Goal: Task Accomplishment & Management: Complete application form

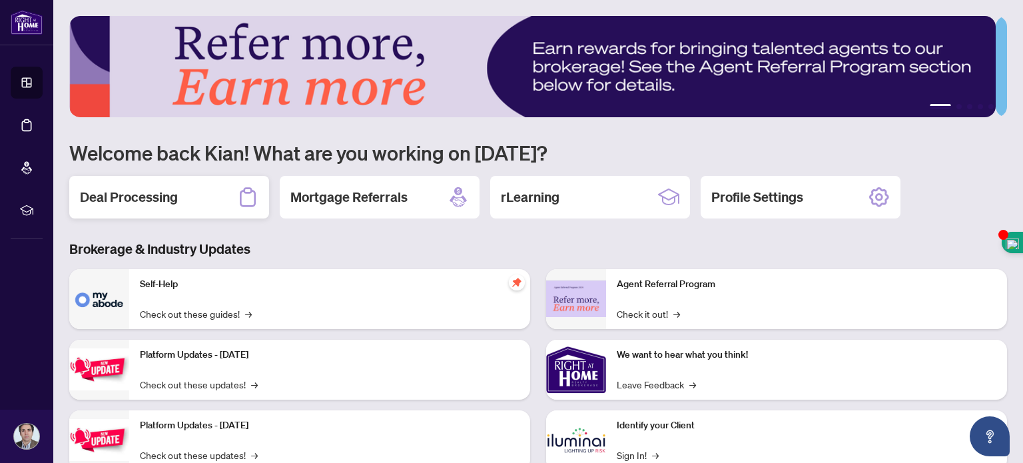
click at [155, 198] on h2 "Deal Processing" at bounding box center [129, 197] width 98 height 19
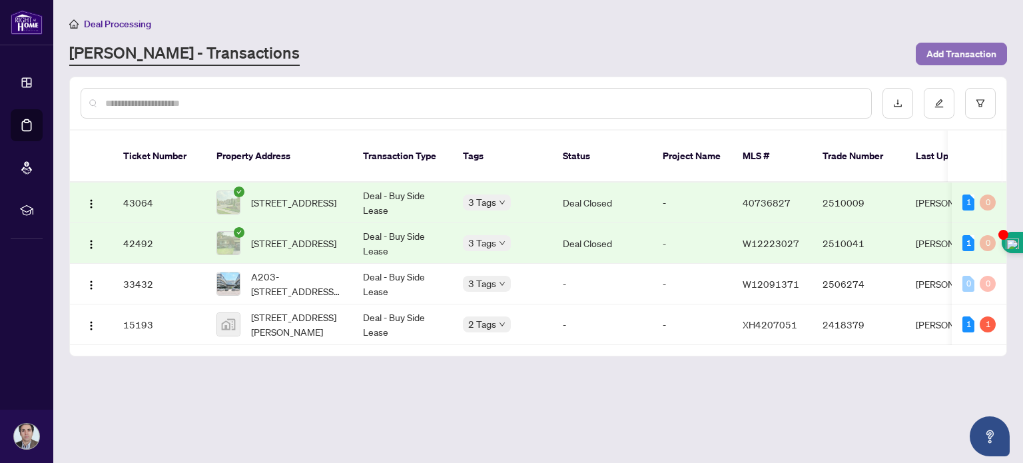
click at [962, 50] on span "Add Transaction" at bounding box center [961, 53] width 70 height 21
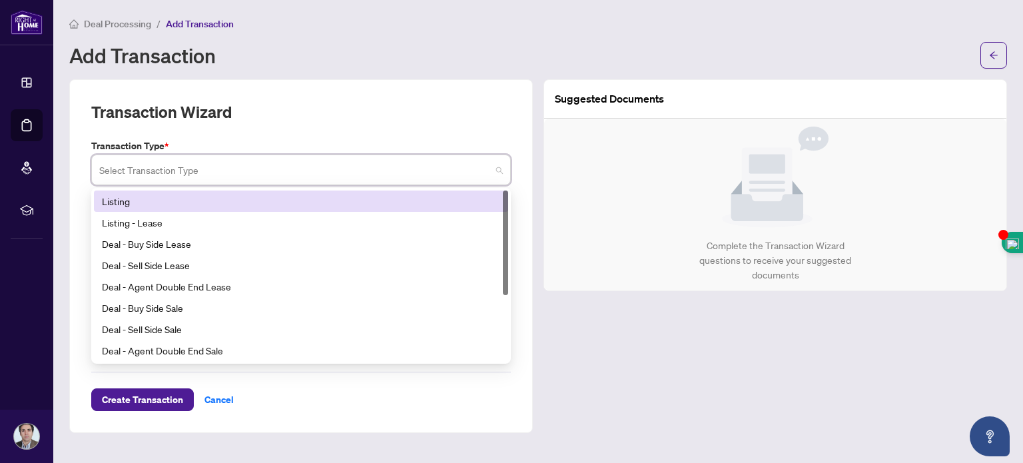
click at [333, 164] on input "search" at bounding box center [295, 171] width 392 height 29
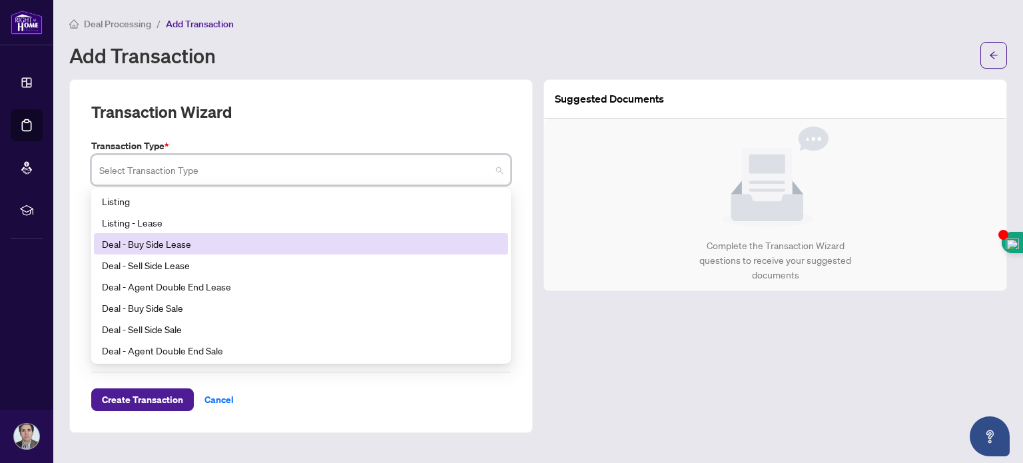
click at [133, 238] on div "Deal - Buy Side Lease" at bounding box center [301, 243] width 398 height 15
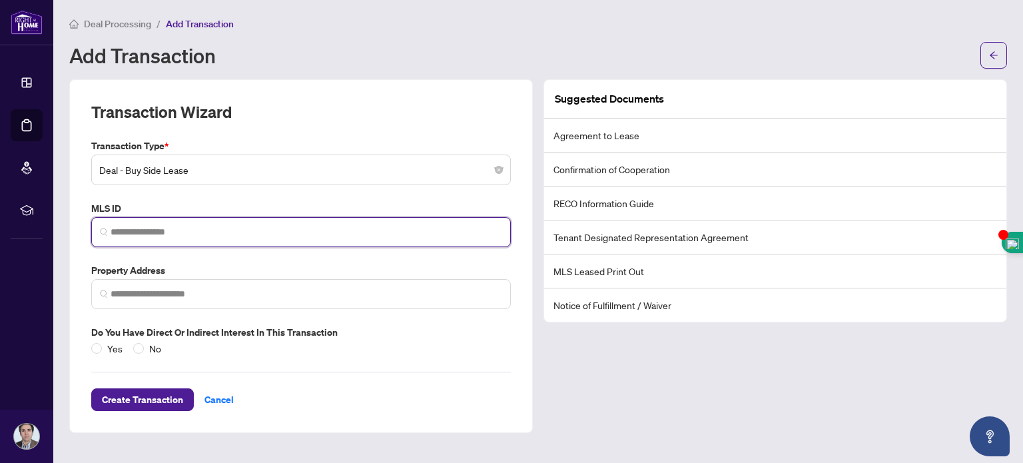
click at [182, 229] on input "search" at bounding box center [307, 232] width 392 height 14
paste input "*********"
type input "*********"
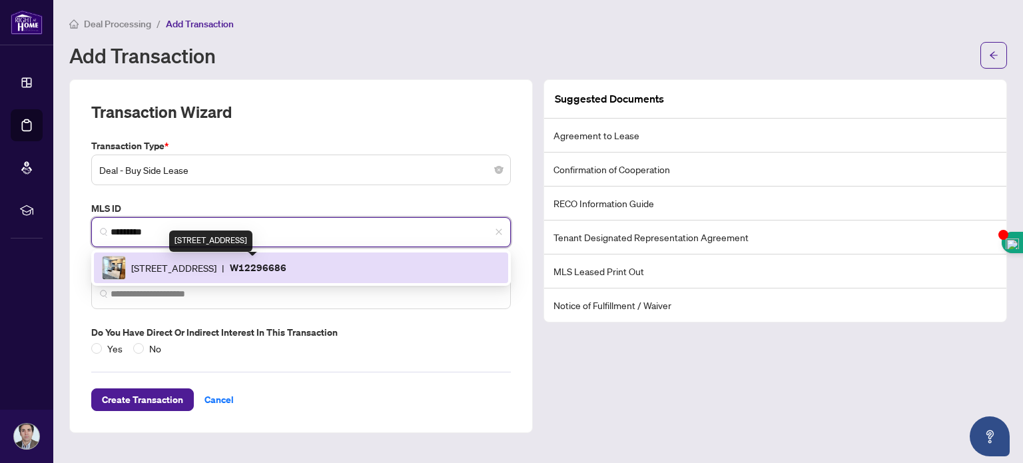
click at [216, 266] on span "[STREET_ADDRESS]" at bounding box center [173, 267] width 85 height 15
type input "**********"
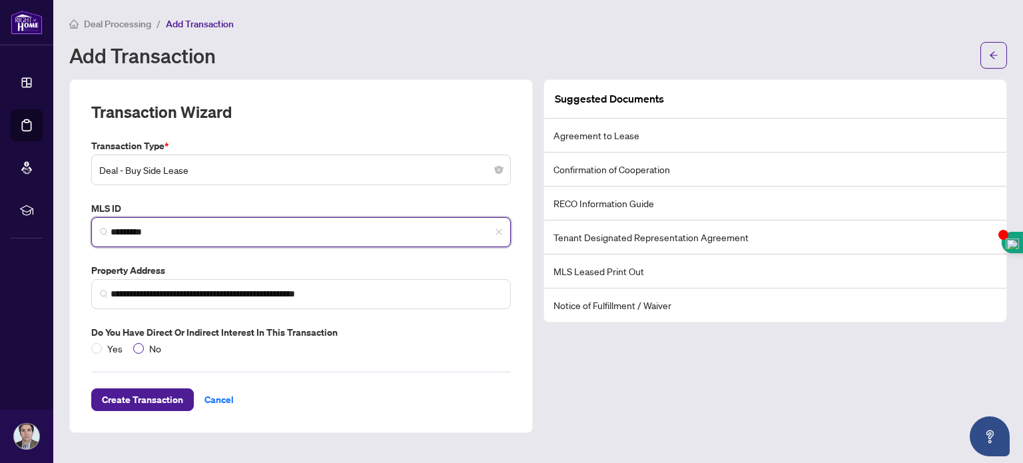
type input "*********"
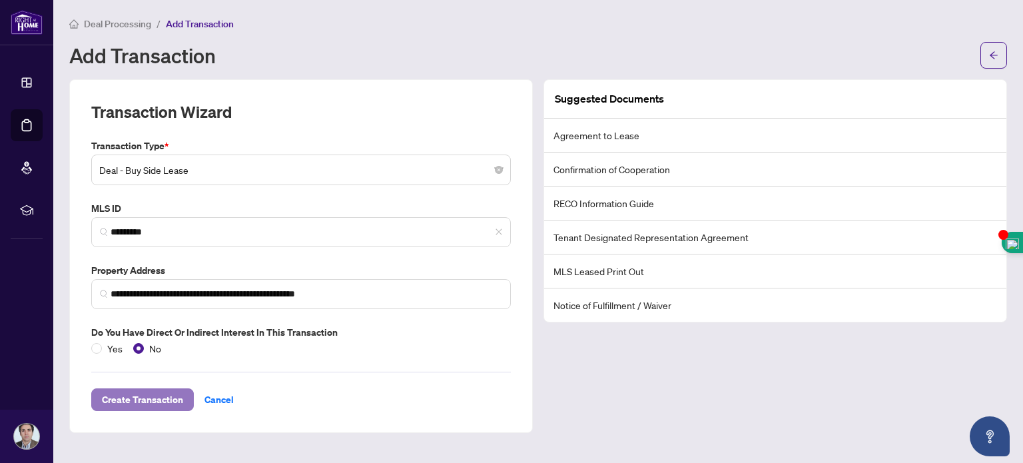
click at [146, 396] on span "Create Transaction" at bounding box center [142, 399] width 81 height 21
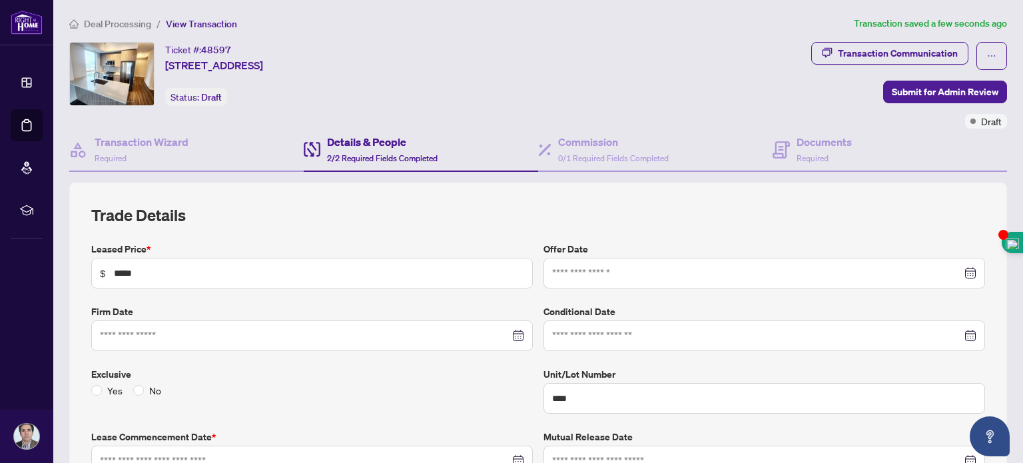
type input "**********"
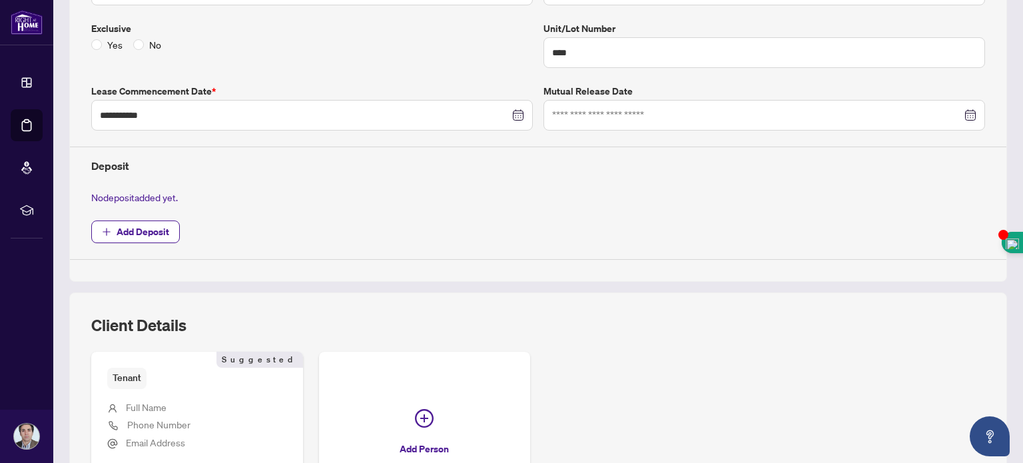
scroll to position [350, 0]
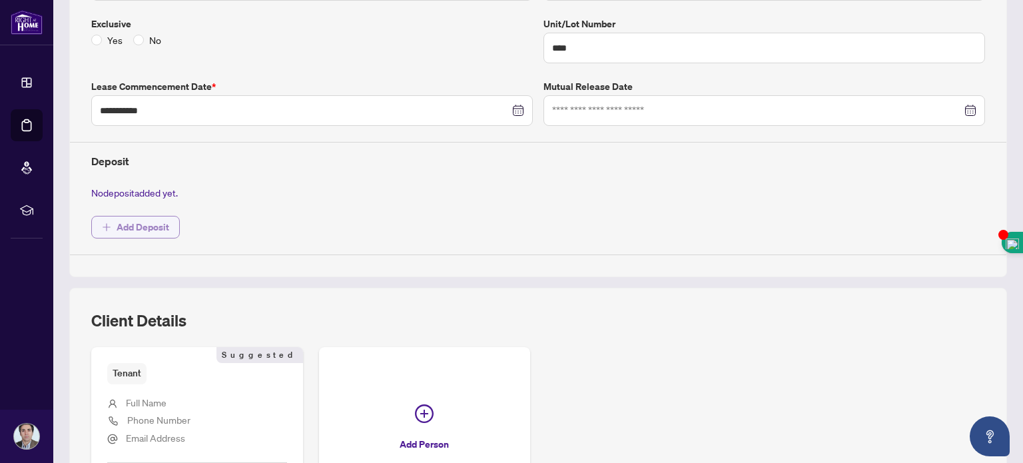
click at [137, 218] on span "Add Deposit" at bounding box center [143, 226] width 53 height 21
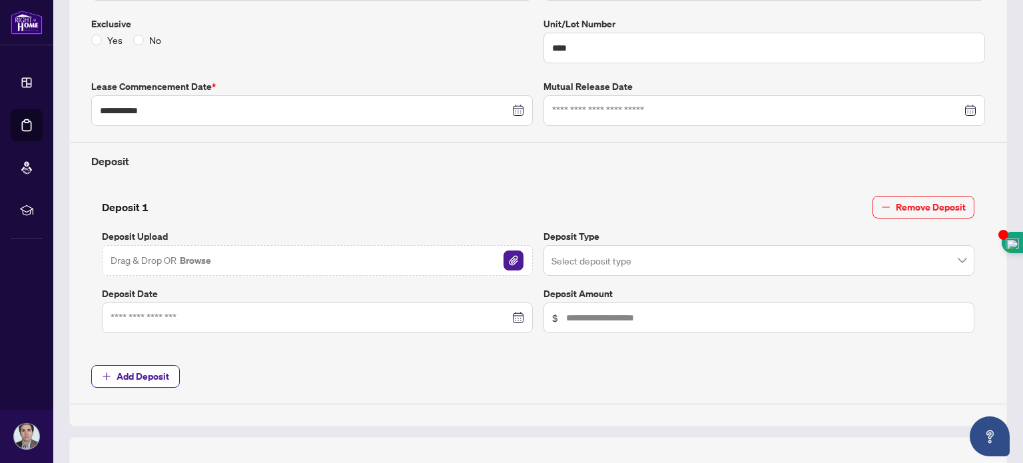
click at [280, 252] on div "Drag & Drop OR Browse" at bounding box center [317, 260] width 431 height 31
click at [506, 258] on img "button" at bounding box center [514, 260] width 20 height 20
click at [508, 257] on img "button" at bounding box center [514, 260] width 20 height 20
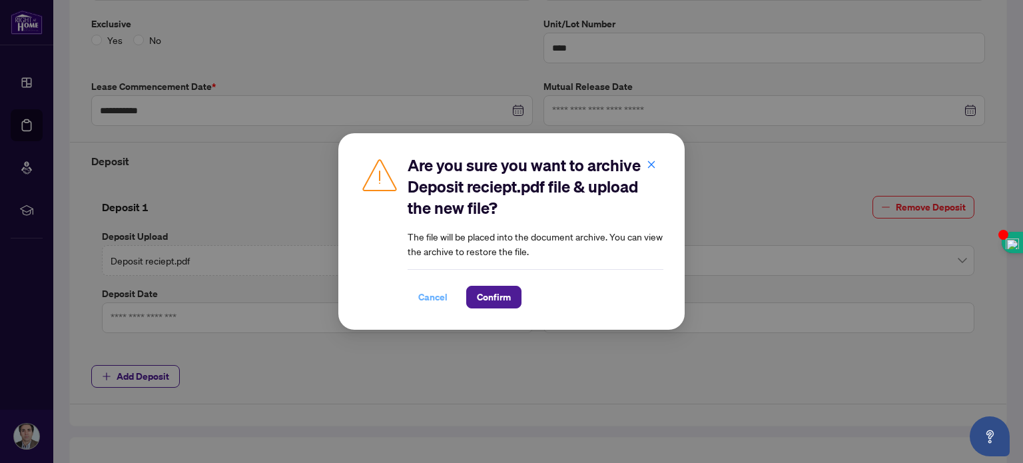
click at [435, 295] on span "Cancel" at bounding box center [432, 296] width 29 height 21
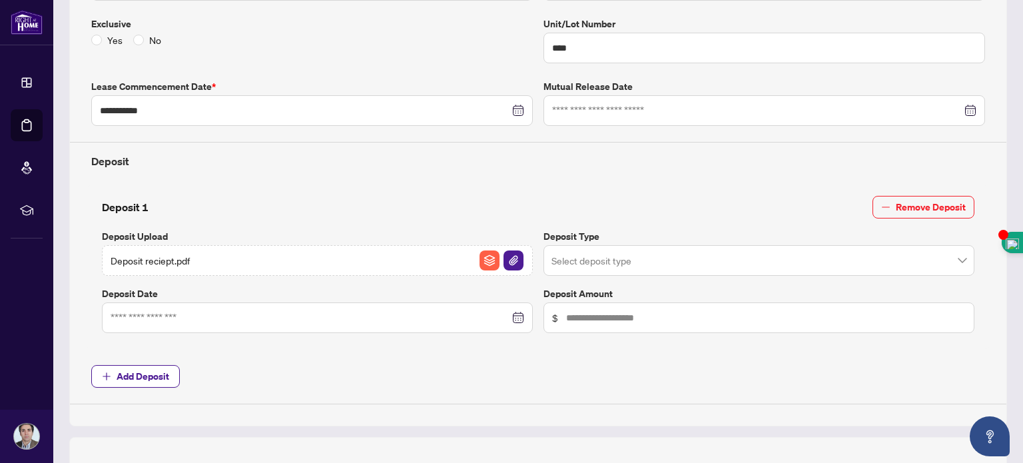
click at [347, 255] on div "Deposit reciept.pdf" at bounding box center [317, 260] width 431 height 31
click at [480, 254] on img "button" at bounding box center [490, 260] width 20 height 20
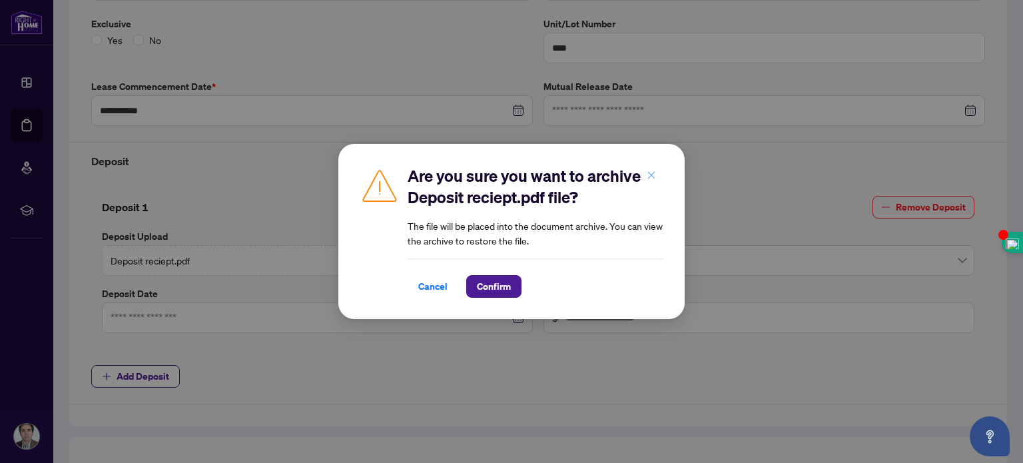
click at [651, 173] on icon "close" at bounding box center [651, 175] width 9 height 9
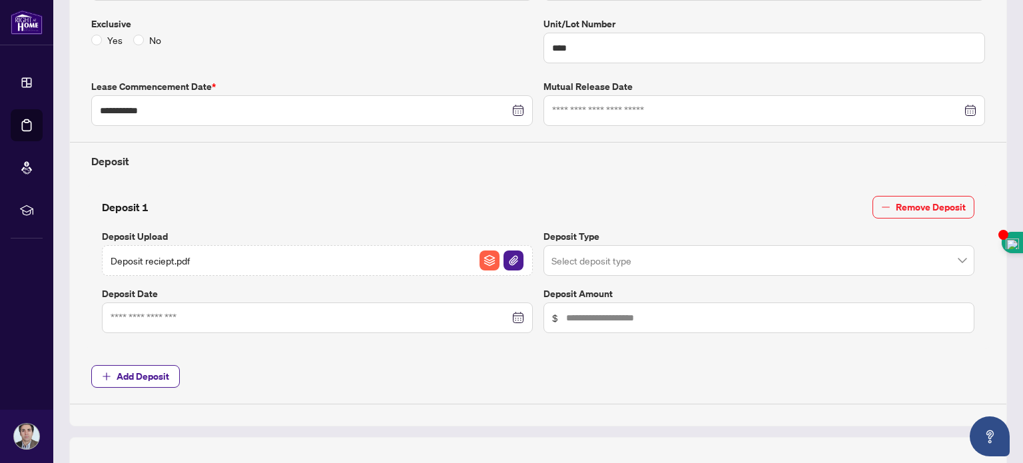
click at [515, 312] on div at bounding box center [318, 317] width 414 height 15
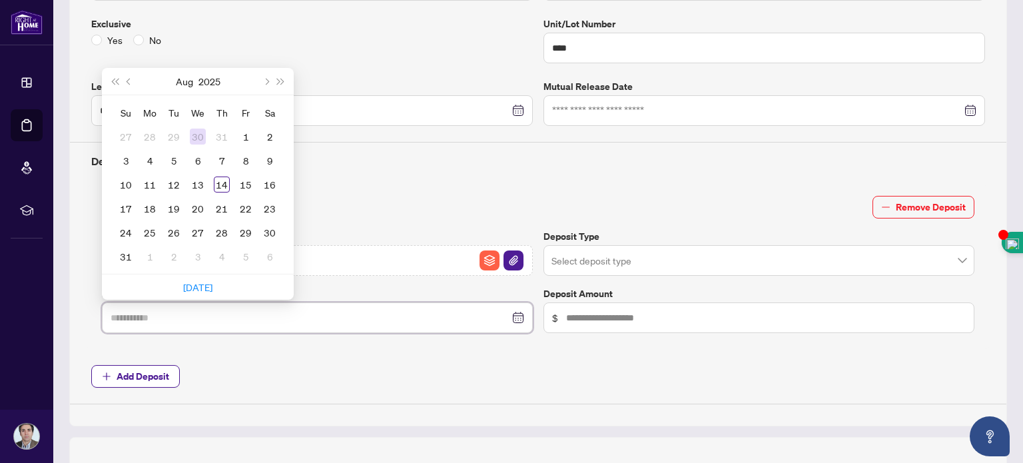
type input "**********"
click at [244, 137] on div "1" at bounding box center [246, 137] width 16 height 16
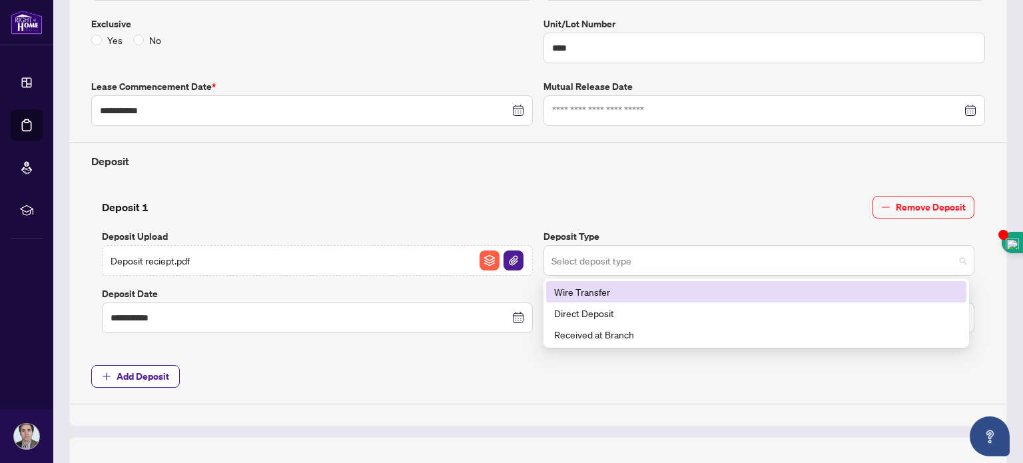
click at [946, 255] on span at bounding box center [758, 260] width 415 height 25
click at [745, 288] on div "Wire Transfer" at bounding box center [756, 291] width 404 height 15
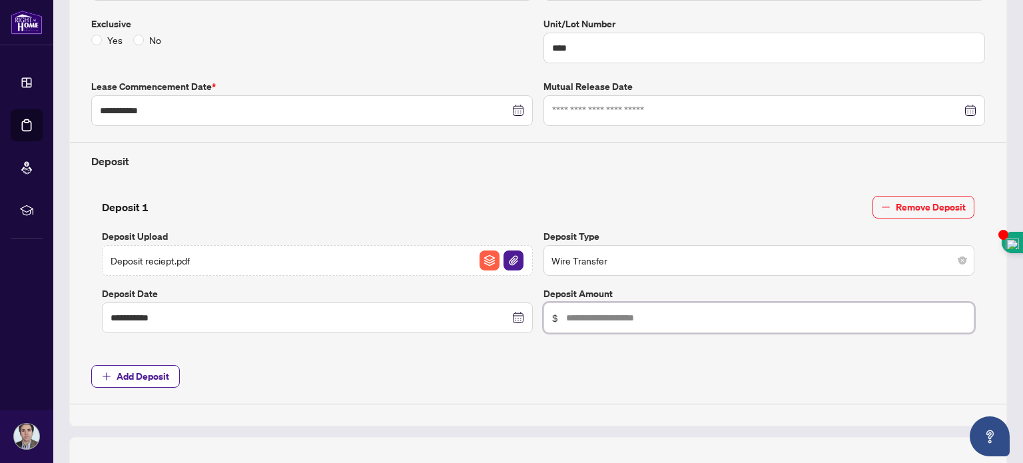
click at [749, 319] on input "text" at bounding box center [766, 317] width 400 height 15
type input "*****"
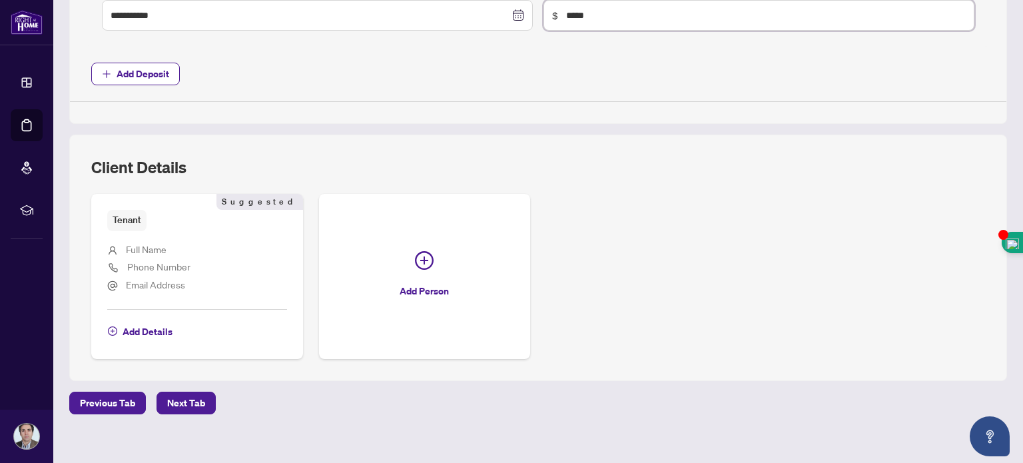
scroll to position [661, 0]
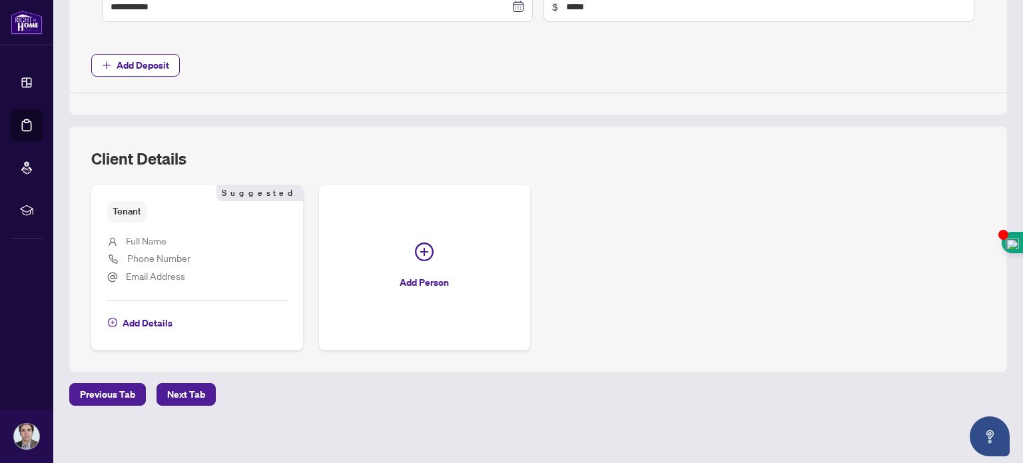
click at [155, 234] on span "Full Name" at bounding box center [146, 240] width 41 height 12
click at [149, 320] on span "Add Details" at bounding box center [148, 322] width 50 height 21
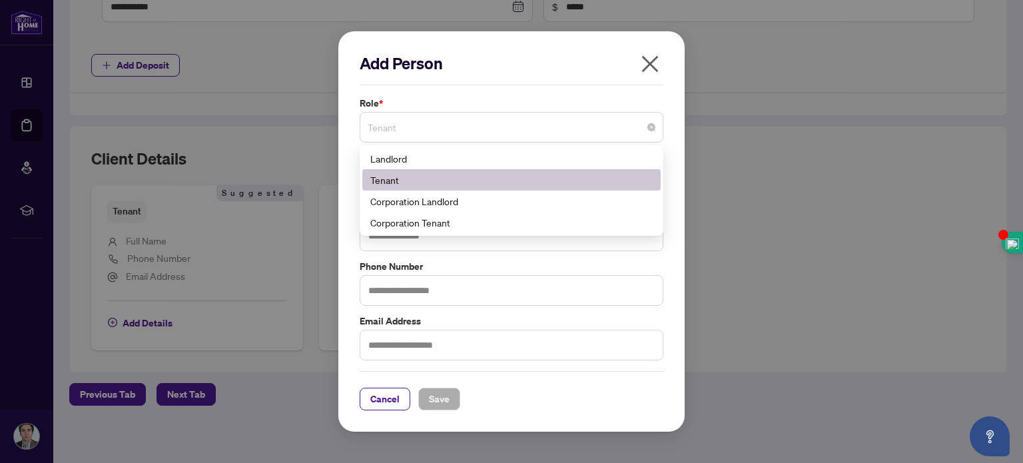
click at [456, 137] on span "Tenant" at bounding box center [512, 127] width 288 height 25
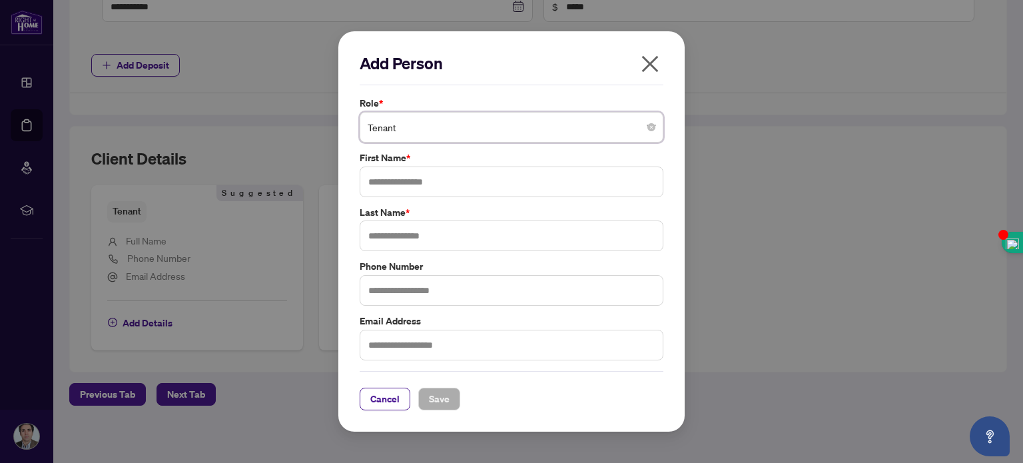
click at [456, 137] on span "Tenant" at bounding box center [512, 127] width 288 height 25
click at [455, 182] on input "text" at bounding box center [512, 182] width 304 height 31
type input "*****"
click at [458, 239] on input "text" at bounding box center [512, 235] width 304 height 31
type input "*"
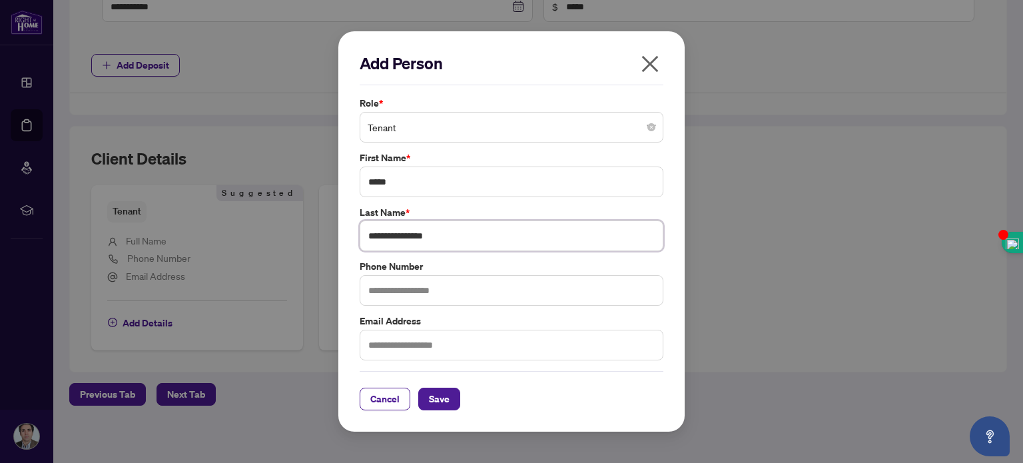
type input "**********"
click at [428, 287] on input "text" at bounding box center [512, 290] width 304 height 31
type input "**********"
click at [461, 348] on input "text" at bounding box center [512, 345] width 304 height 31
type input "**********"
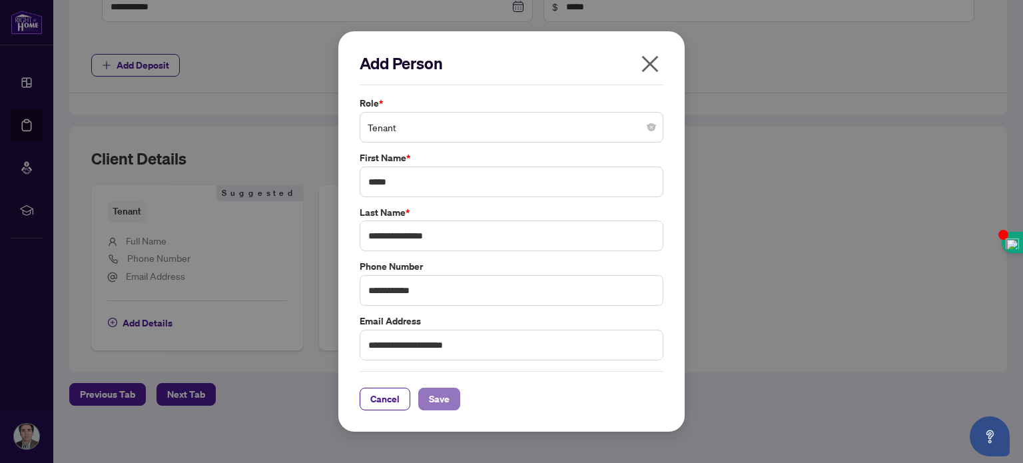
click at [429, 400] on span "Save" at bounding box center [439, 398] width 21 height 21
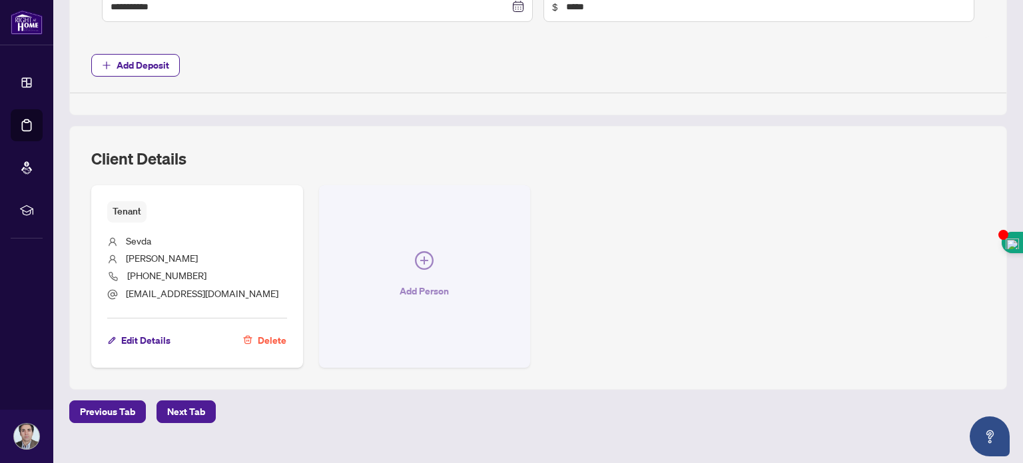
click at [442, 283] on span "Add Person" at bounding box center [424, 290] width 49 height 21
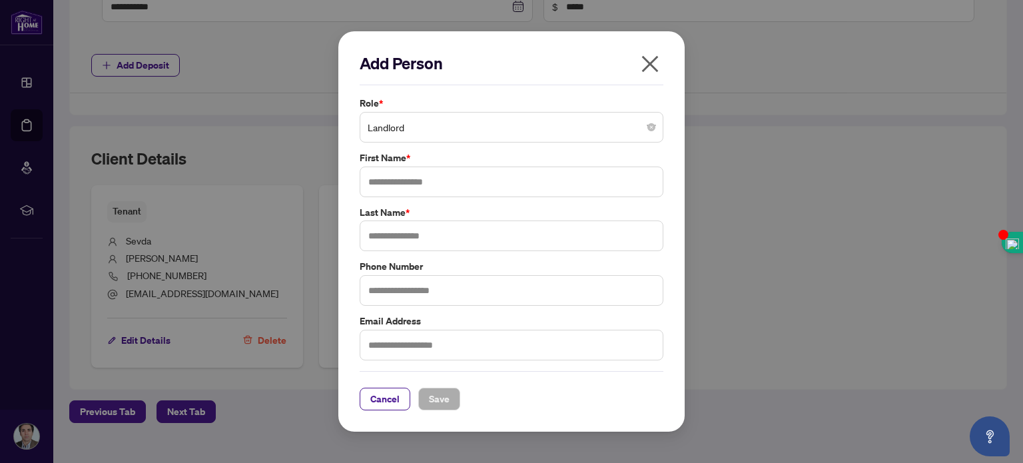
click at [452, 127] on span "Landlord" at bounding box center [512, 127] width 288 height 25
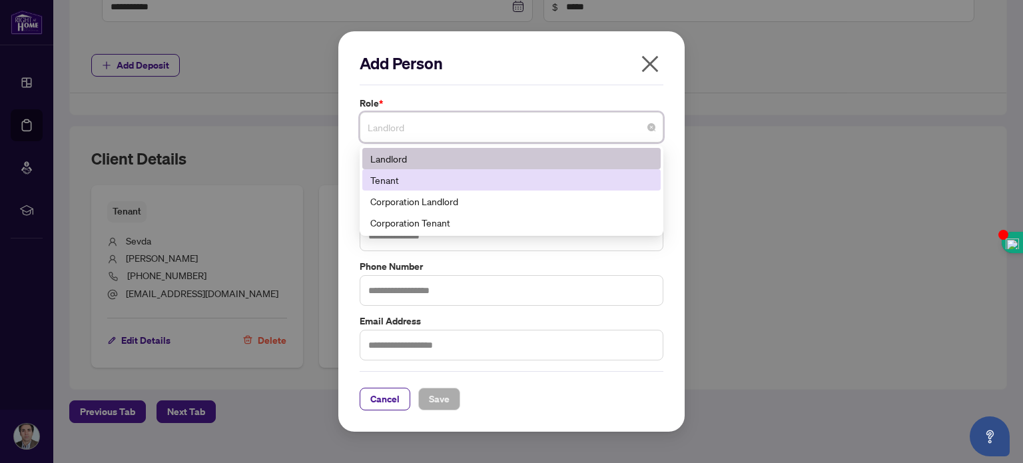
click at [420, 183] on div "Tenant" at bounding box center [511, 180] width 282 height 15
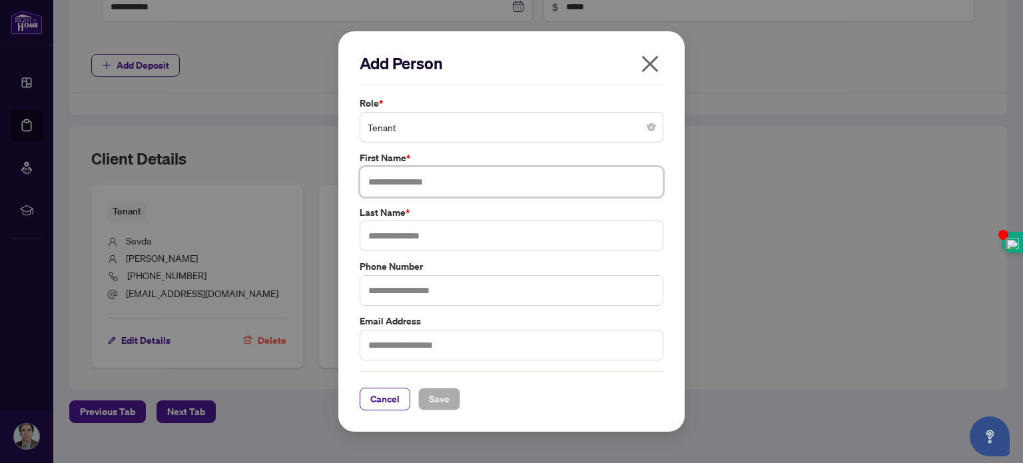
click at [413, 182] on input "text" at bounding box center [512, 182] width 304 height 31
type input "*****"
click at [424, 250] on input "text" at bounding box center [512, 235] width 304 height 31
type input "********"
click at [420, 292] on input "text" at bounding box center [512, 290] width 304 height 31
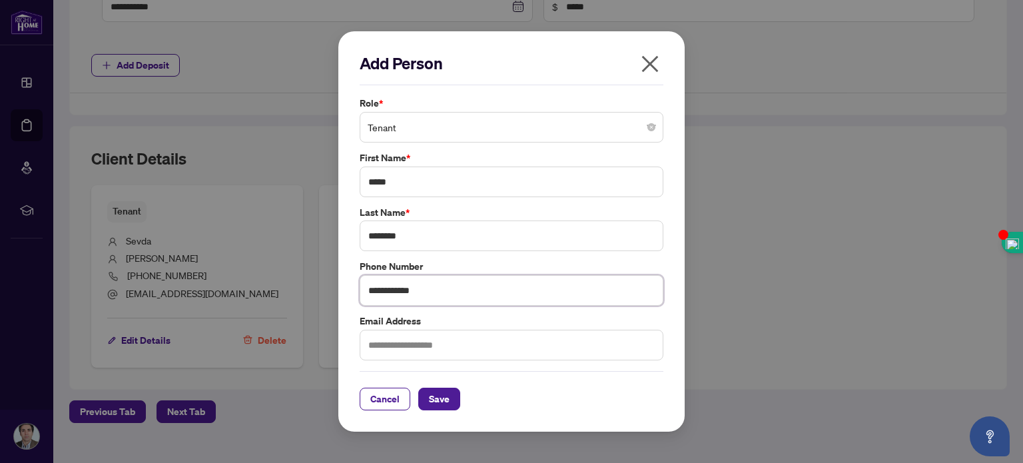
type input "**********"
click at [413, 340] on input "text" at bounding box center [512, 345] width 304 height 31
type input "**********"
click at [446, 394] on span "Save" at bounding box center [439, 398] width 21 height 21
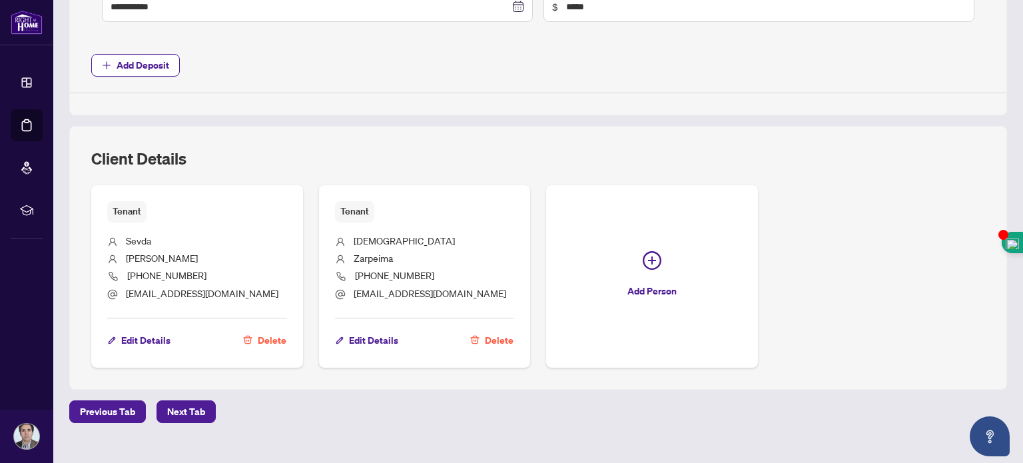
scroll to position [679, 0]
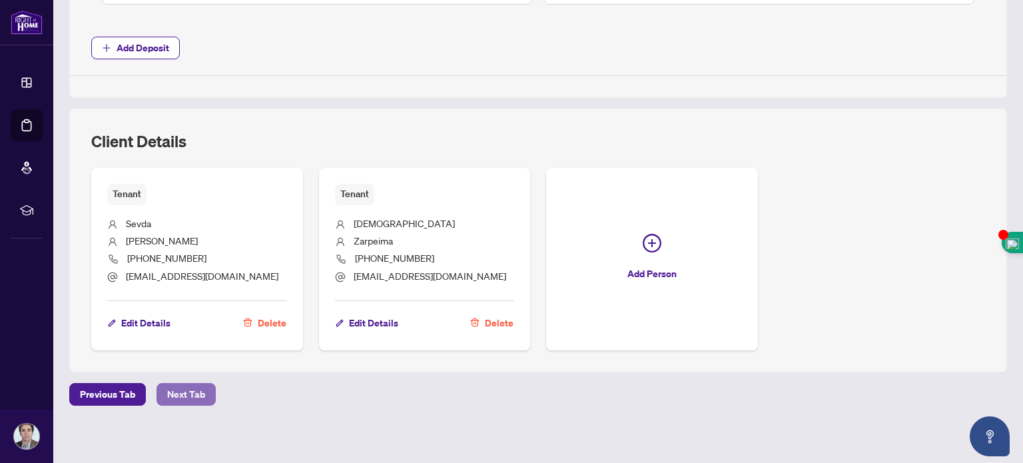
click at [179, 384] on span "Next Tab" at bounding box center [186, 394] width 38 height 21
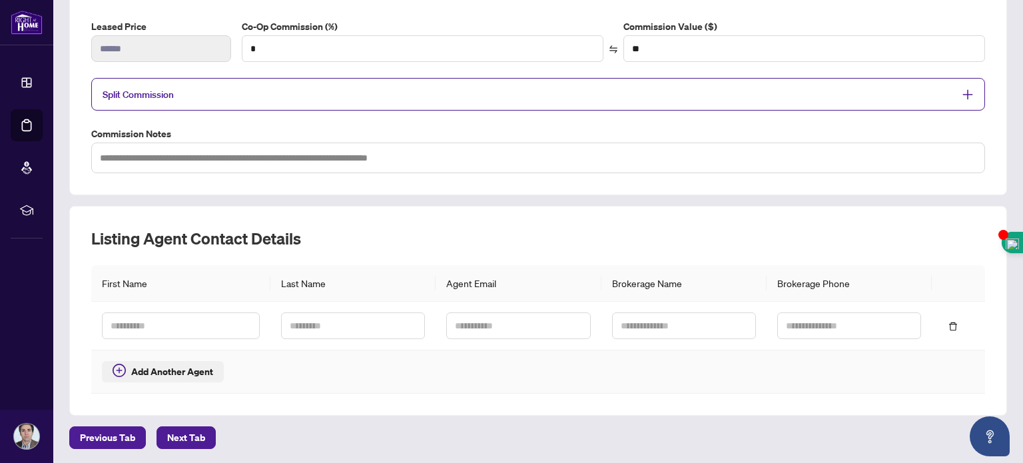
scroll to position [266, 0]
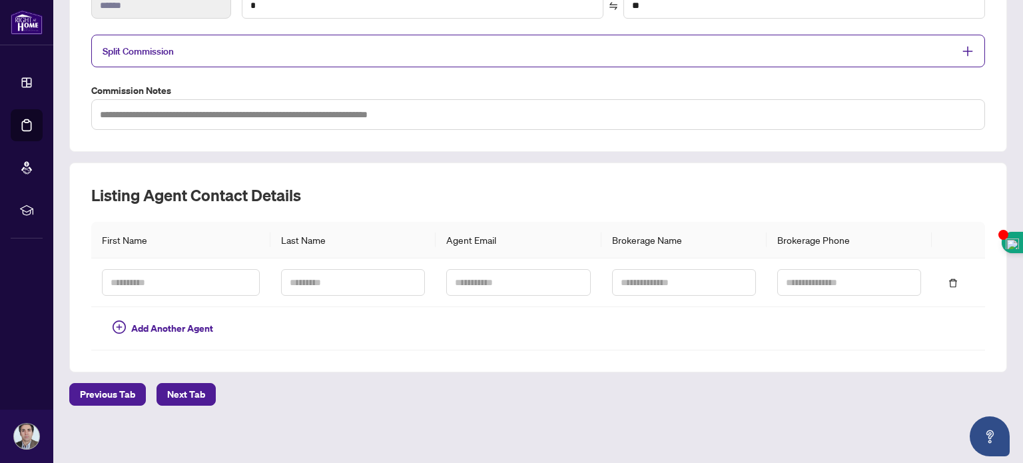
click at [212, 237] on th "First Name" at bounding box center [180, 240] width 179 height 37
click at [216, 270] on input "text" at bounding box center [181, 282] width 158 height 27
type input "*"
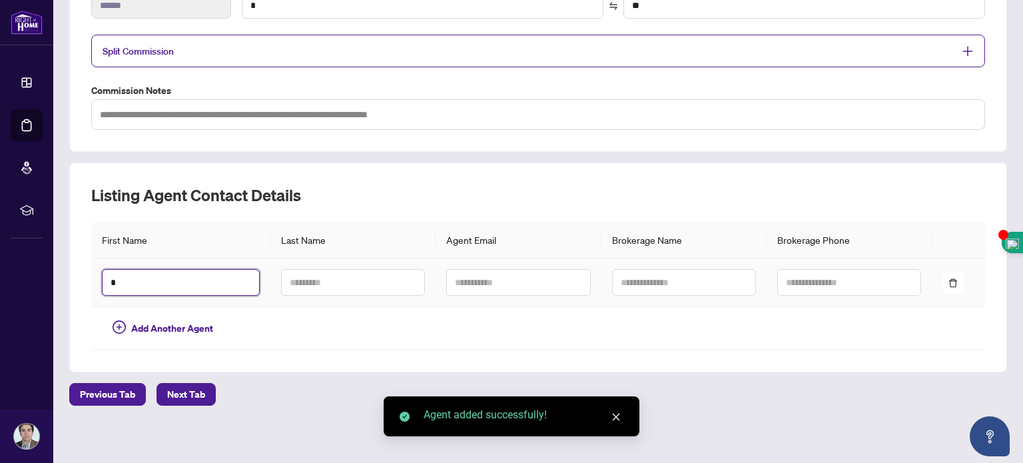
click at [202, 276] on input "*" at bounding box center [181, 282] width 158 height 27
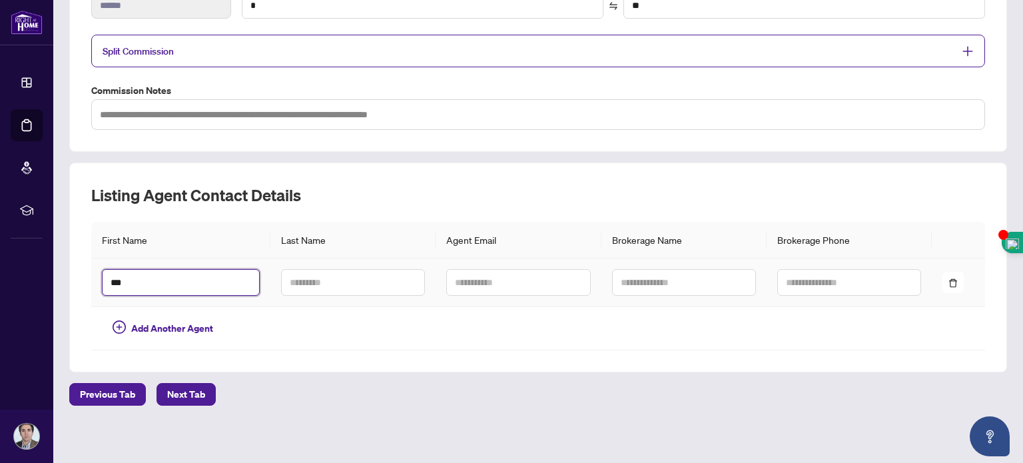
click at [188, 285] on input "***" at bounding box center [181, 282] width 158 height 27
click at [163, 269] on input "****" at bounding box center [181, 282] width 158 height 27
type input "*"
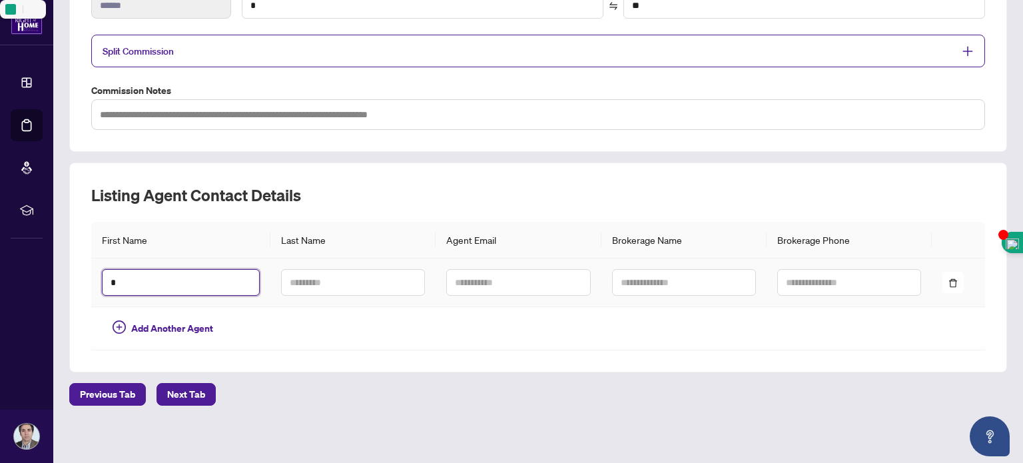
click at [155, 277] on input "*" at bounding box center [181, 282] width 158 height 27
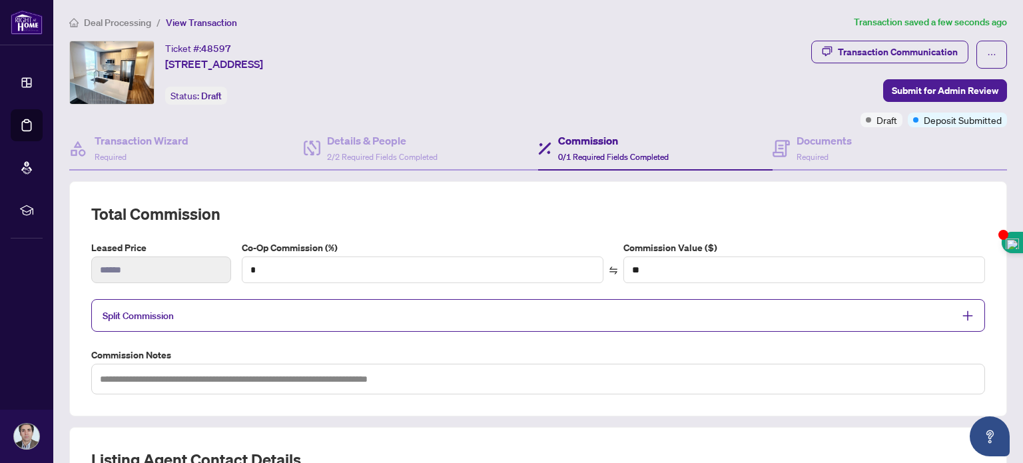
scroll to position [8, 0]
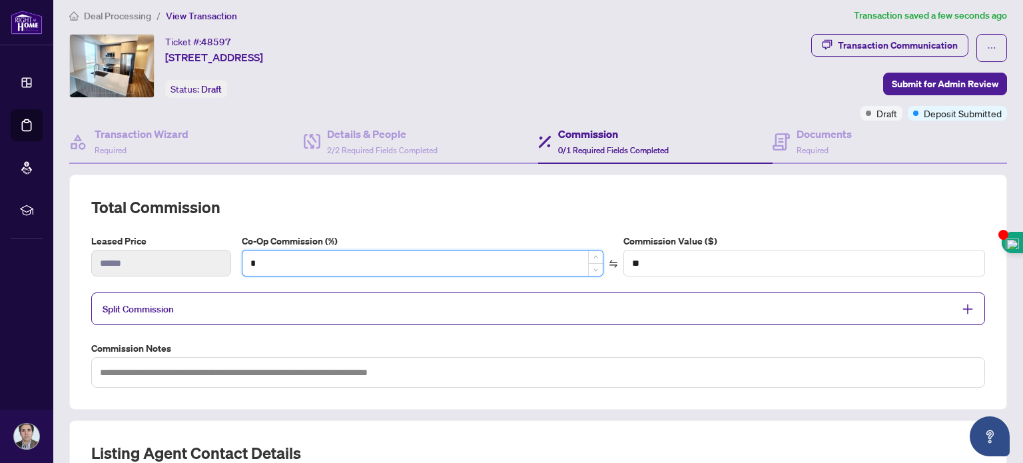
click at [536, 256] on input "*" at bounding box center [422, 262] width 360 height 25
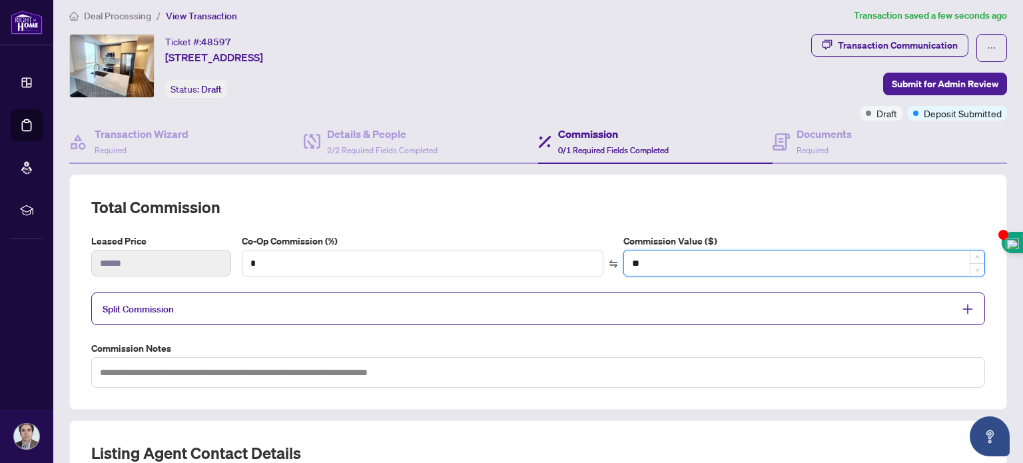
click at [706, 265] on input "**" at bounding box center [804, 262] width 360 height 25
click at [738, 312] on span "Split Commission" at bounding box center [528, 308] width 851 height 15
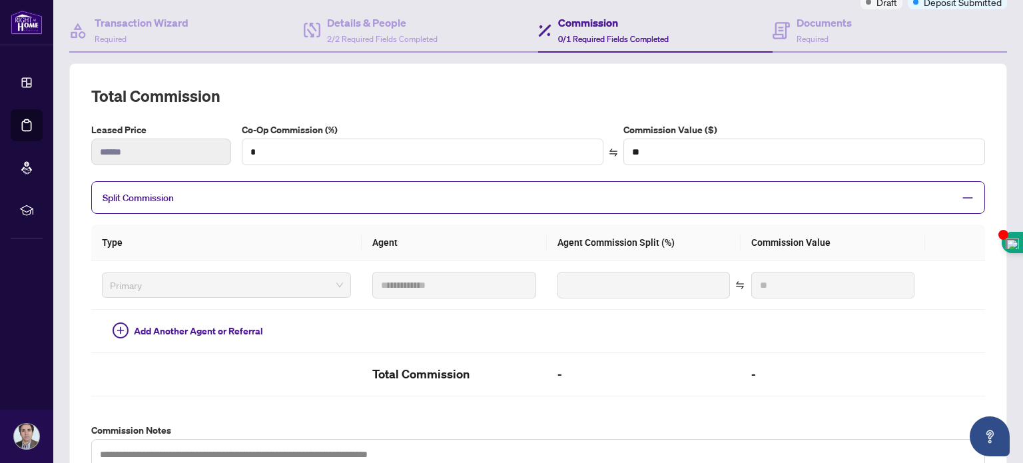
scroll to position [127, 0]
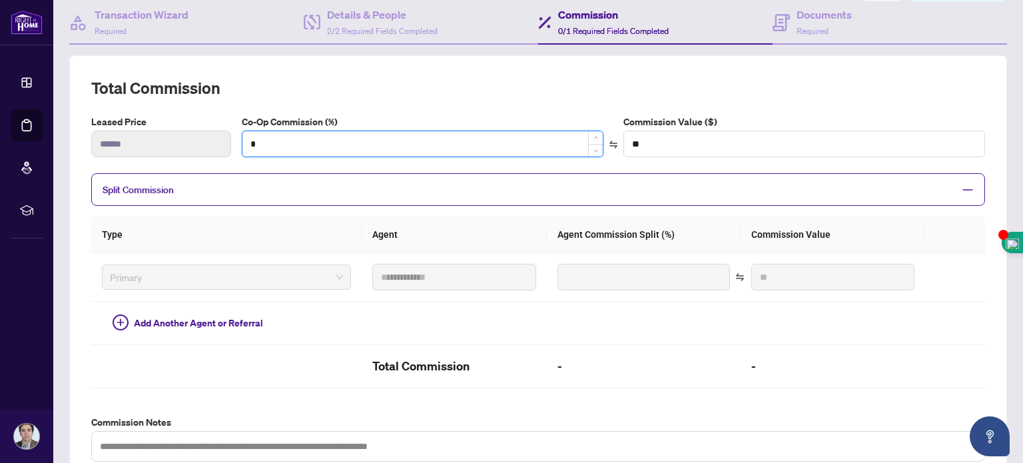
click at [464, 145] on input "*" at bounding box center [422, 143] width 360 height 25
type input "*"
type input "****"
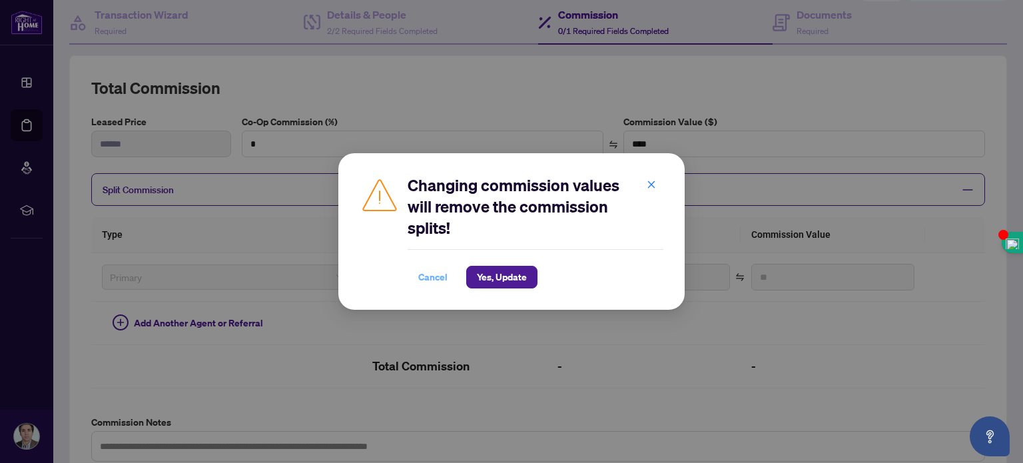
click at [430, 276] on span "Cancel" at bounding box center [432, 276] width 29 height 21
type input "*"
type input "**"
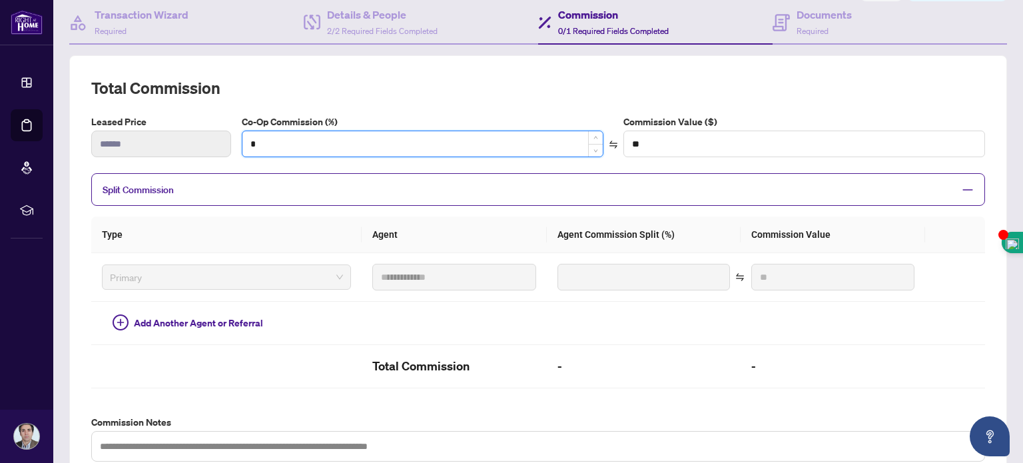
type input "**"
type input "******"
type input "***"
type input "*******"
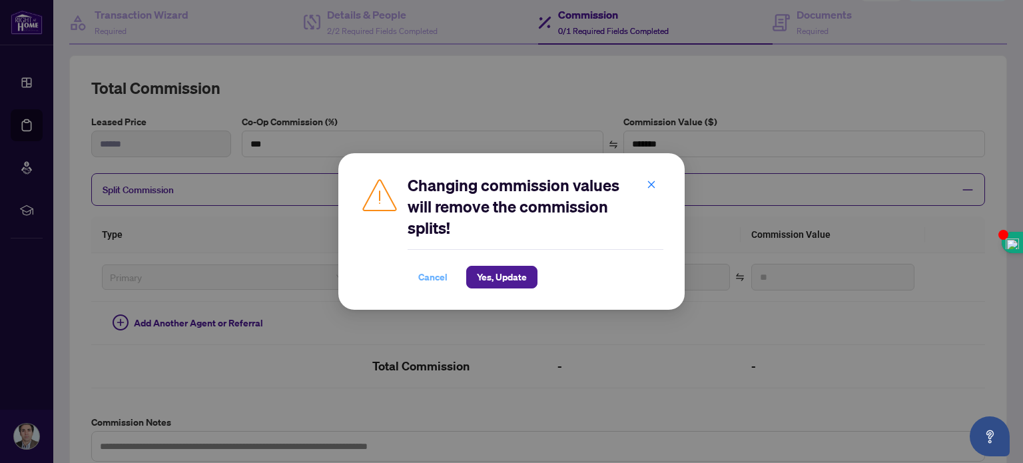
click at [428, 276] on span "Cancel" at bounding box center [432, 276] width 29 height 21
type input "*"
type input "**"
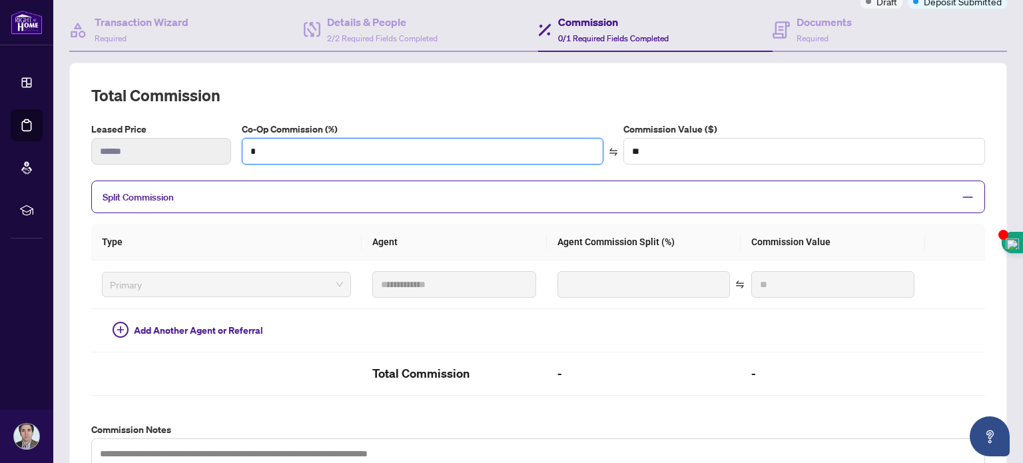
scroll to position [104, 0]
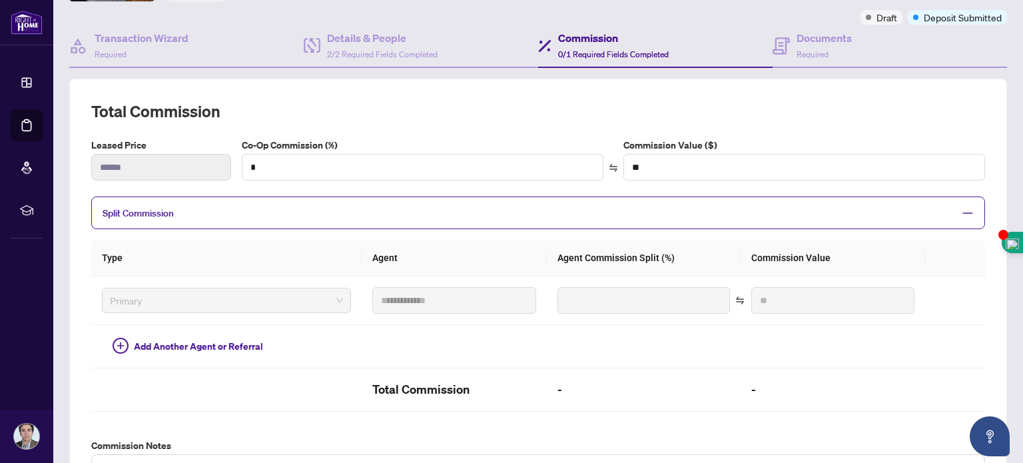
click at [132, 209] on span "Split Commission" at bounding box center [138, 213] width 71 height 12
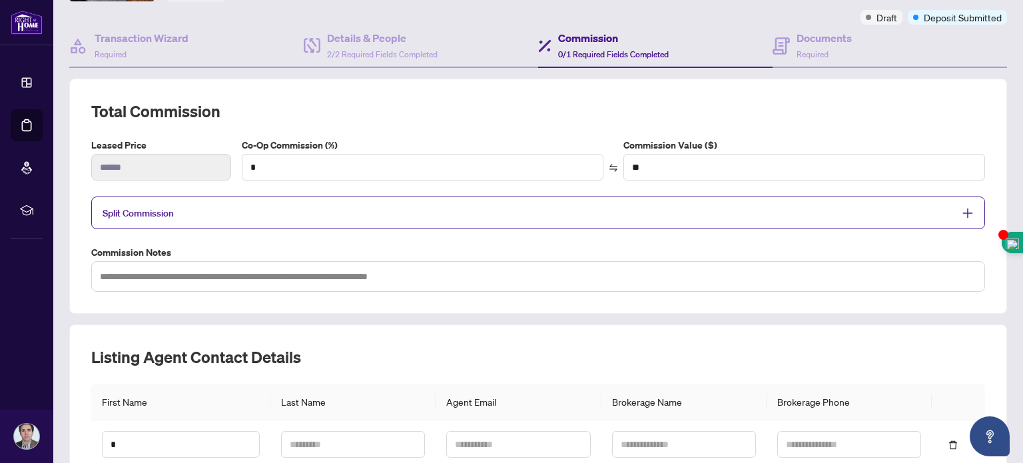
click at [132, 209] on span "Split Commission" at bounding box center [138, 213] width 71 height 12
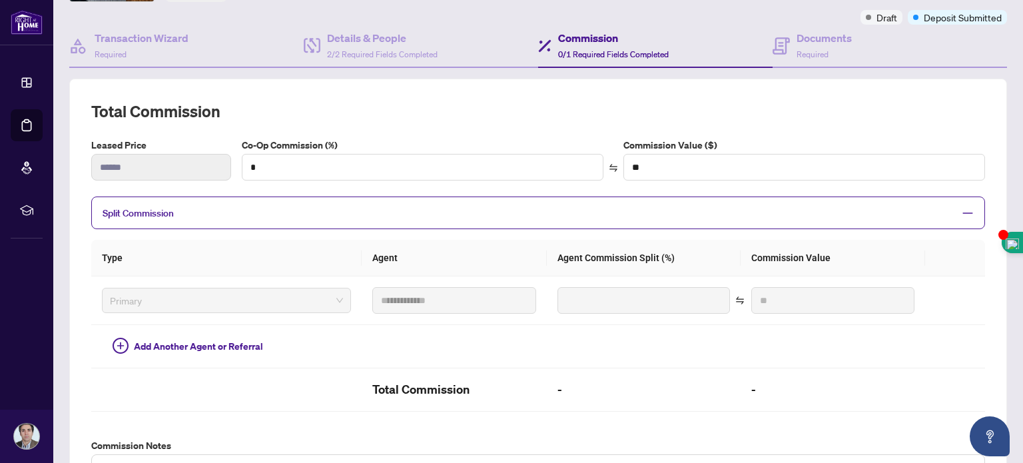
click at [132, 209] on span "Split Commission" at bounding box center [138, 213] width 71 height 12
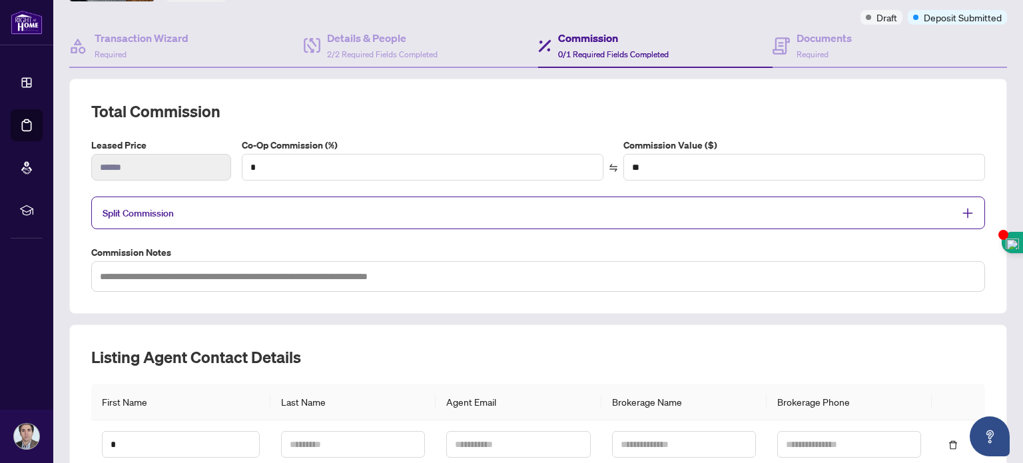
click at [757, 198] on div "Split Commission" at bounding box center [538, 212] width 894 height 33
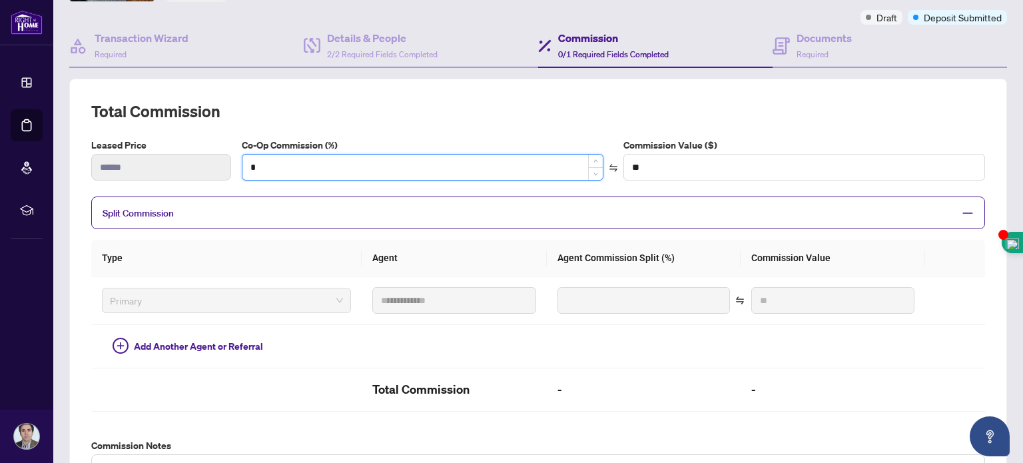
click at [306, 165] on input "*" at bounding box center [422, 167] width 360 height 25
type input "*"
type input "****"
type input "**"
type input "******"
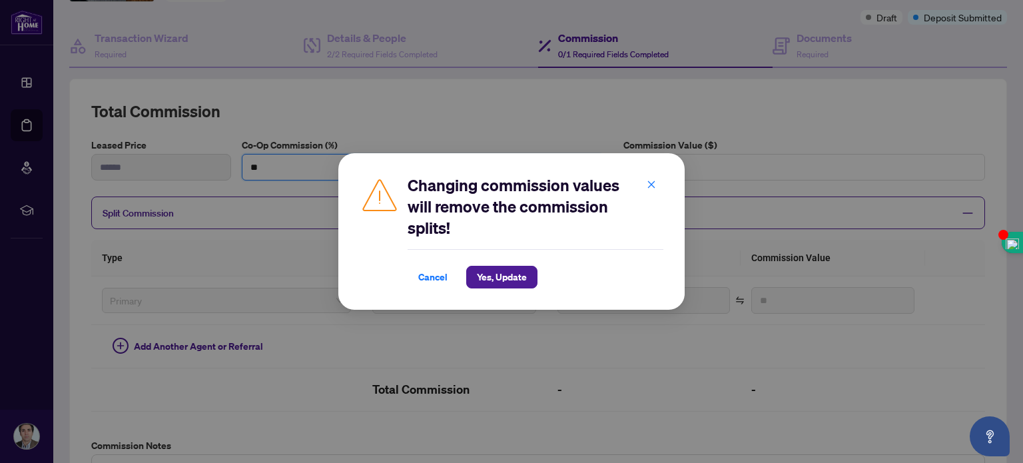
type input "**"
click at [488, 281] on span "Yes, Update" at bounding box center [502, 276] width 50 height 21
type input "***"
type input "******"
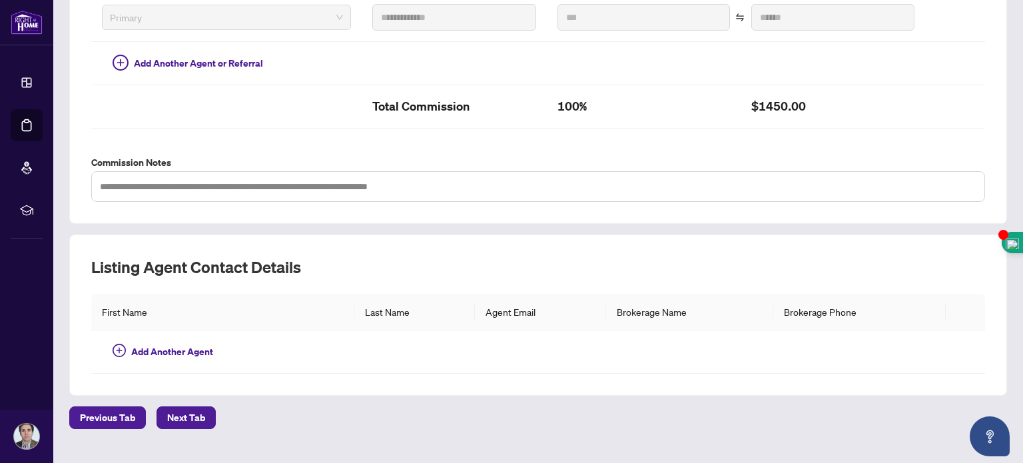
scroll to position [410, 0]
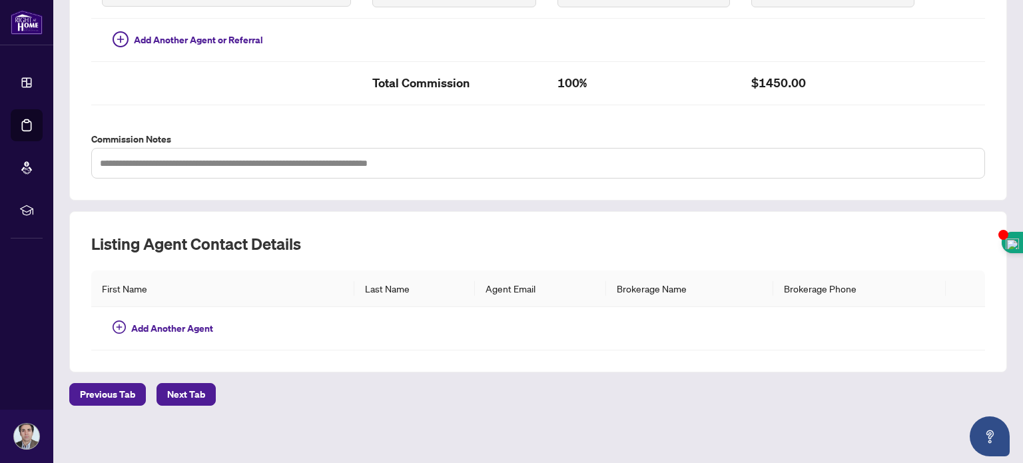
click at [248, 282] on th "First Name" at bounding box center [222, 288] width 263 height 37
click at [189, 390] on span "Next Tab" at bounding box center [186, 394] width 38 height 21
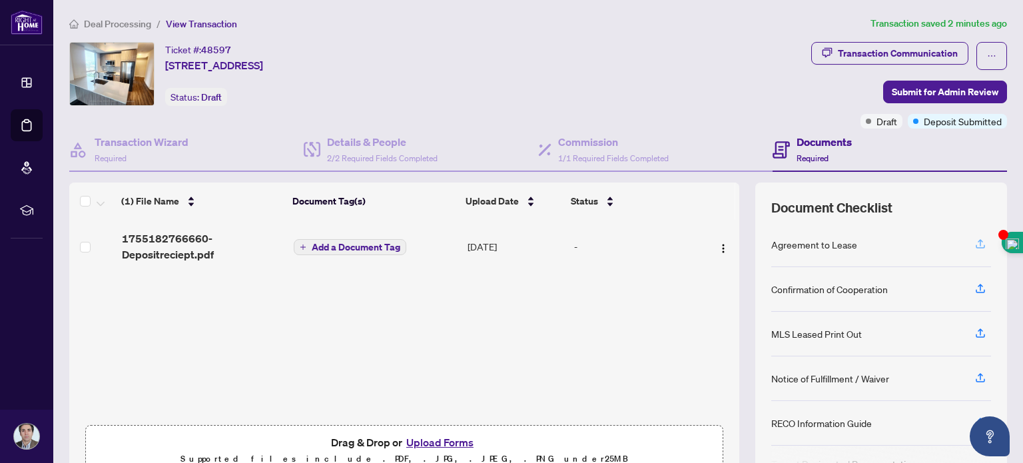
click at [974, 240] on icon "button" at bounding box center [980, 244] width 12 height 12
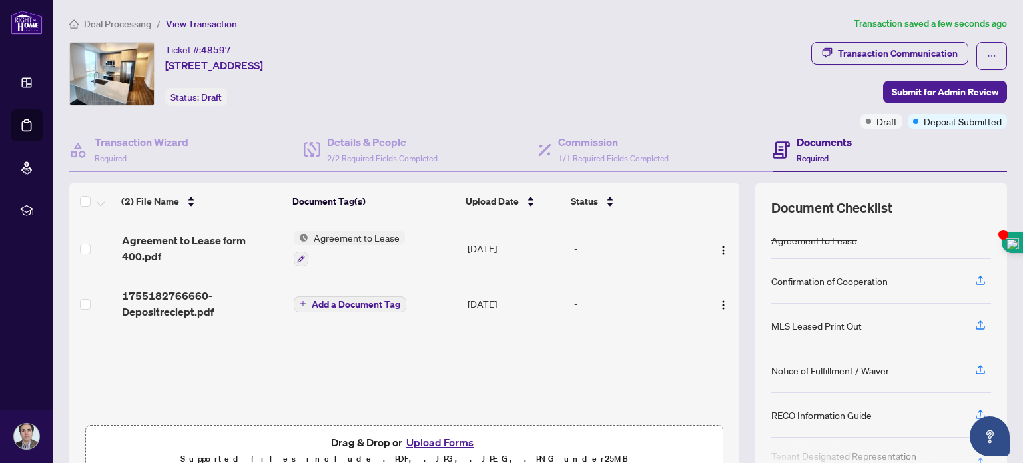
click at [344, 300] on span "Add a Document Tag" at bounding box center [356, 304] width 89 height 9
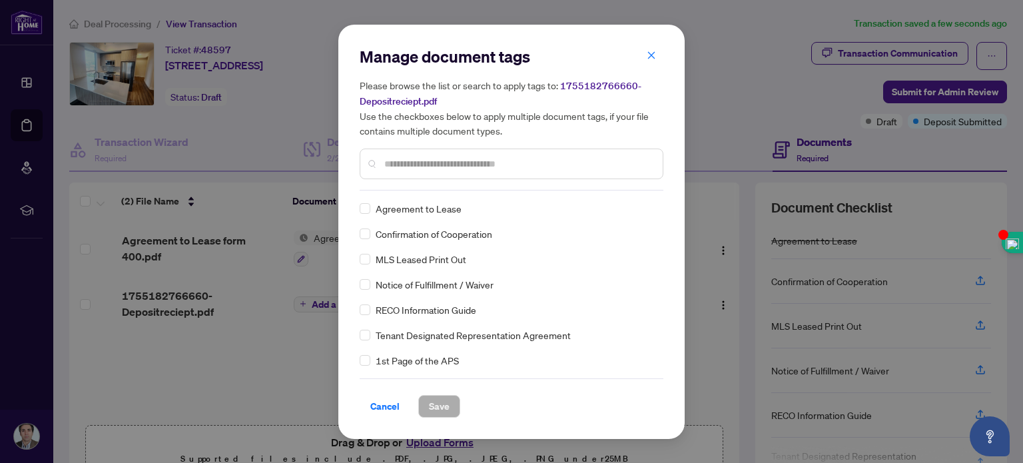
click at [450, 190] on div "Manage document tags Please browse the list or search to apply tags to: 1755182…" at bounding box center [512, 232] width 304 height 372
click at [424, 166] on input "text" at bounding box center [518, 164] width 268 height 15
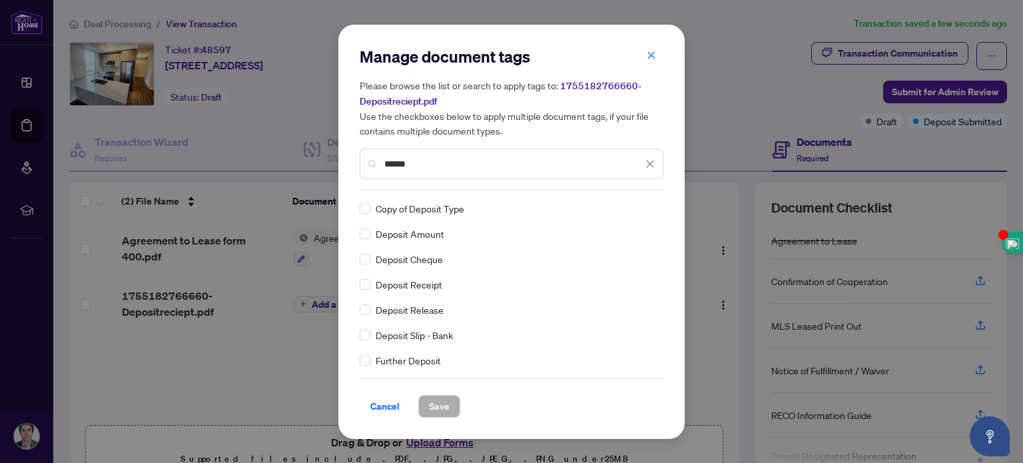
type input "******"
click at [438, 408] on span "Save" at bounding box center [439, 406] width 21 height 21
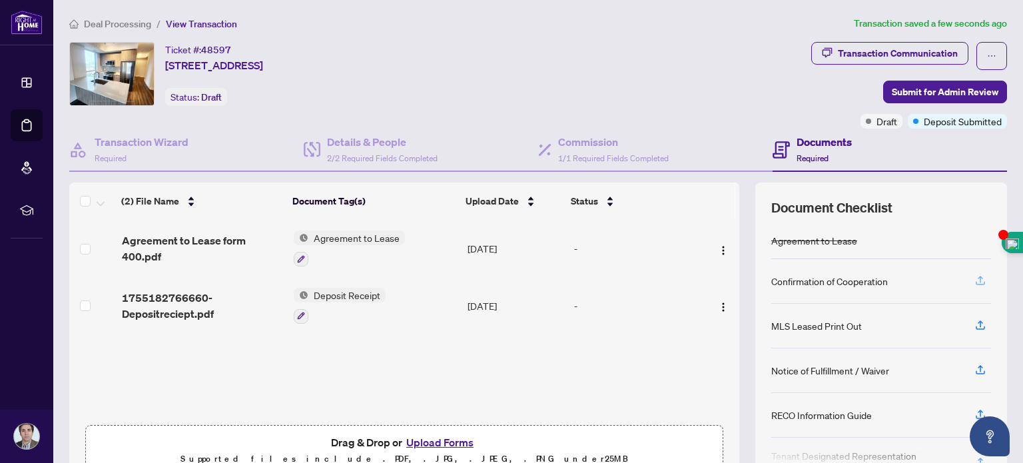
click at [974, 276] on icon "button" at bounding box center [980, 280] width 12 height 12
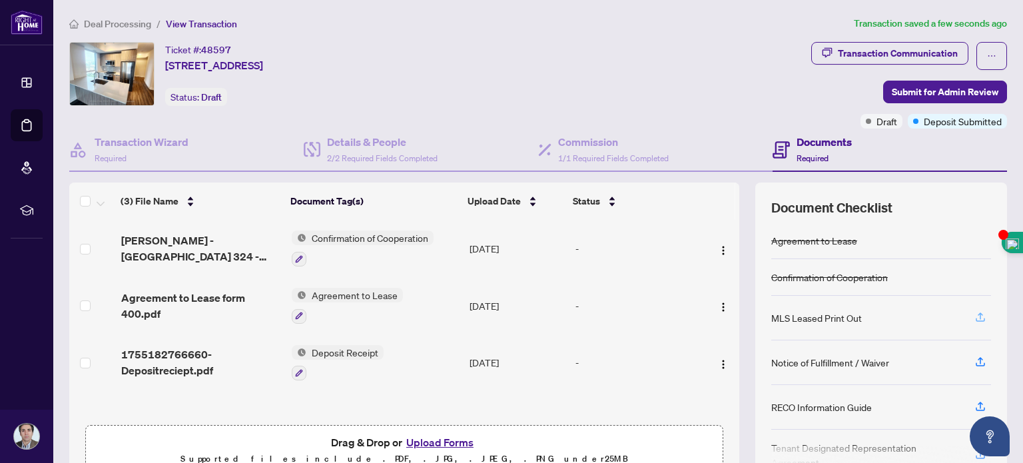
click at [974, 311] on icon "button" at bounding box center [980, 317] width 12 height 12
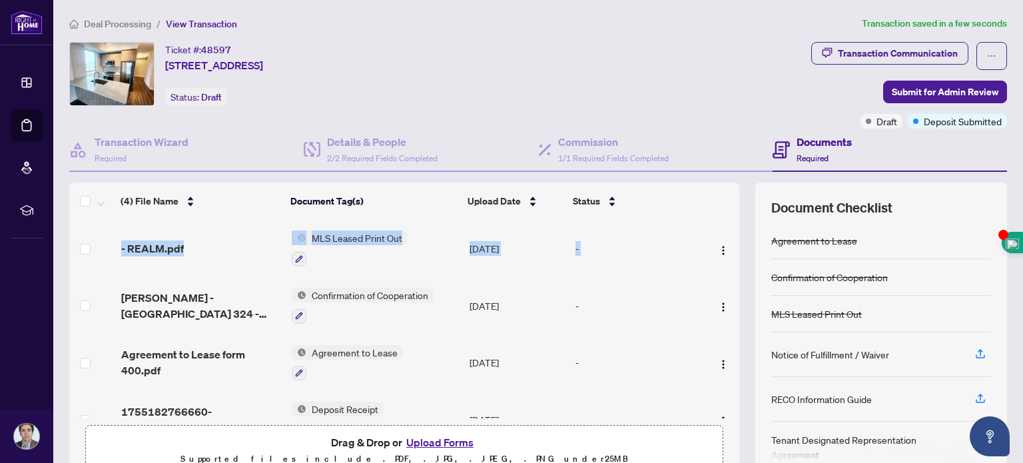
drag, startPoint x: 723, startPoint y: 254, endPoint x: 726, endPoint y: 233, distance: 21.6
click at [726, 233] on div "- REALM.pdf MLS Leased Print Out [DATE] - [PERSON_NAME] - [GEOGRAPHIC_DATA] 324…" at bounding box center [404, 319] width 670 height 198
click at [735, 184] on th at bounding box center [737, 200] width 4 height 37
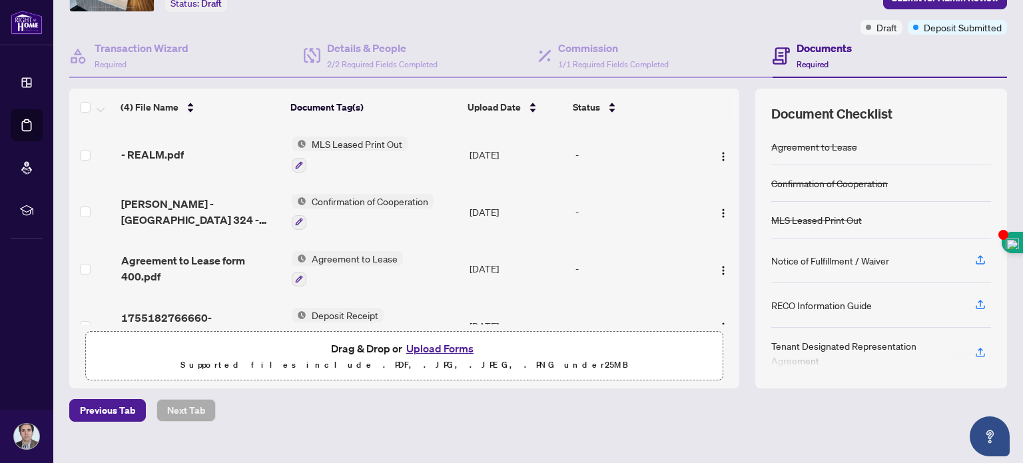
scroll to position [87, 0]
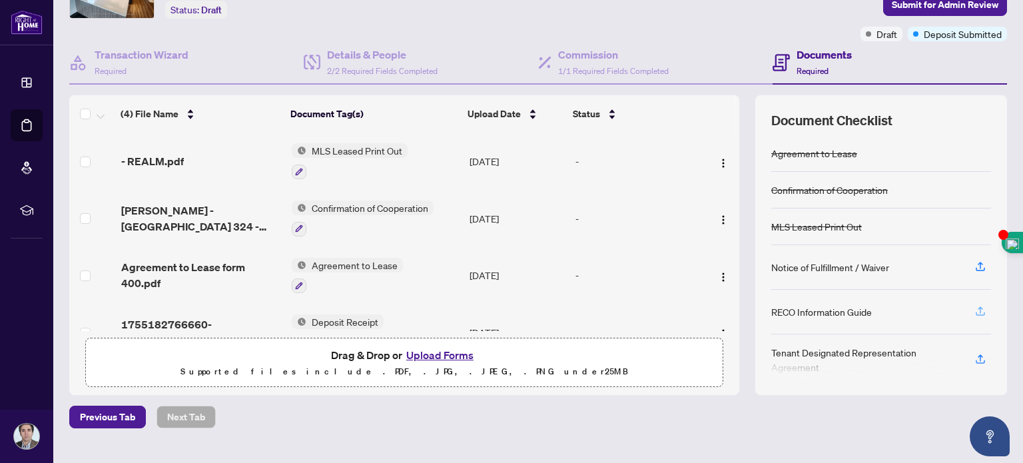
click at [978, 306] on icon "button" at bounding box center [980, 309] width 5 height 7
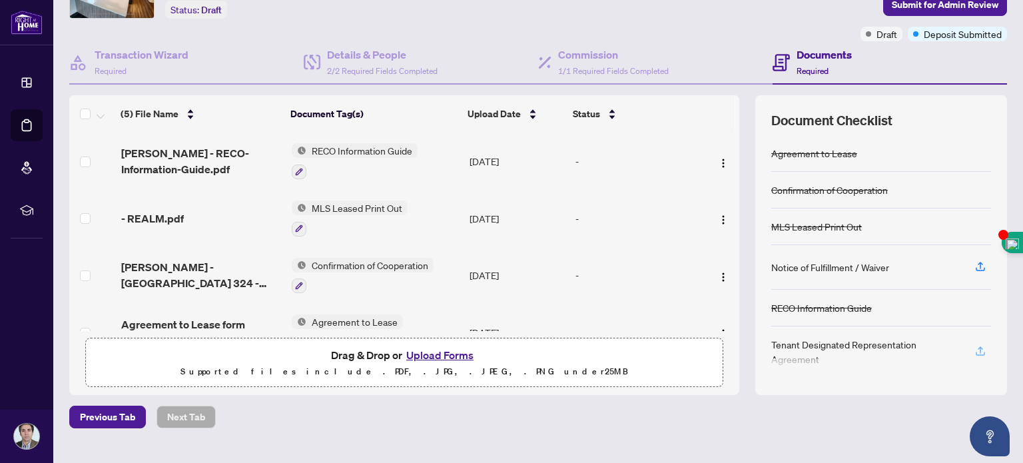
click at [974, 347] on icon "button" at bounding box center [980, 351] width 12 height 12
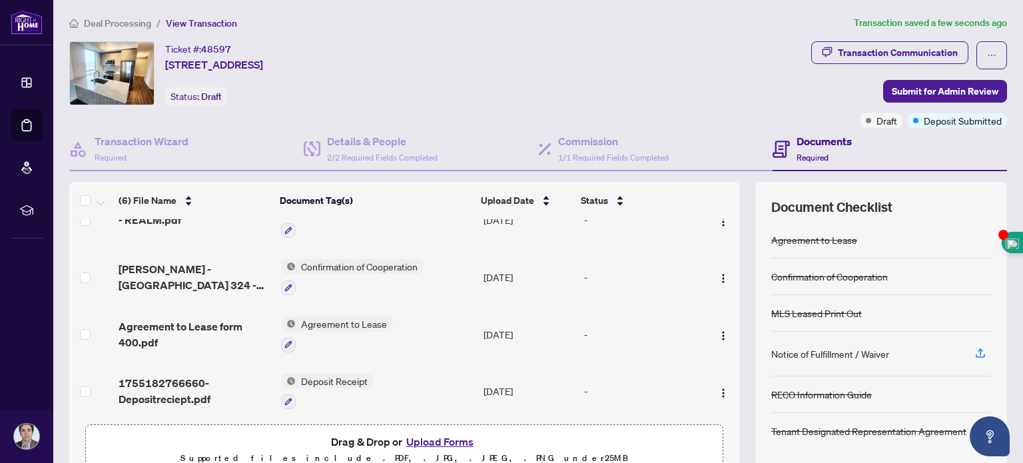
scroll to position [0, 0]
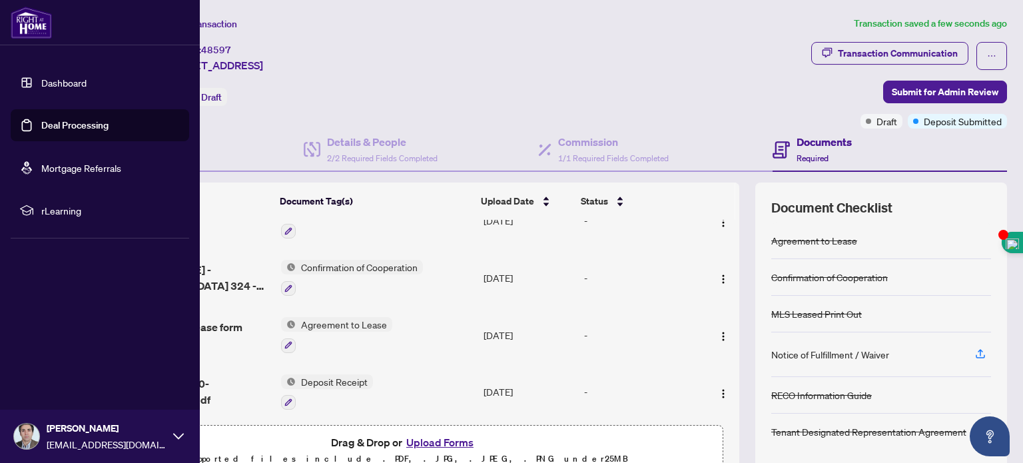
click at [61, 80] on link "Dashboard" at bounding box center [63, 83] width 45 height 12
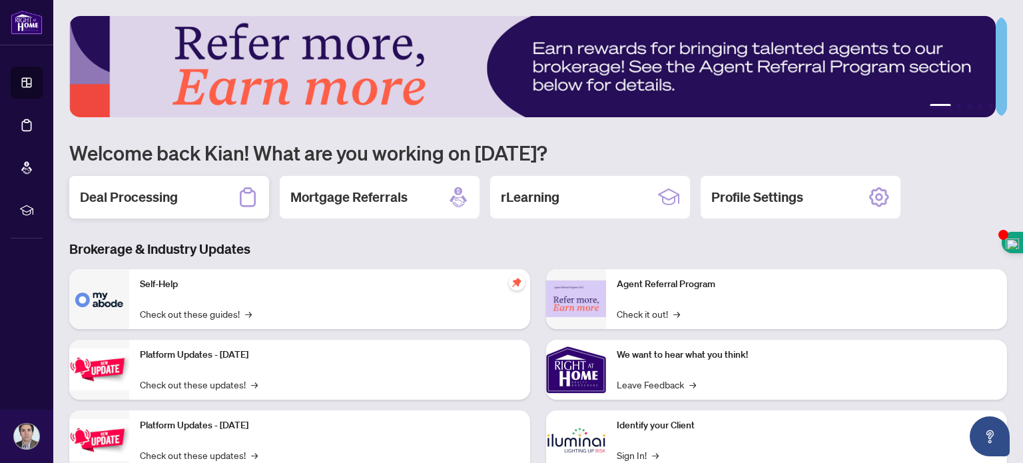
click at [153, 189] on h2 "Deal Processing" at bounding box center [129, 197] width 98 height 19
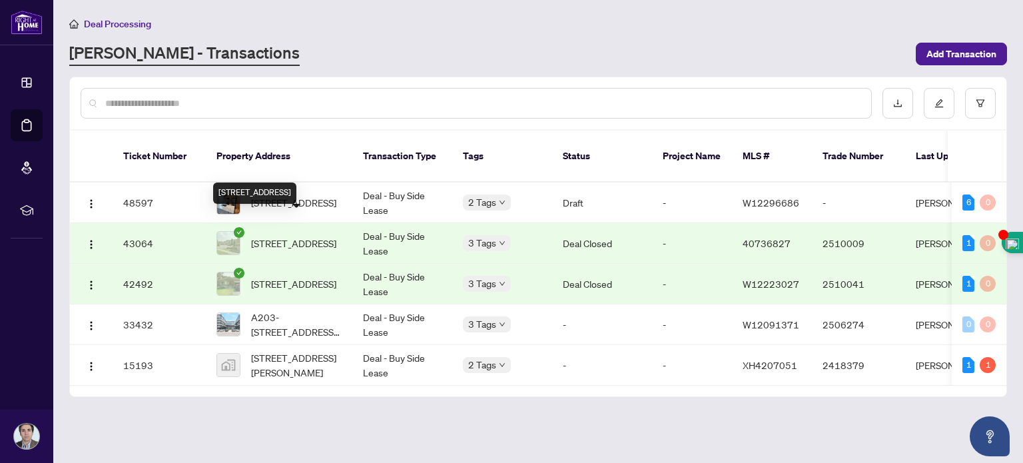
click at [333, 236] on span "[STREET_ADDRESS]" at bounding box center [293, 243] width 85 height 15
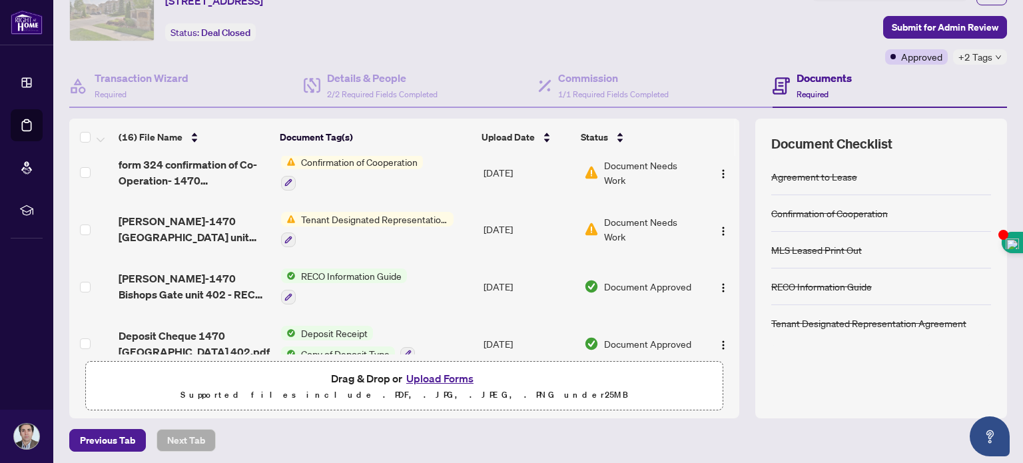
scroll to position [627, 0]
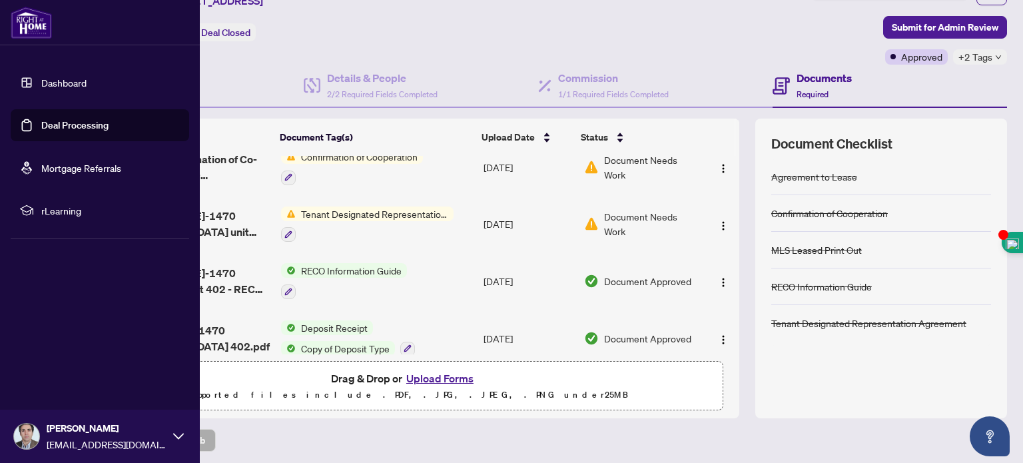
click at [47, 82] on link "Dashboard" at bounding box center [63, 83] width 45 height 12
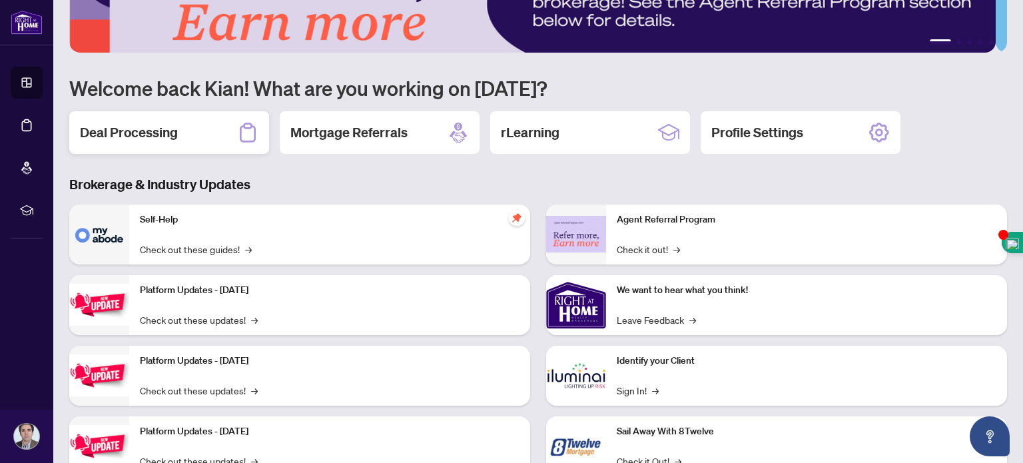
click at [226, 119] on div "Deal Processing" at bounding box center [169, 132] width 200 height 43
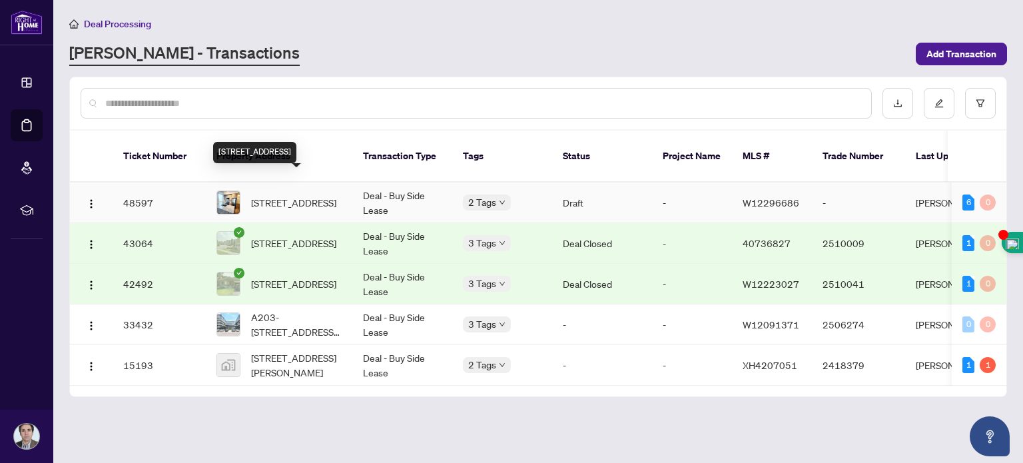
click at [293, 195] on span "[STREET_ADDRESS]" at bounding box center [293, 202] width 85 height 15
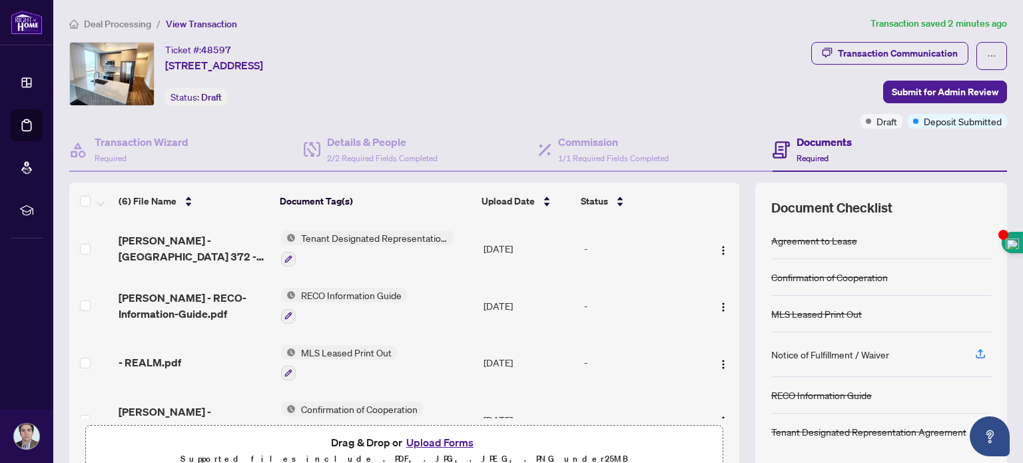
scroll to position [113, 0]
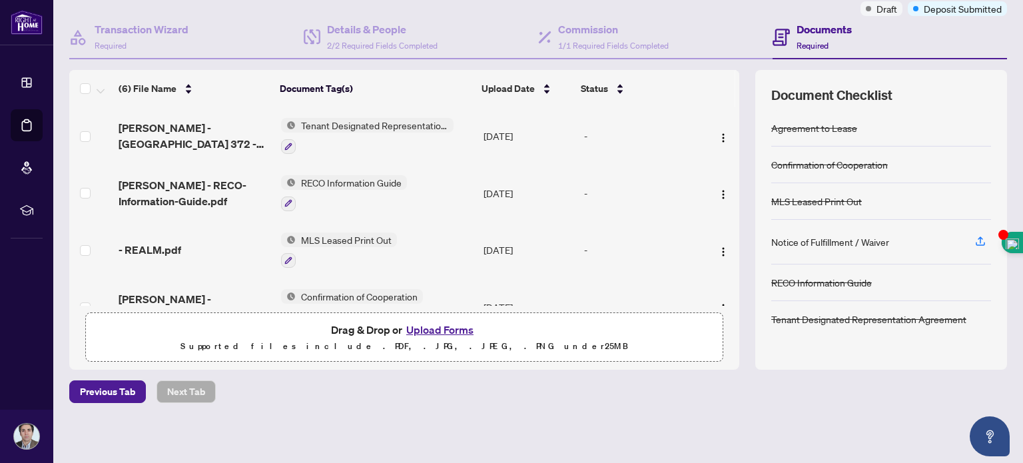
click at [428, 327] on button "Upload Forms" at bounding box center [439, 329] width 75 height 17
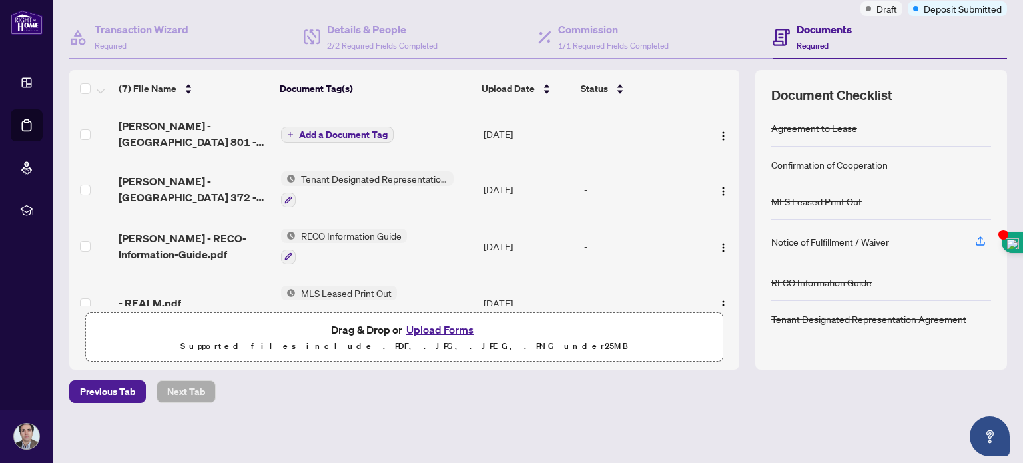
click at [354, 130] on span "Add a Document Tag" at bounding box center [343, 134] width 89 height 9
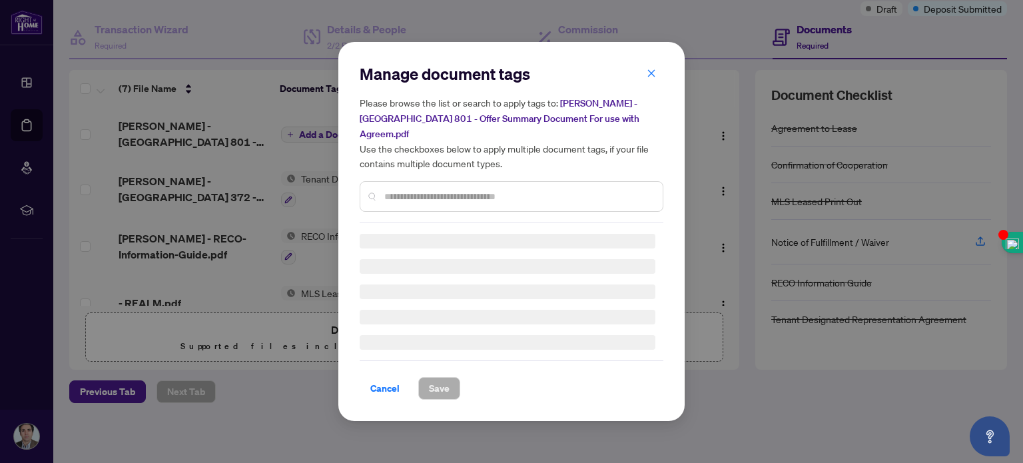
click at [450, 192] on div "Manage document tags Please browse the list or search to apply tags to: [PERSON…" at bounding box center [512, 143] width 304 height 160
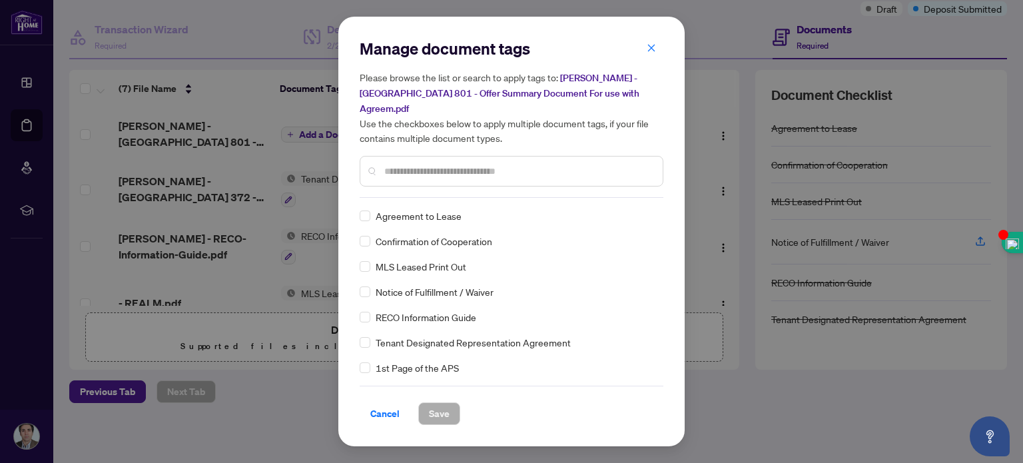
click at [416, 169] on input "text" at bounding box center [518, 171] width 268 height 15
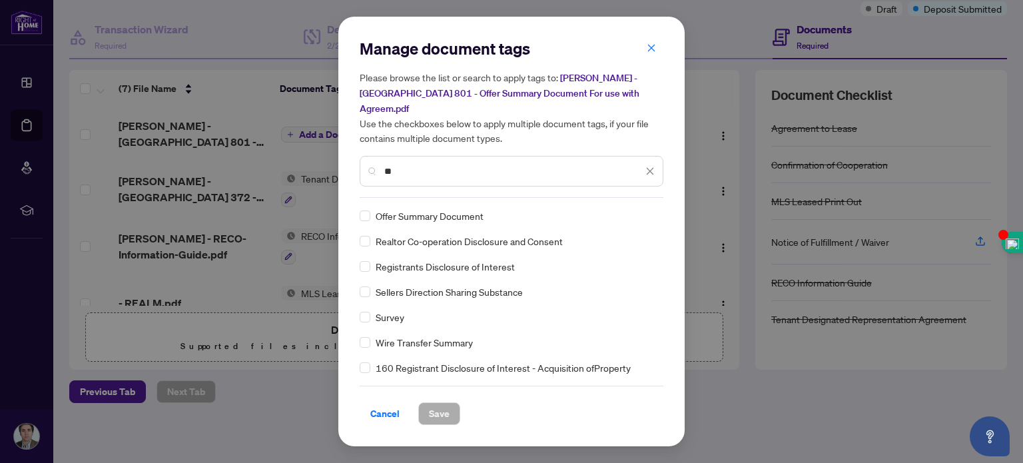
type input "**"
click at [396, 218] on span "Offer Summary Document" at bounding box center [430, 215] width 108 height 15
click at [653, 48] on icon "close" at bounding box center [651, 47] width 9 height 9
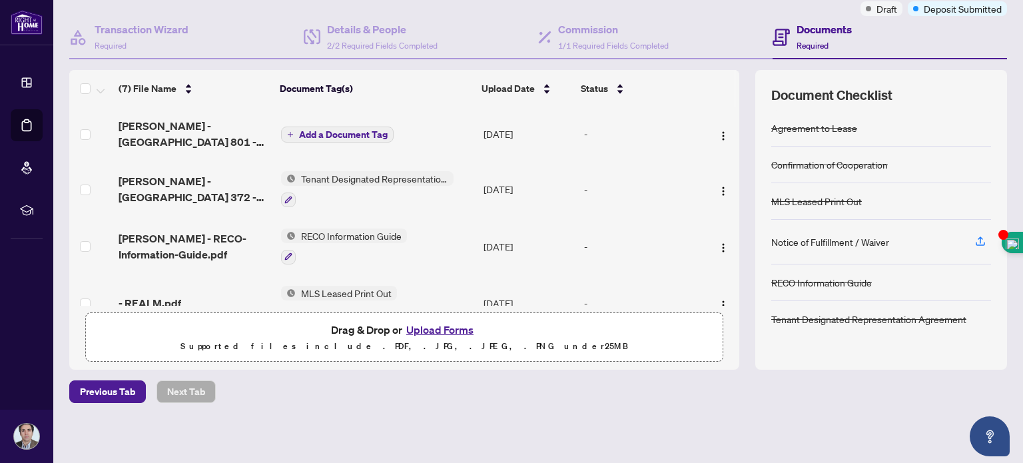
click at [353, 130] on span "Add a Document Tag" at bounding box center [343, 134] width 89 height 9
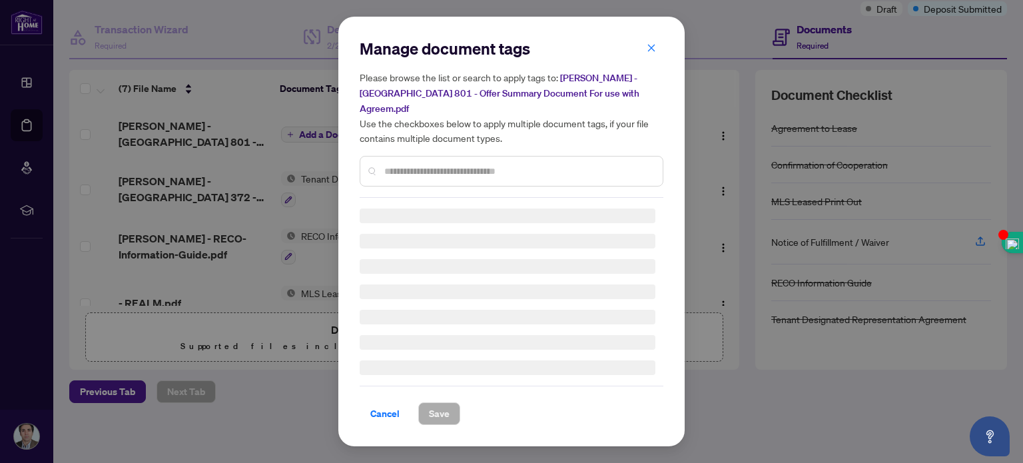
click at [440, 171] on input "text" at bounding box center [518, 171] width 268 height 15
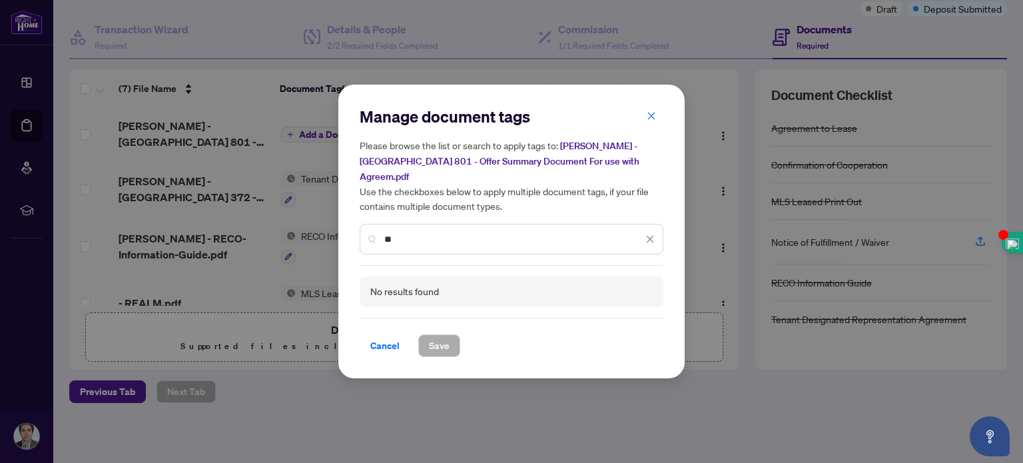
type input "*"
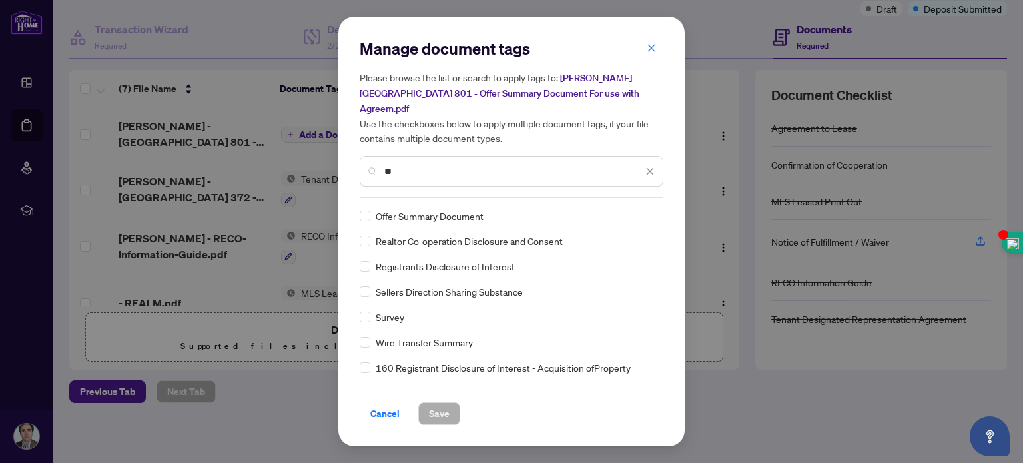
type input "**"
click at [413, 208] on span "Offer Summary Document" at bounding box center [430, 215] width 108 height 15
click at [436, 414] on span "Save" at bounding box center [439, 413] width 21 height 21
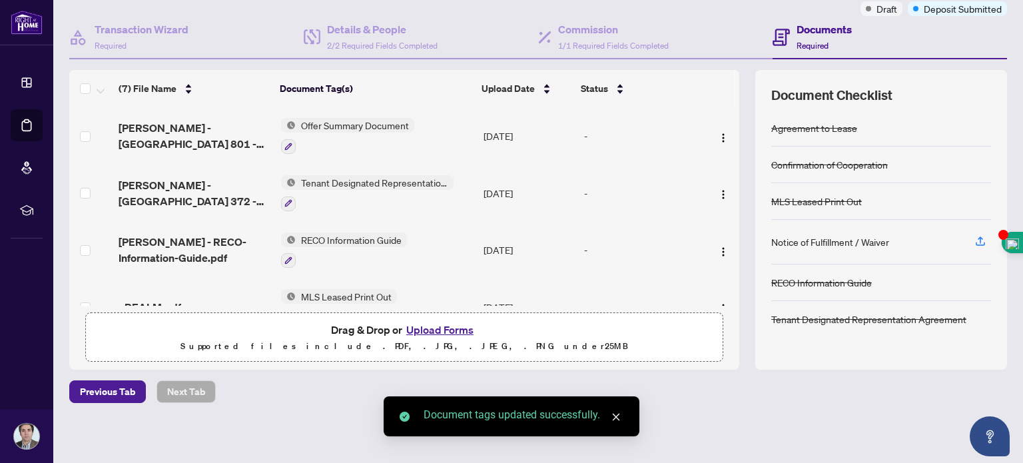
click at [431, 324] on button "Upload Forms" at bounding box center [439, 329] width 75 height 17
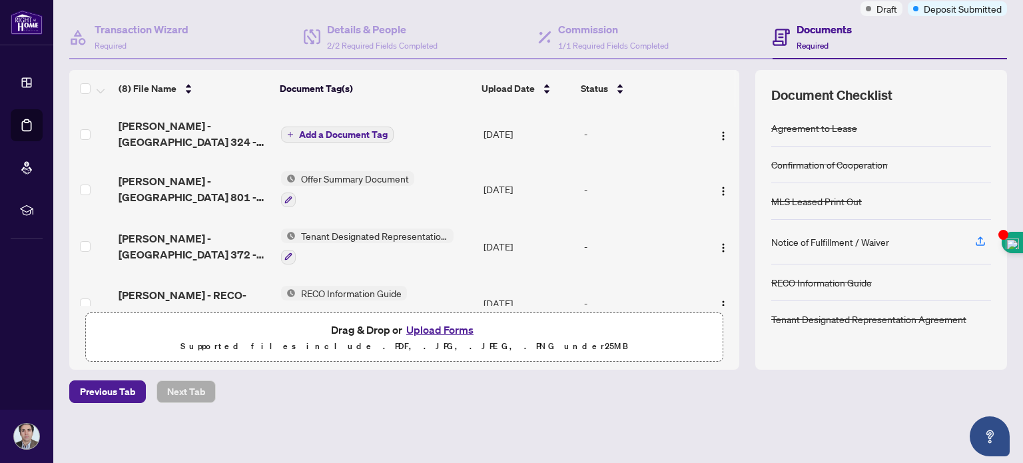
click at [348, 130] on span "Add a Document Tag" at bounding box center [343, 134] width 89 height 9
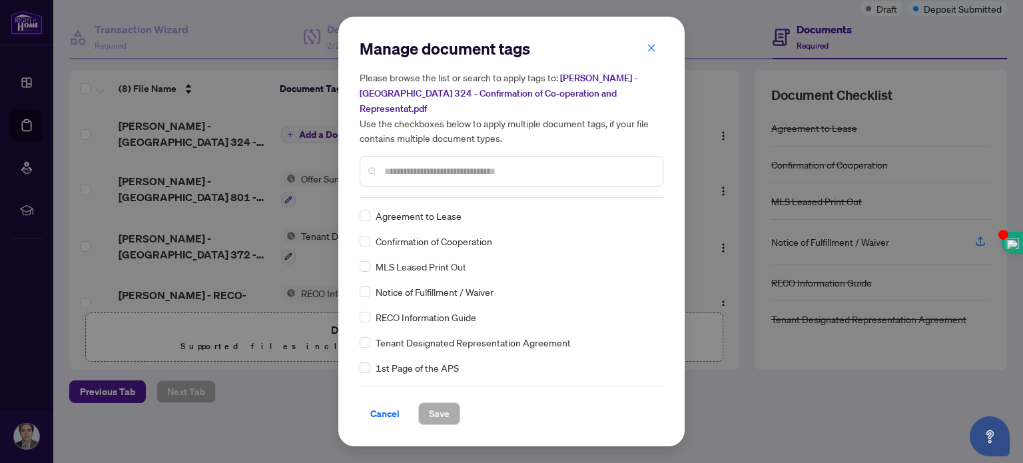
click at [424, 196] on div "Manage document tags Please browse the list or search to apply tags to: [PERSON…" at bounding box center [512, 118] width 304 height 160
click at [413, 178] on div at bounding box center [512, 171] width 304 height 31
click at [404, 168] on input "text" at bounding box center [518, 171] width 268 height 15
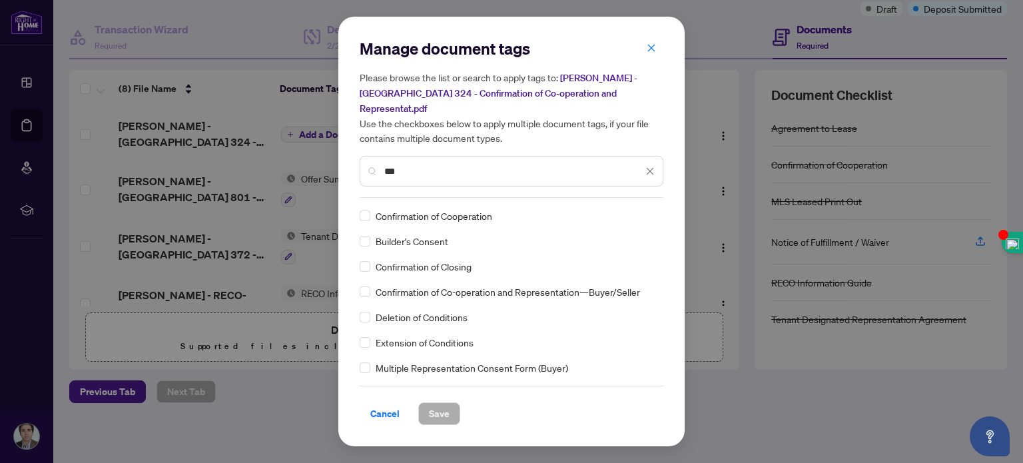
type input "***"
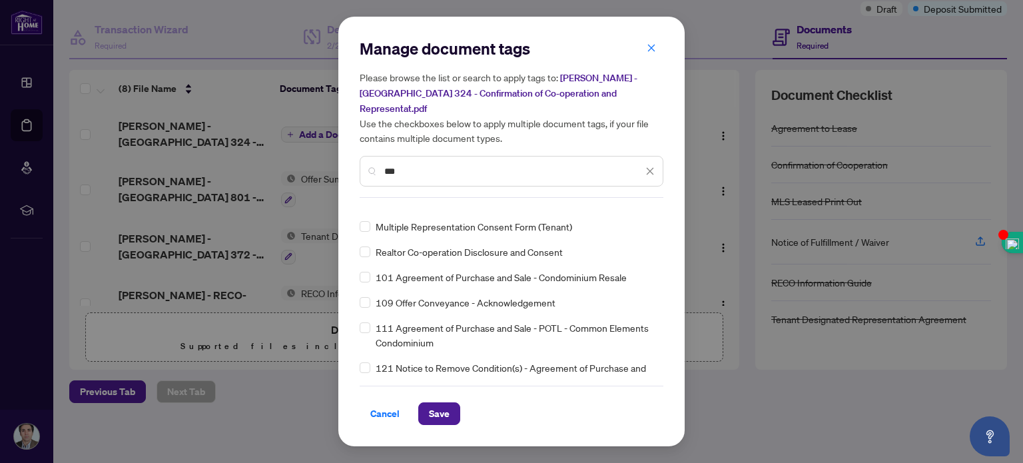
scroll to position [226, 0]
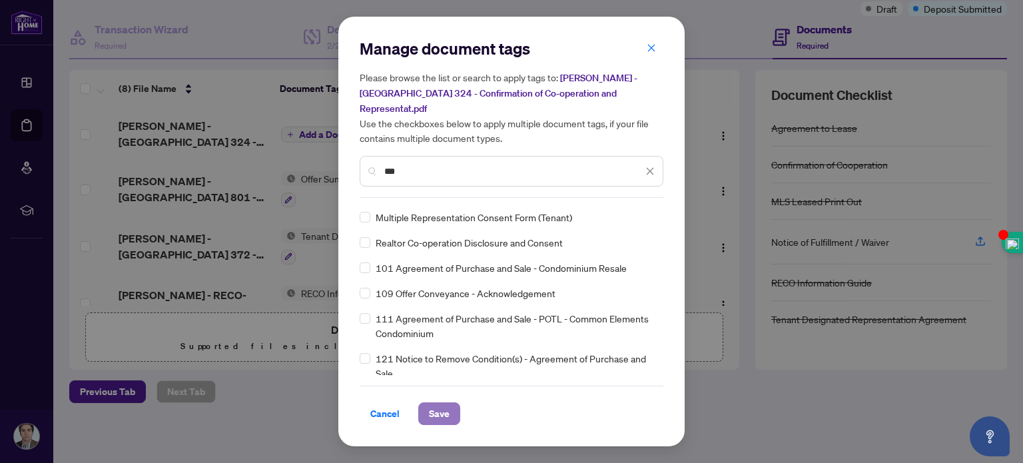
click at [442, 413] on span "Save" at bounding box center [439, 413] width 21 height 21
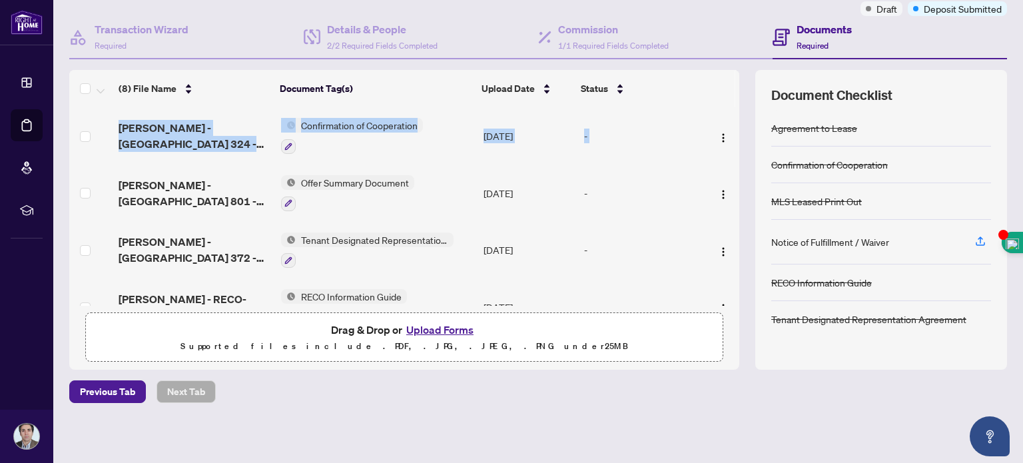
drag, startPoint x: 724, startPoint y: 158, endPoint x: 725, endPoint y: 141, distance: 17.4
click at [725, 141] on div "[PERSON_NAME] - [GEOGRAPHIC_DATA] 324 - Confirmation of Co-operation and Repres…" at bounding box center [404, 206] width 670 height 198
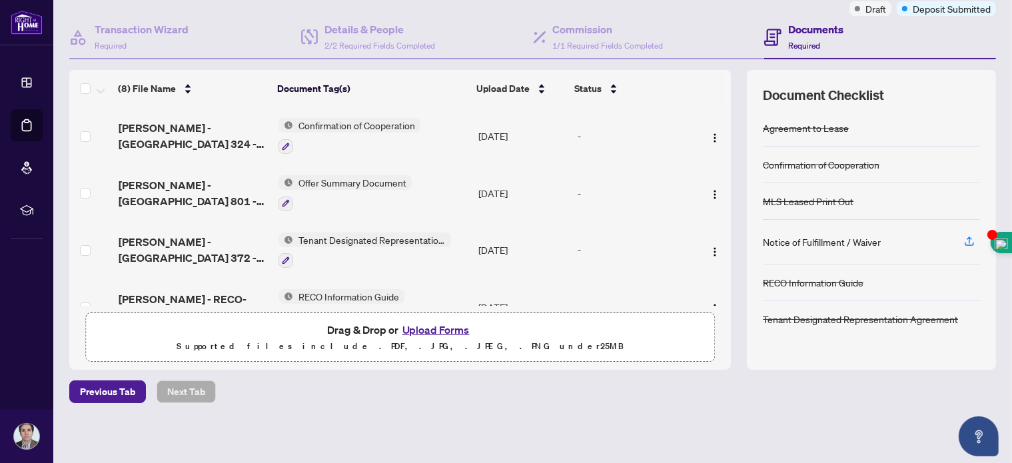
click at [725, 141] on div "(8) File Name Document Tag(s) Upload Date Status [PERSON_NAME] - [GEOGRAPHIC_DA…" at bounding box center [532, 220] width 926 height 300
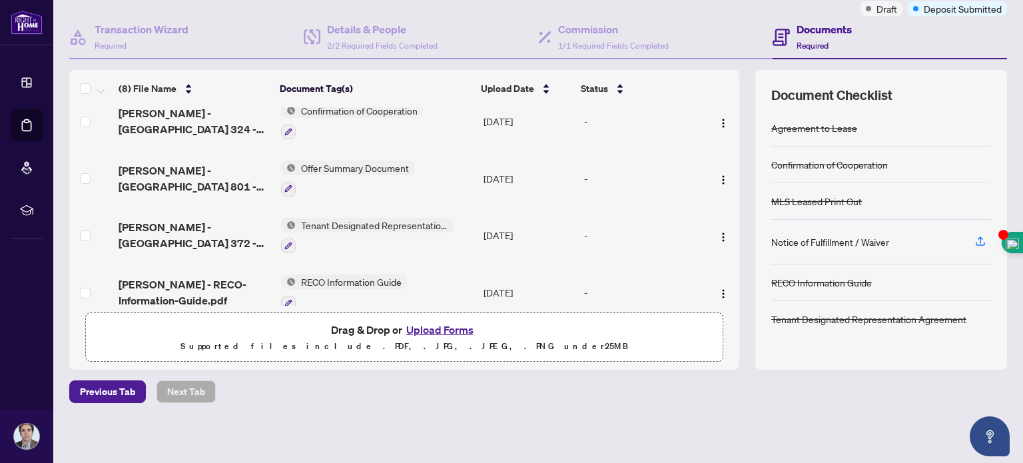
scroll to position [0, 0]
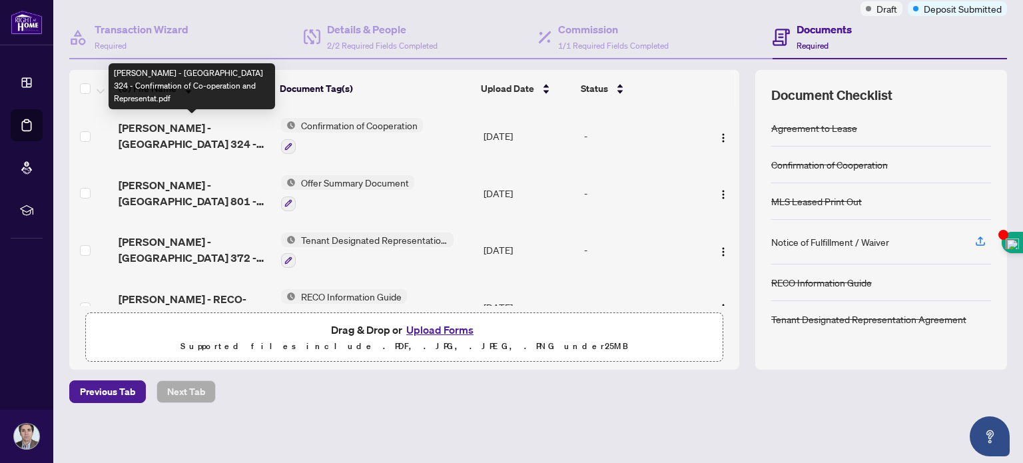
click at [215, 124] on span "[PERSON_NAME] - [GEOGRAPHIC_DATA] 324 - Confirmation of Co-operation and Repres…" at bounding box center [194, 136] width 151 height 32
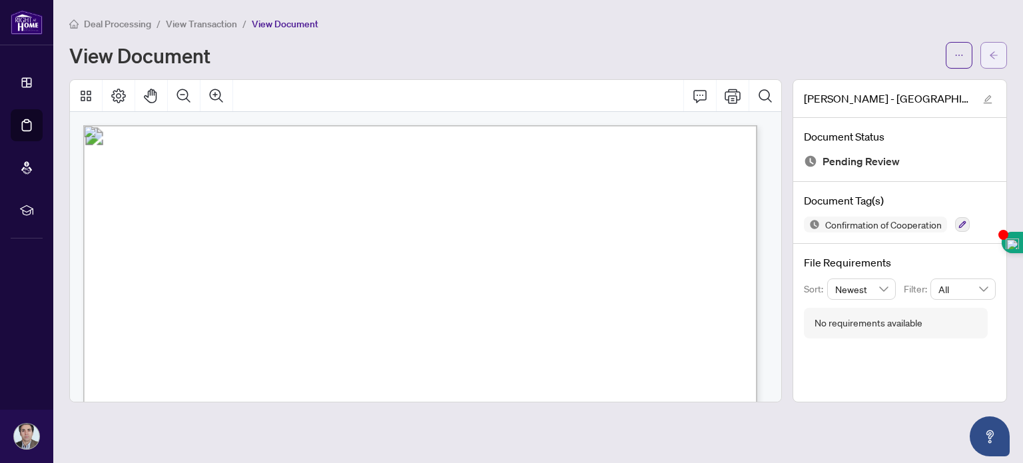
click at [993, 51] on icon "arrow-left" at bounding box center [993, 55] width 9 height 9
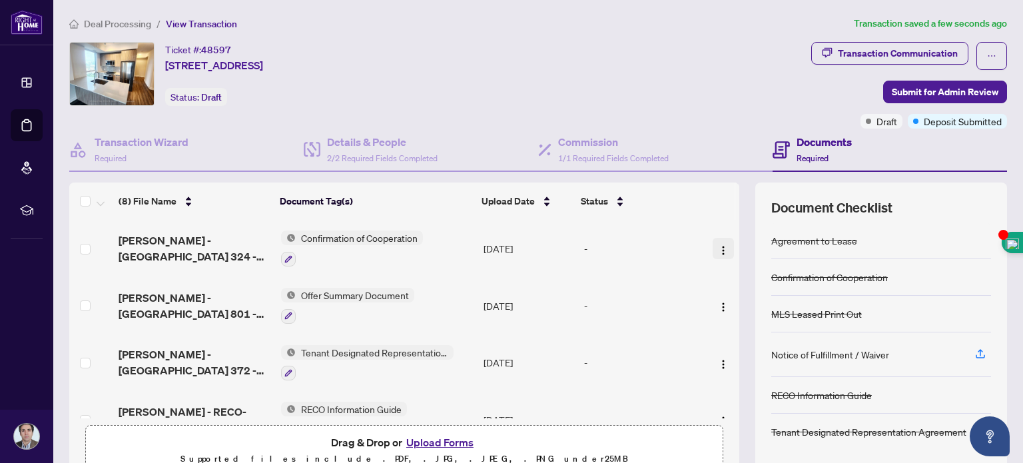
click at [718, 247] on img "button" at bounding box center [723, 250] width 11 height 11
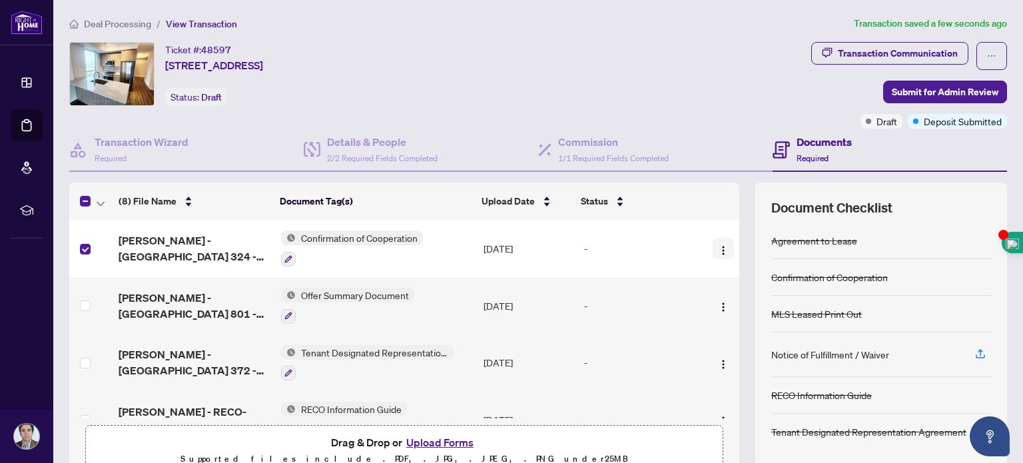
click at [718, 248] on img "button" at bounding box center [723, 250] width 11 height 11
click at [284, 258] on icon "button" at bounding box center [288, 259] width 8 height 8
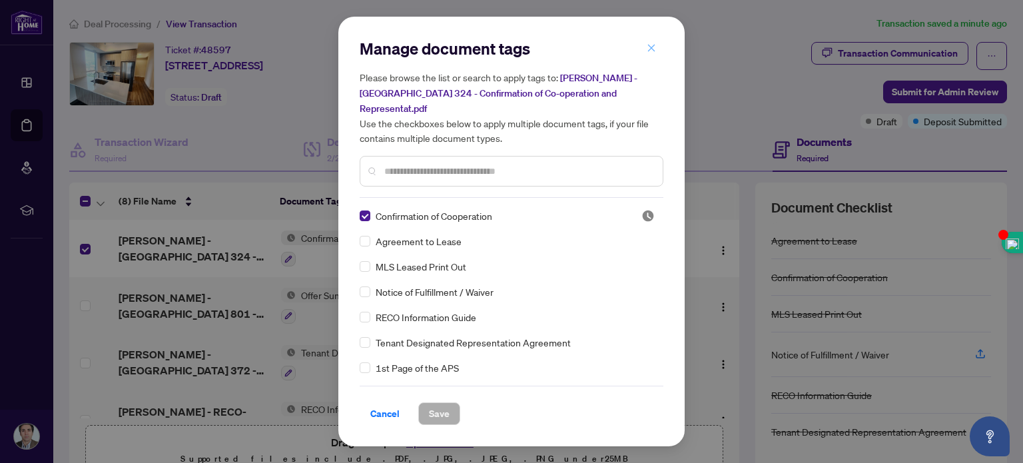
click at [647, 45] on icon "close" at bounding box center [651, 47] width 9 height 9
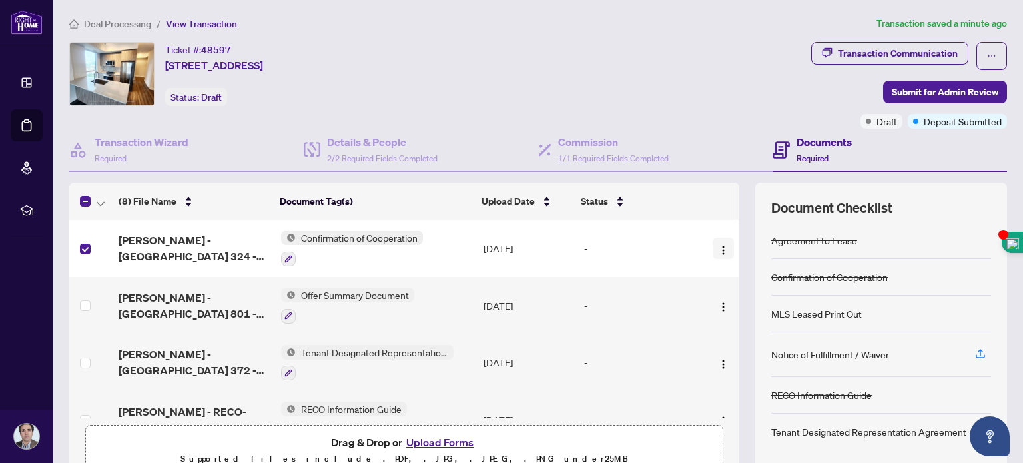
drag, startPoint x: 198, startPoint y: 243, endPoint x: 708, endPoint y: 248, distance: 510.2
click at [718, 248] on img "button" at bounding box center [723, 250] width 11 height 11
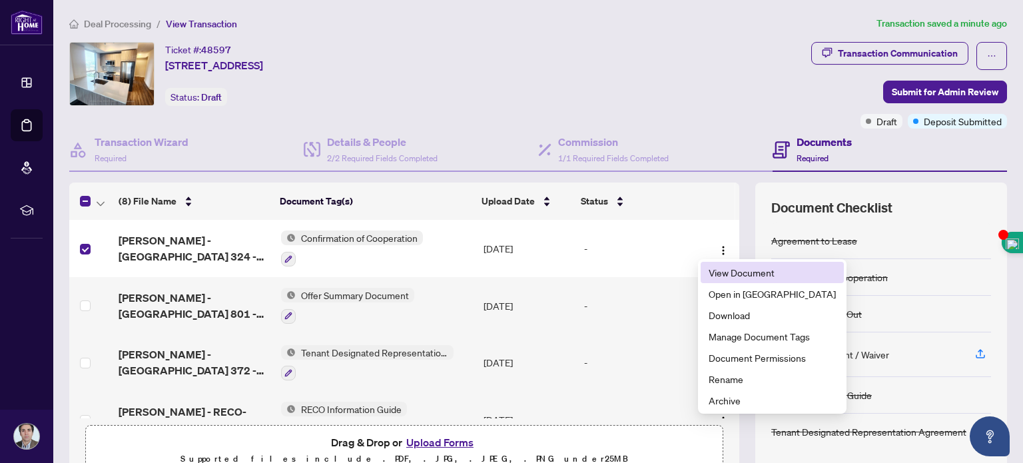
click at [721, 269] on span "View Document" at bounding box center [772, 272] width 127 height 15
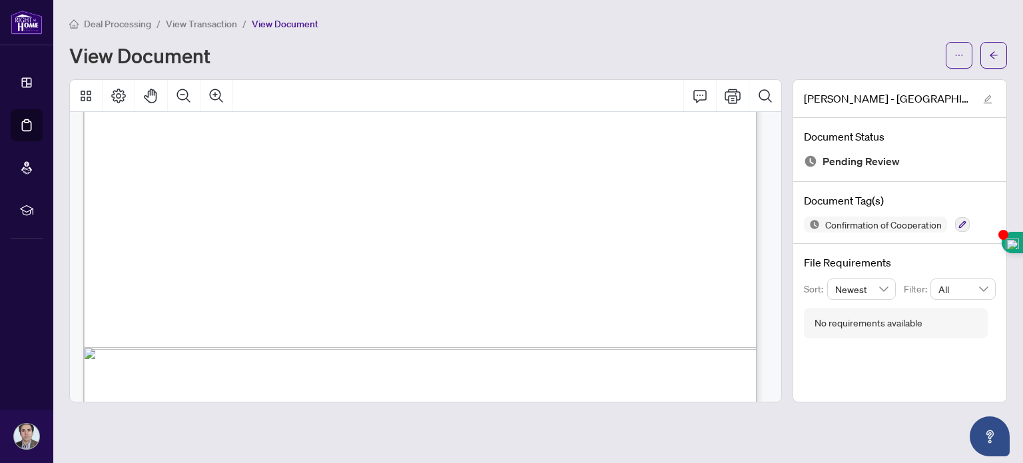
scroll to position [1503, 0]
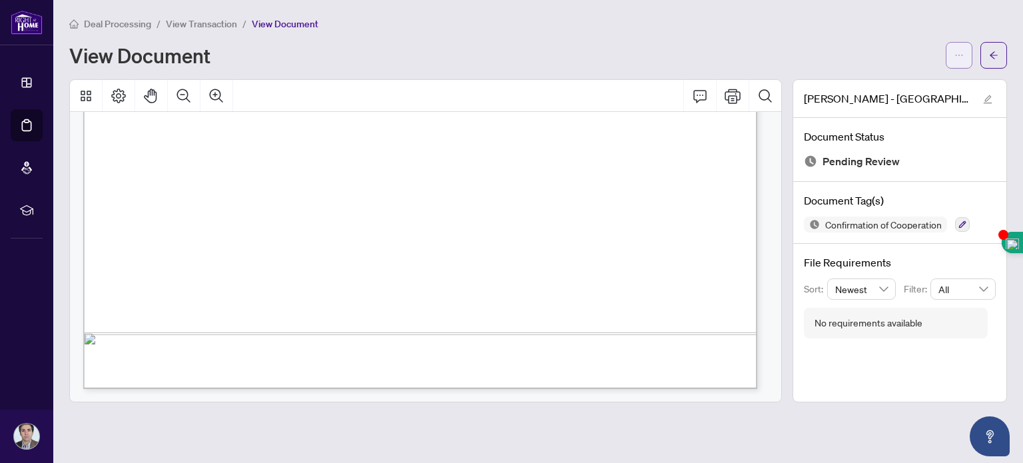
click at [964, 52] on button "button" at bounding box center [959, 55] width 27 height 27
click at [986, 58] on button "button" at bounding box center [993, 55] width 27 height 27
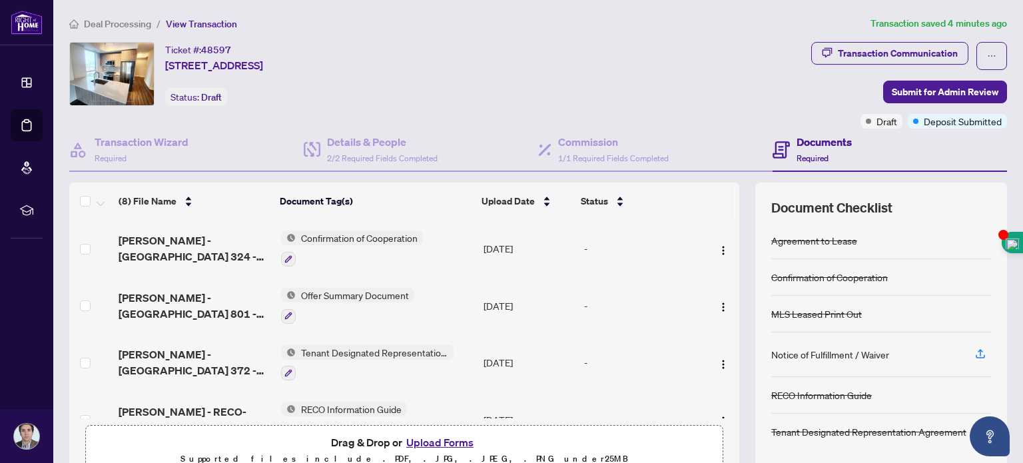
drag, startPoint x: 332, startPoint y: 236, endPoint x: 570, endPoint y: 246, distance: 238.0
click at [579, 246] on td "-" at bounding box center [641, 248] width 125 height 57
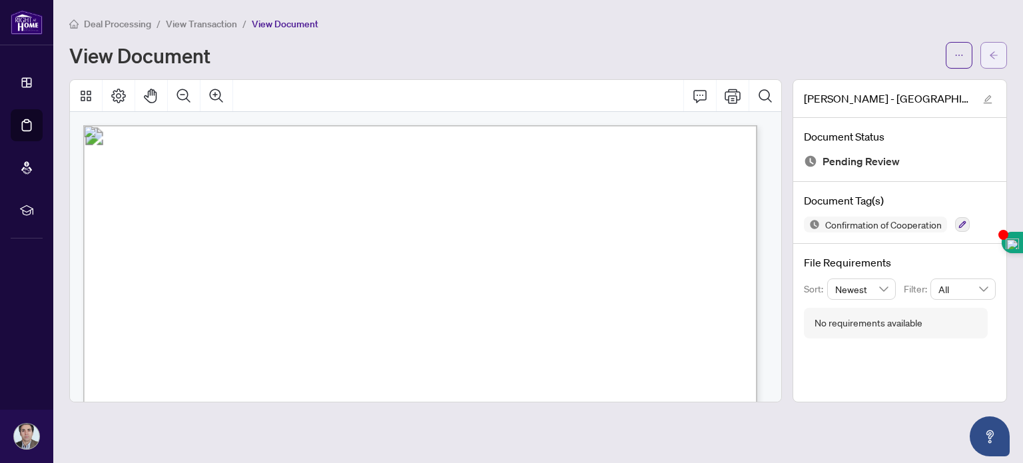
click at [993, 64] on span "button" at bounding box center [993, 55] width 9 height 21
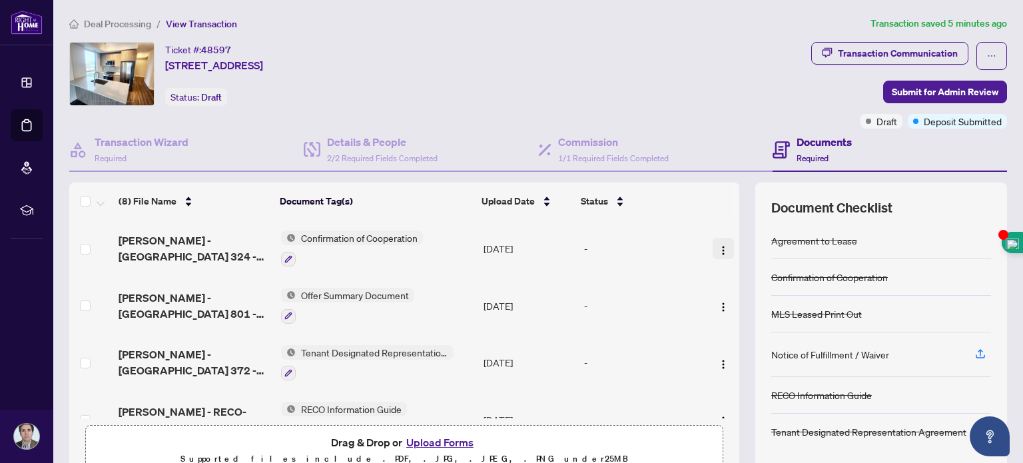
click at [718, 241] on span "button" at bounding box center [723, 248] width 11 height 15
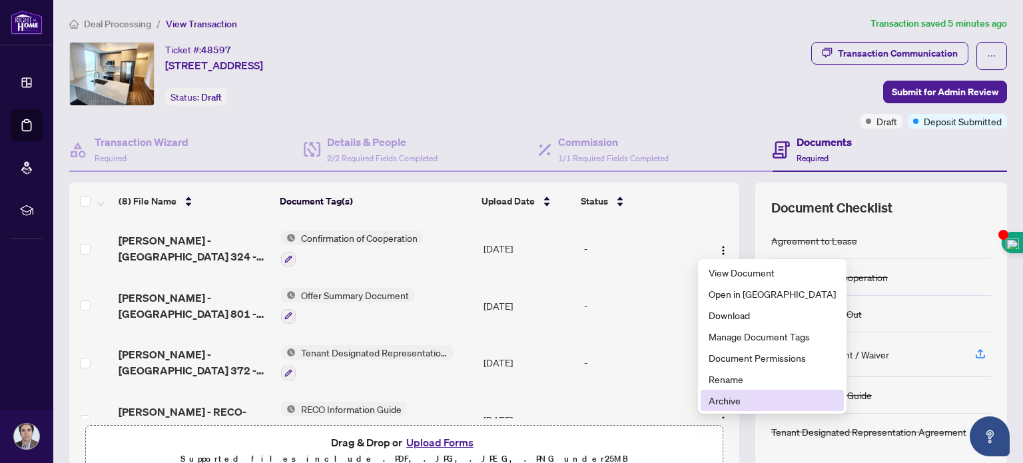
click at [729, 397] on span "Archive" at bounding box center [772, 400] width 127 height 15
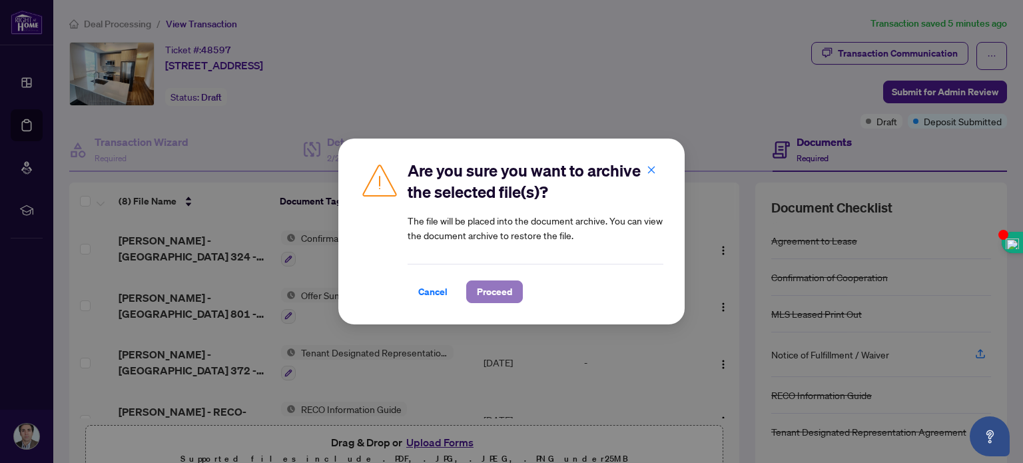
click at [488, 294] on span "Proceed" at bounding box center [494, 291] width 35 height 21
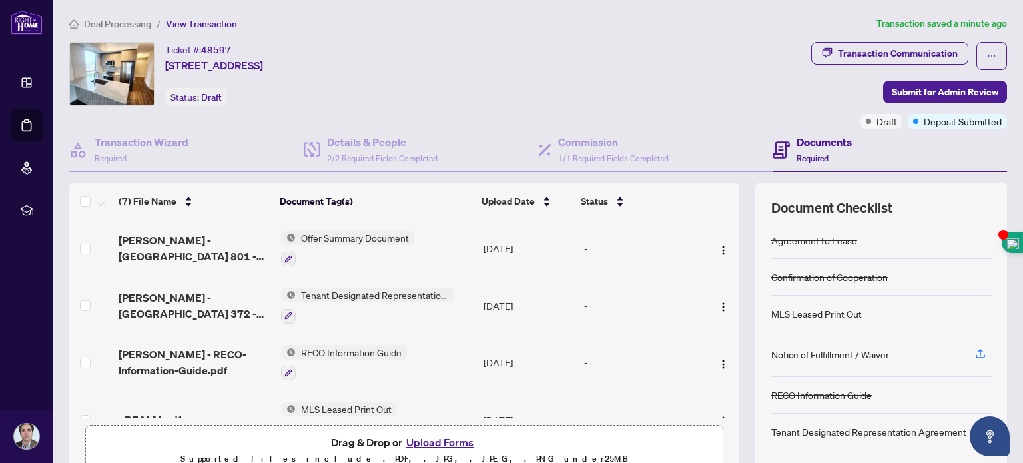
click at [436, 437] on button "Upload Forms" at bounding box center [439, 442] width 75 height 17
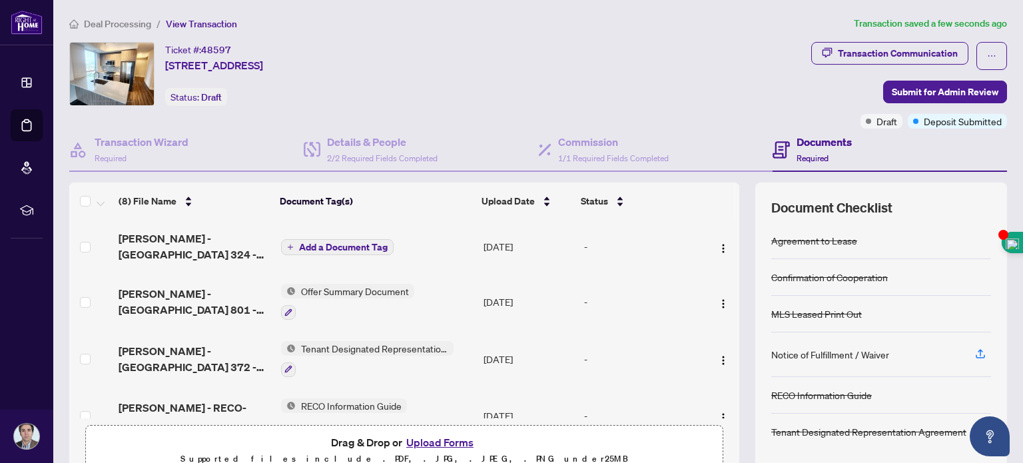
click at [333, 242] on span "Add a Document Tag" at bounding box center [343, 246] width 89 height 9
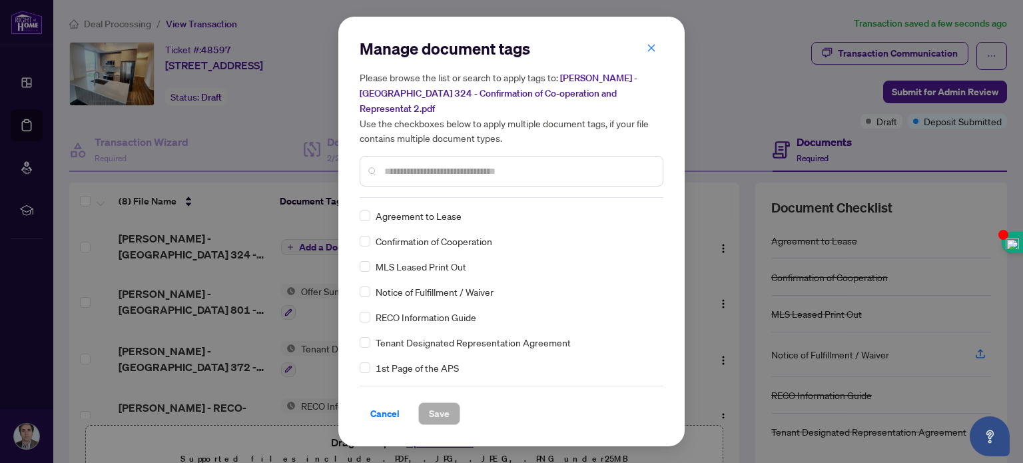
click at [414, 192] on div "Manage document tags Please browse the list or search to apply tags to: [PERSON…" at bounding box center [512, 118] width 304 height 160
click at [390, 170] on input "text" at bounding box center [518, 171] width 268 height 15
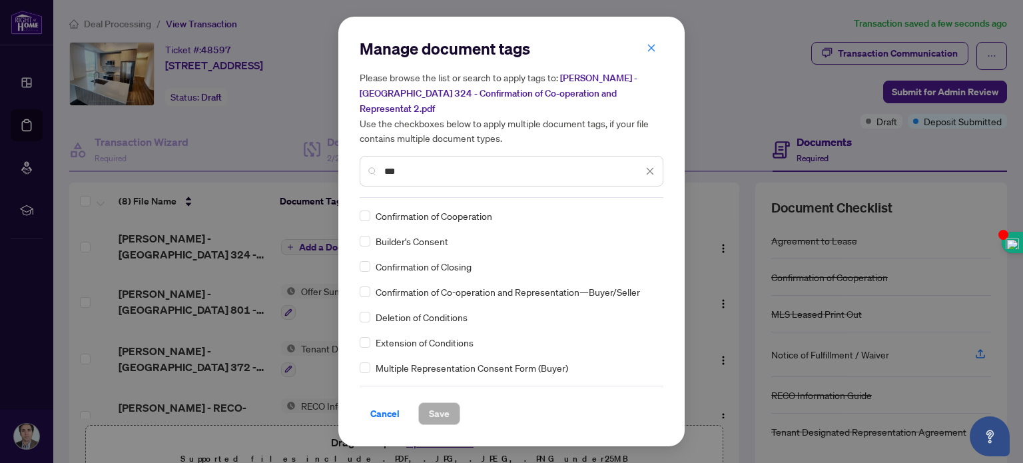
type input "***"
click at [418, 216] on span "Confirmation of Cooperation" at bounding box center [434, 215] width 117 height 15
click at [442, 413] on span "Save" at bounding box center [439, 413] width 21 height 21
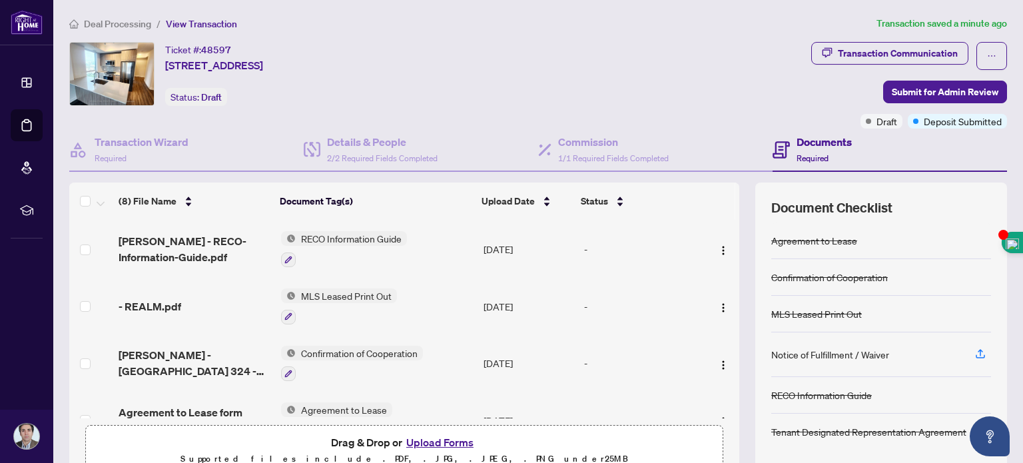
click at [807, 153] on span "Required" at bounding box center [813, 158] width 32 height 10
click at [803, 143] on h4 "Documents" at bounding box center [824, 142] width 55 height 16
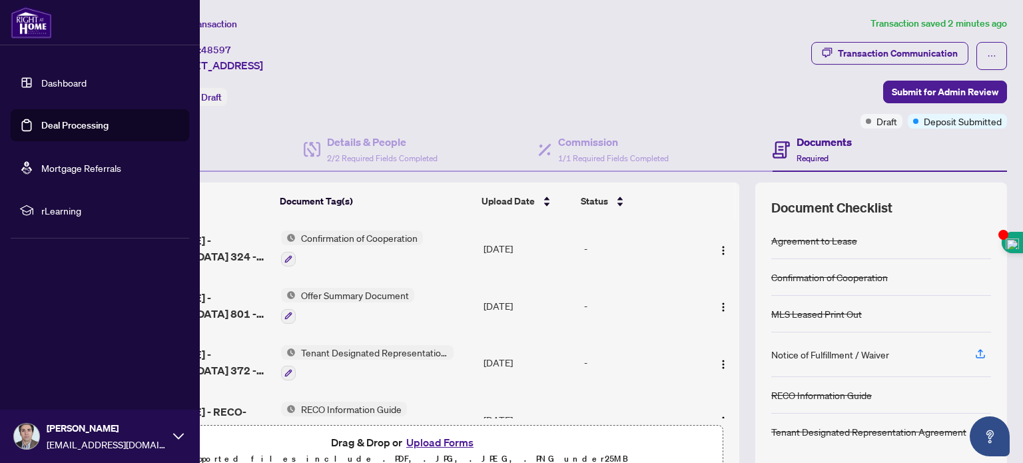
click at [49, 81] on link "Dashboard" at bounding box center [63, 83] width 45 height 12
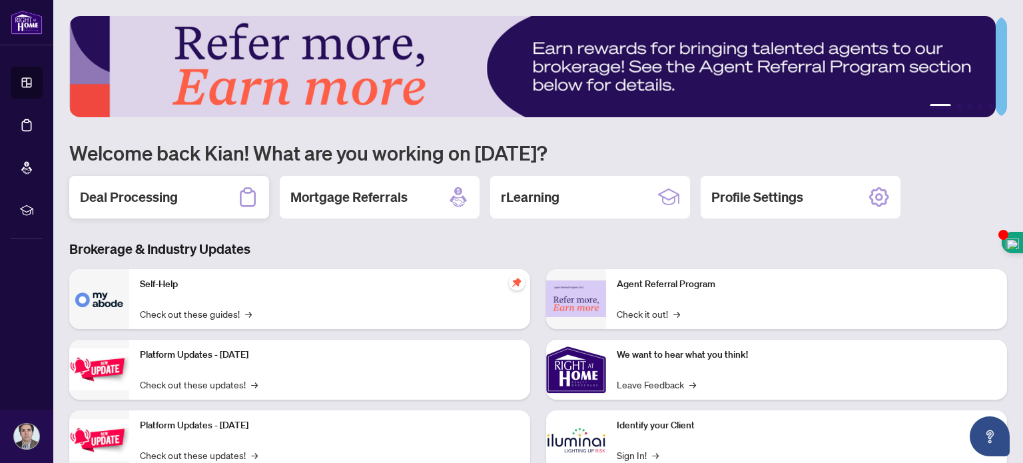
click at [155, 198] on h2 "Deal Processing" at bounding box center [129, 197] width 98 height 19
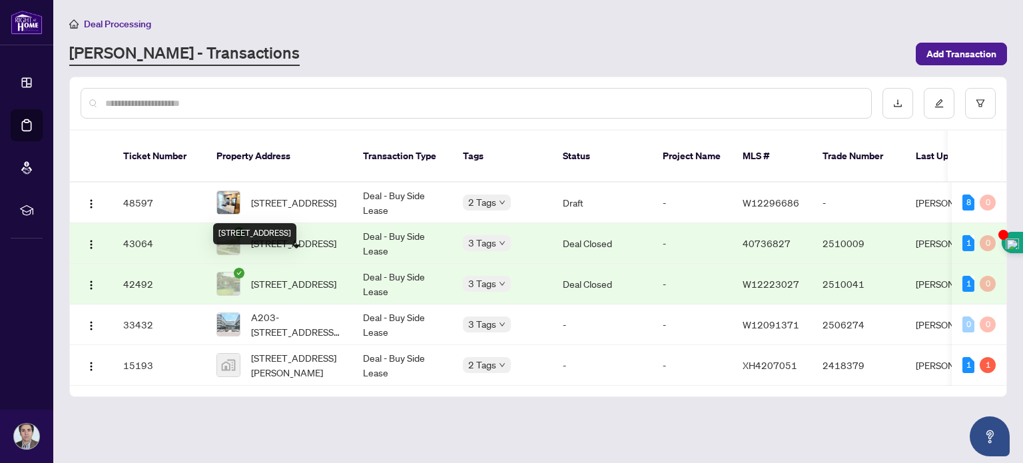
click at [299, 276] on span "[STREET_ADDRESS]" at bounding box center [293, 283] width 85 height 15
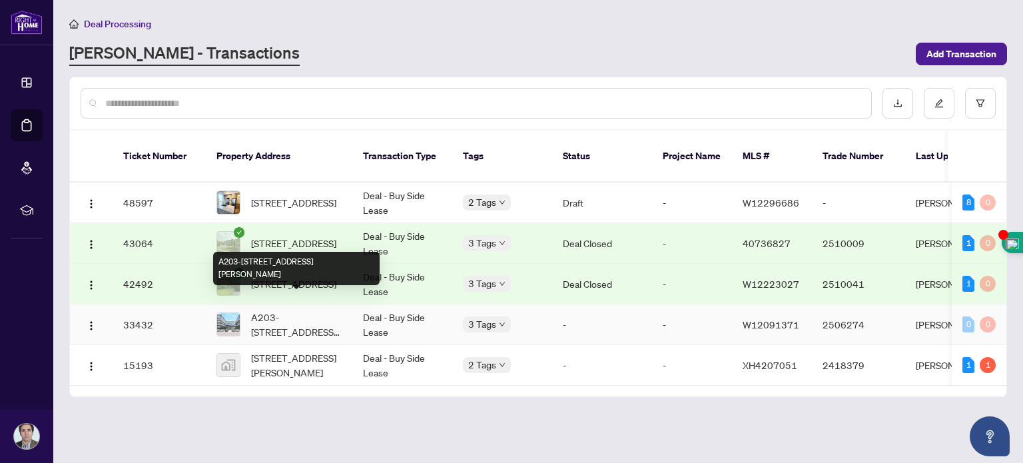
click at [286, 310] on span "A203-[STREET_ADDRESS][PERSON_NAME]" at bounding box center [296, 324] width 91 height 29
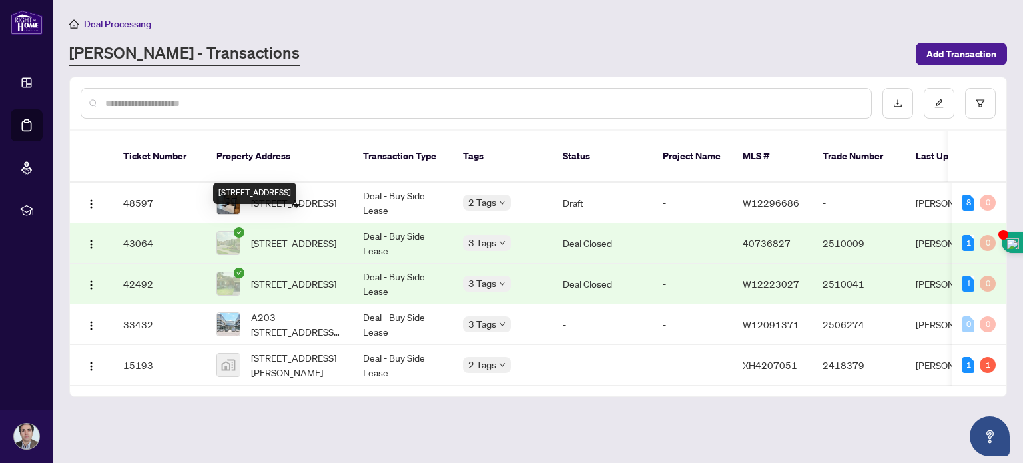
click at [288, 236] on span "[STREET_ADDRESS]" at bounding box center [293, 243] width 85 height 15
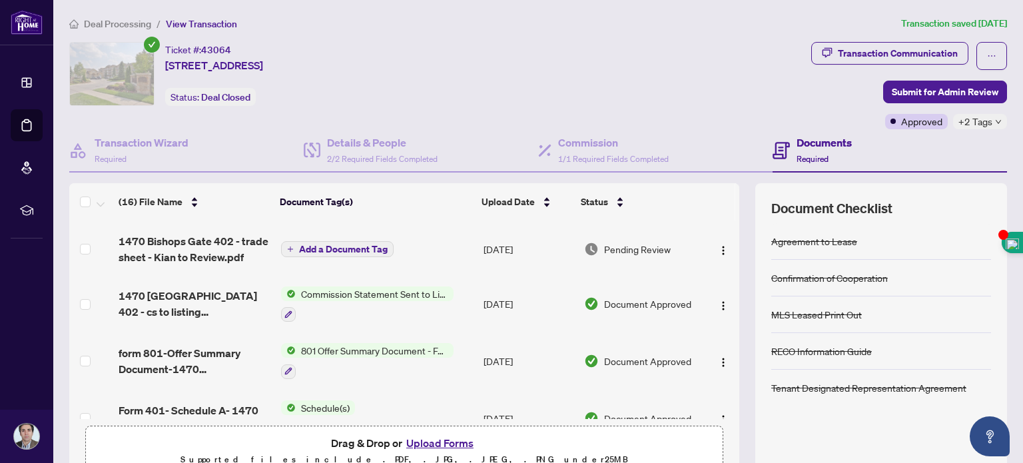
scroll to position [334, 0]
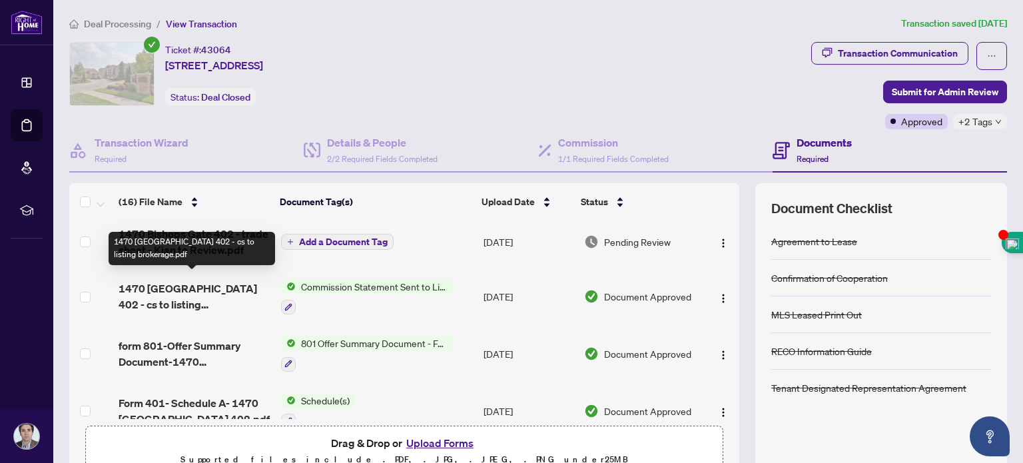
click at [210, 281] on span "1470 [GEOGRAPHIC_DATA] 402 - cs to listing brokerage.pdf" at bounding box center [194, 296] width 151 height 32
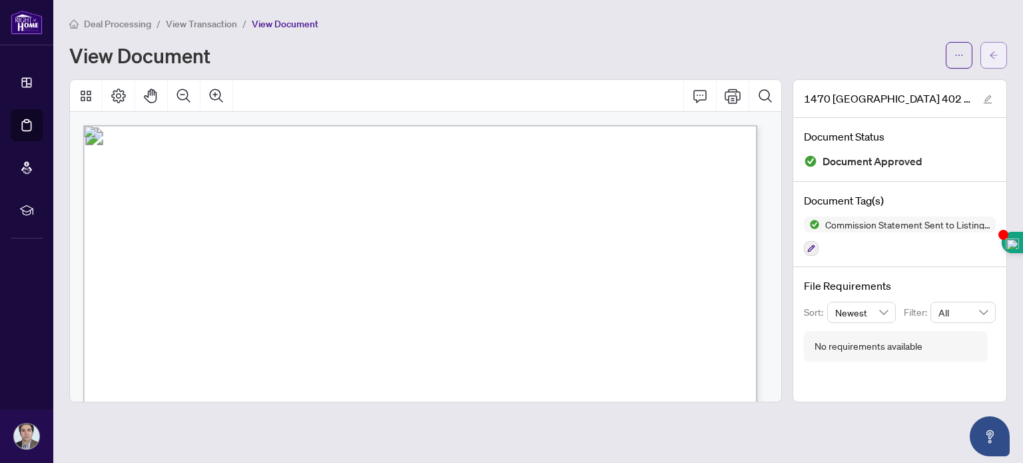
click at [996, 53] on icon "arrow-left" at bounding box center [993, 55] width 9 height 9
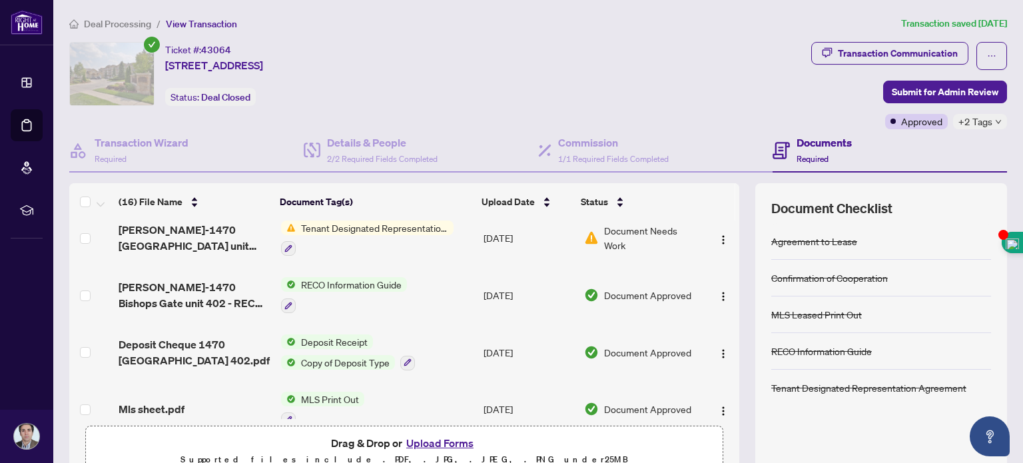
scroll to position [687, 0]
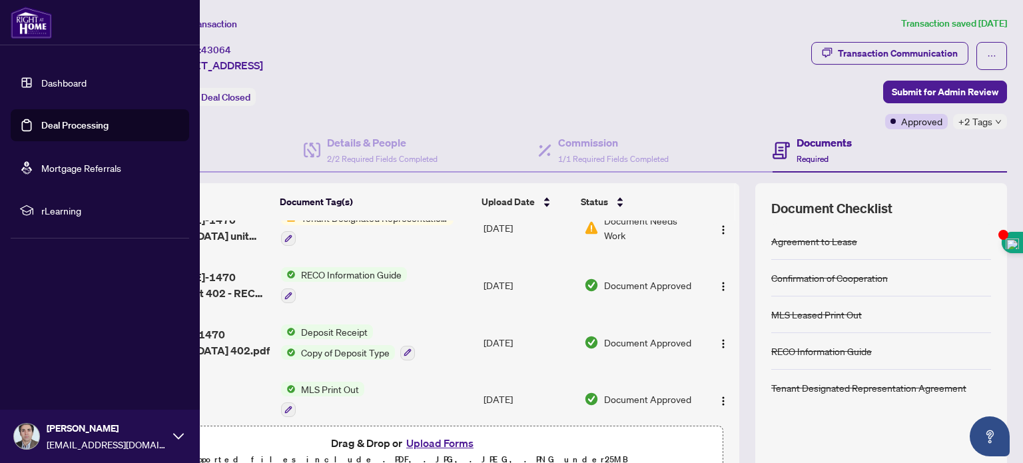
click at [45, 79] on link "Dashboard" at bounding box center [63, 83] width 45 height 12
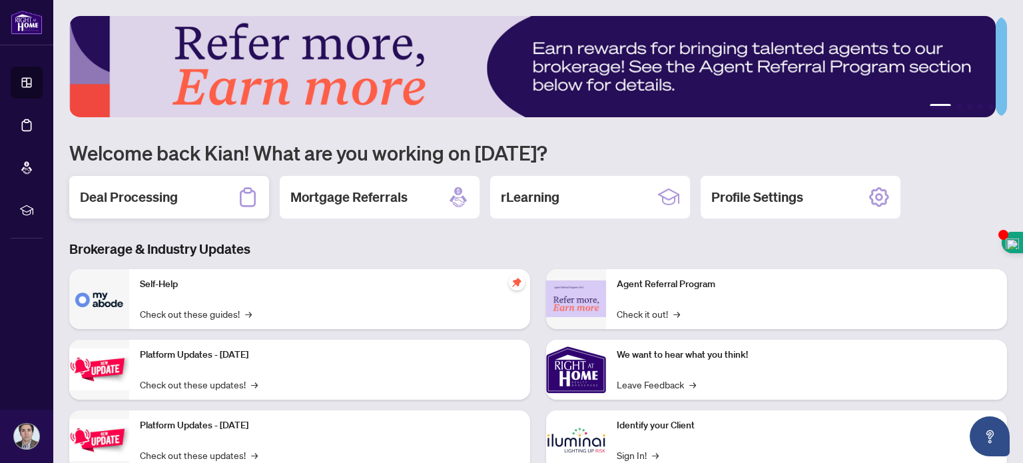
click at [133, 185] on div "Deal Processing" at bounding box center [169, 197] width 200 height 43
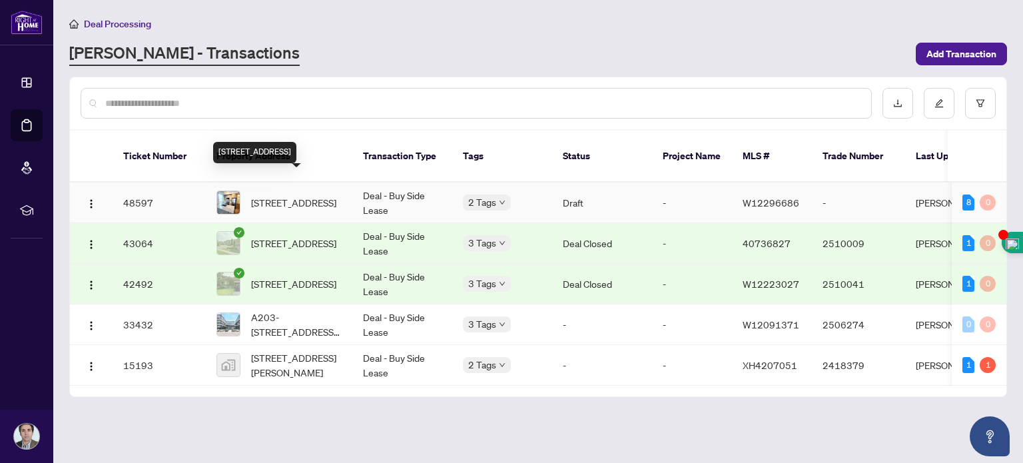
click at [301, 195] on span "[STREET_ADDRESS]" at bounding box center [293, 202] width 85 height 15
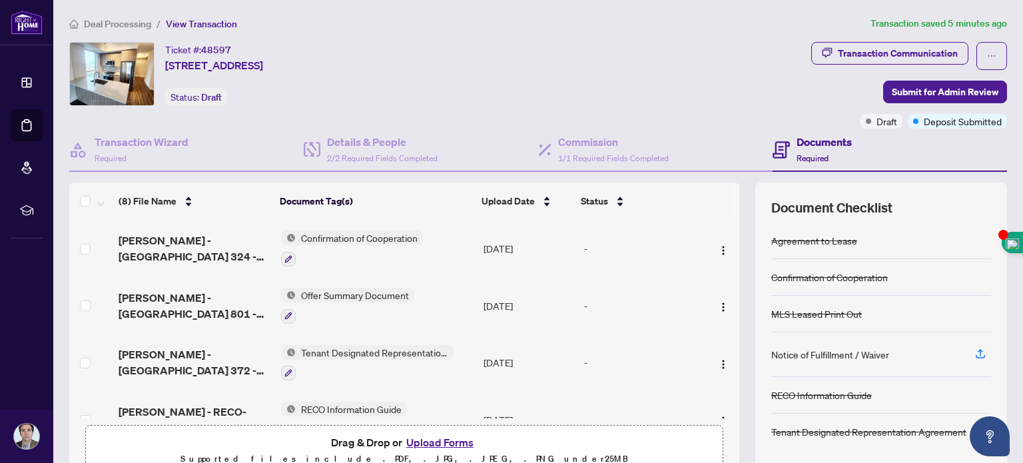
click at [431, 436] on button "Upload Forms" at bounding box center [439, 442] width 75 height 17
click at [900, 93] on span "Submit for Admin Review" at bounding box center [945, 91] width 107 height 21
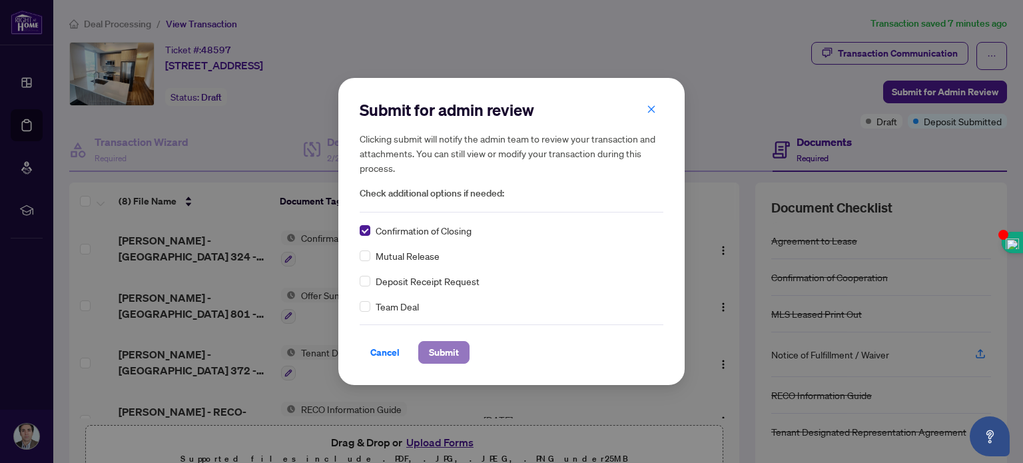
click at [445, 355] on span "Submit" at bounding box center [444, 352] width 30 height 21
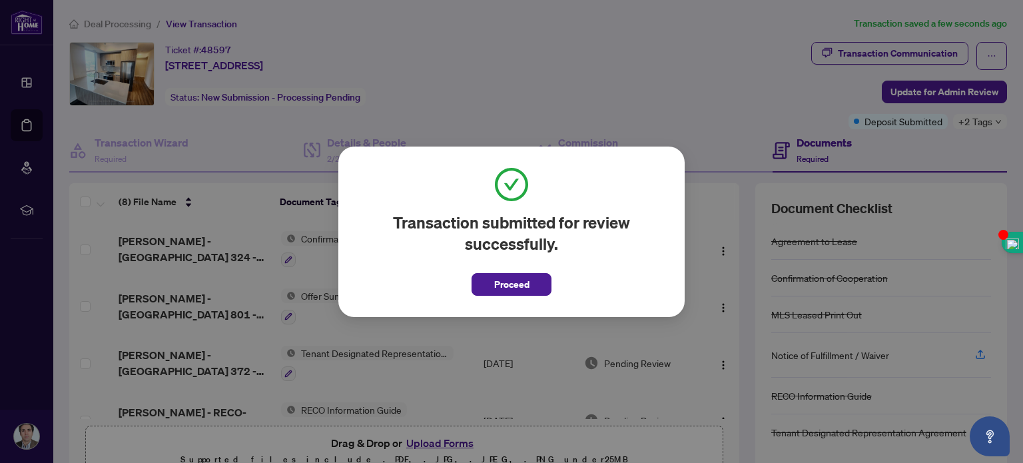
click at [486, 85] on div "Transaction submitted for review successfully. Proceed Cancel OK" at bounding box center [511, 231] width 1023 height 463
click at [526, 279] on span "Proceed" at bounding box center [511, 284] width 35 height 21
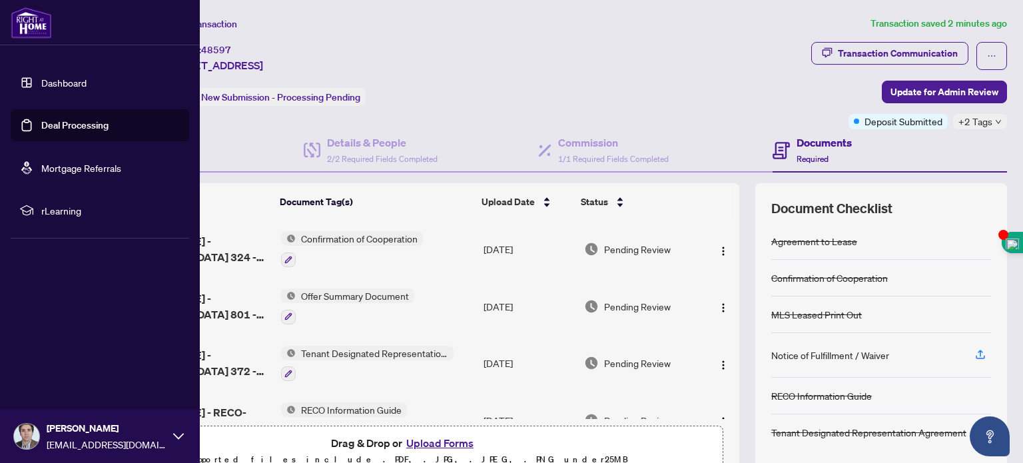
click at [59, 77] on link "Dashboard" at bounding box center [63, 83] width 45 height 12
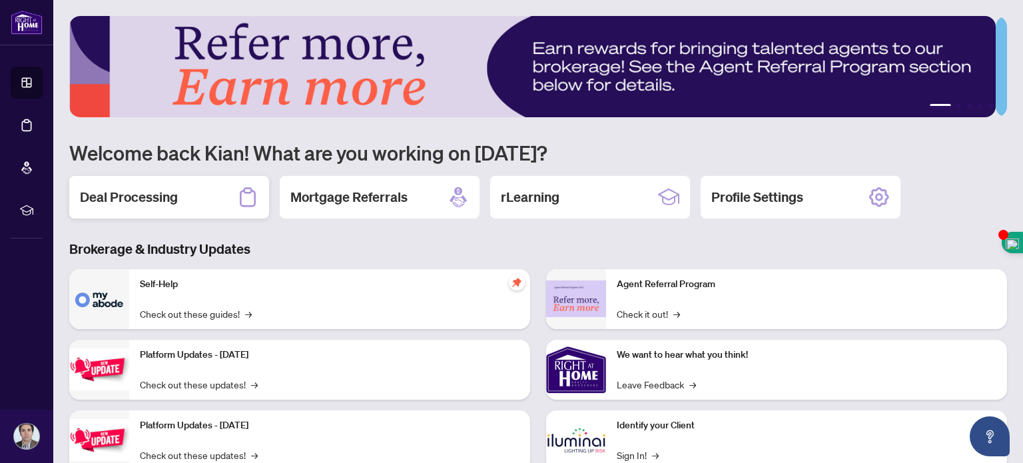
click at [170, 194] on h2 "Deal Processing" at bounding box center [129, 197] width 98 height 19
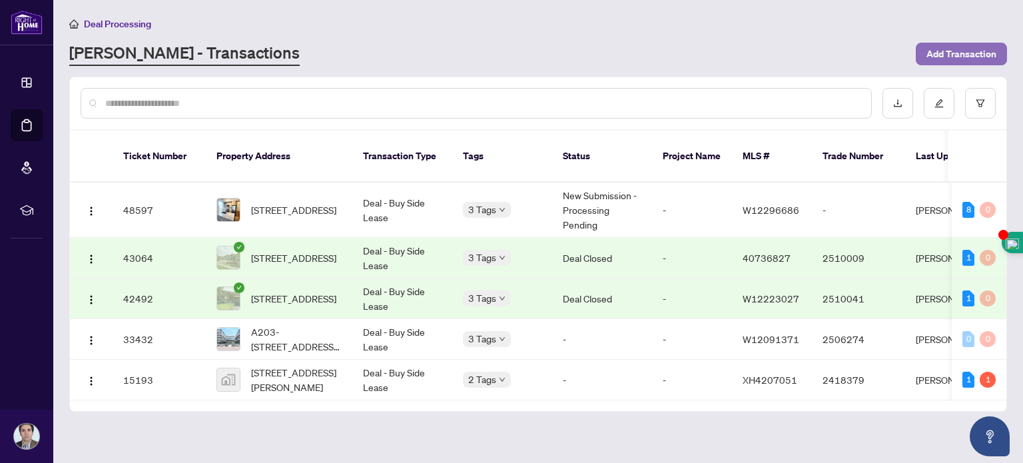
click at [967, 57] on span "Add Transaction" at bounding box center [961, 53] width 70 height 21
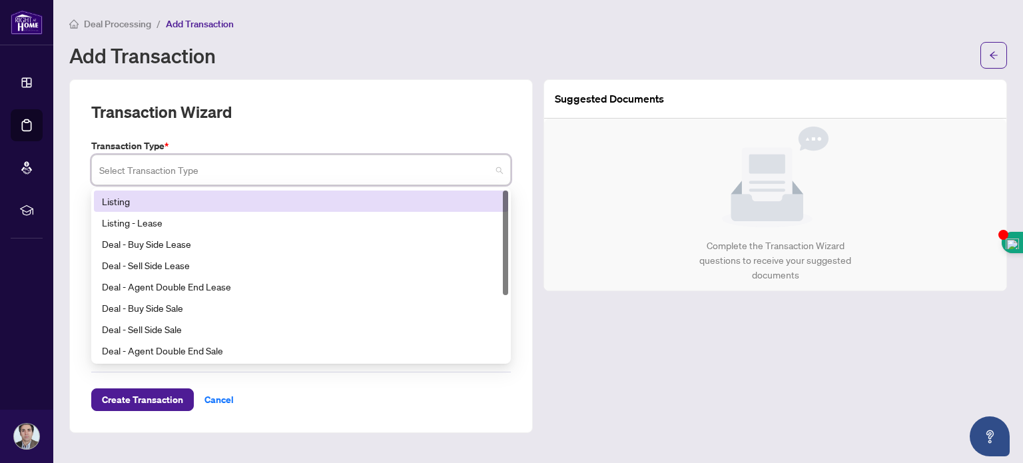
click at [195, 171] on input "search" at bounding box center [295, 171] width 392 height 29
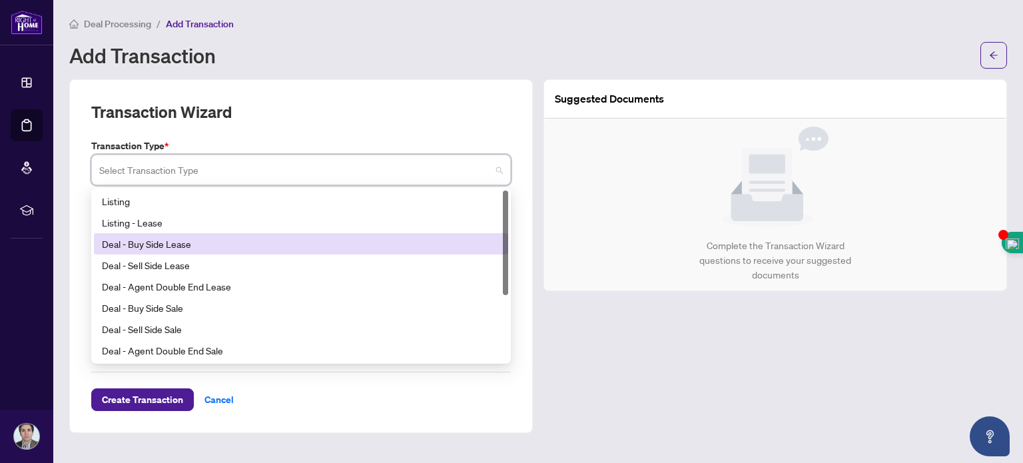
click at [181, 246] on div "Deal - Buy Side Lease" at bounding box center [301, 243] width 398 height 15
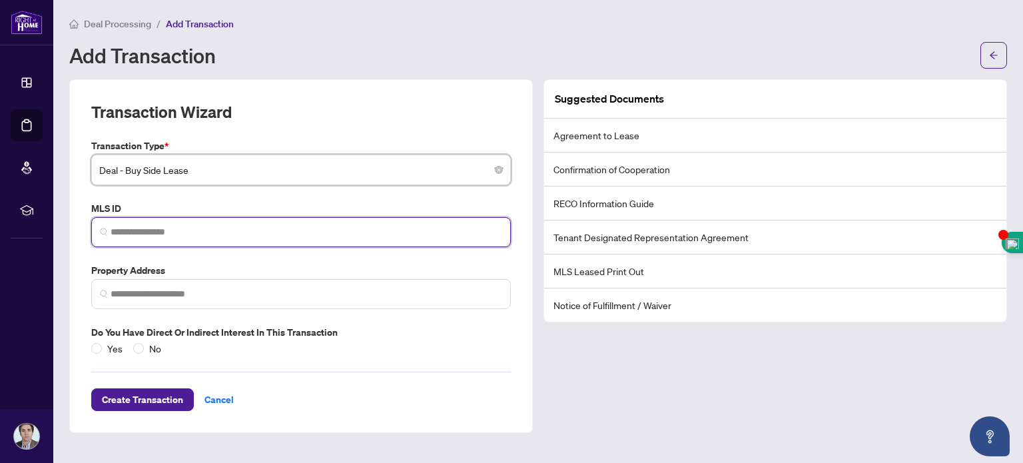
click at [163, 230] on input "search" at bounding box center [307, 232] width 392 height 14
paste input "*********"
type input "*********"
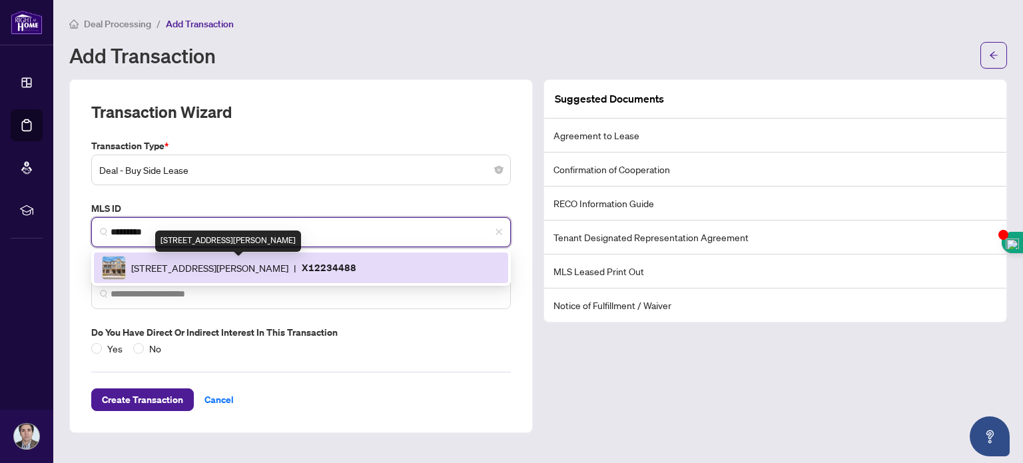
click at [176, 262] on span "[STREET_ADDRESS][PERSON_NAME]" at bounding box center [209, 267] width 157 height 15
type input "**********"
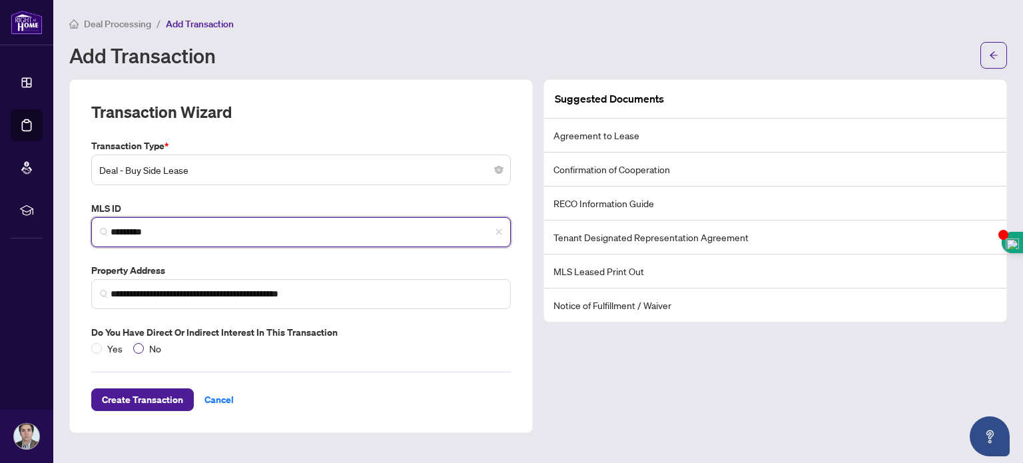
type input "*********"
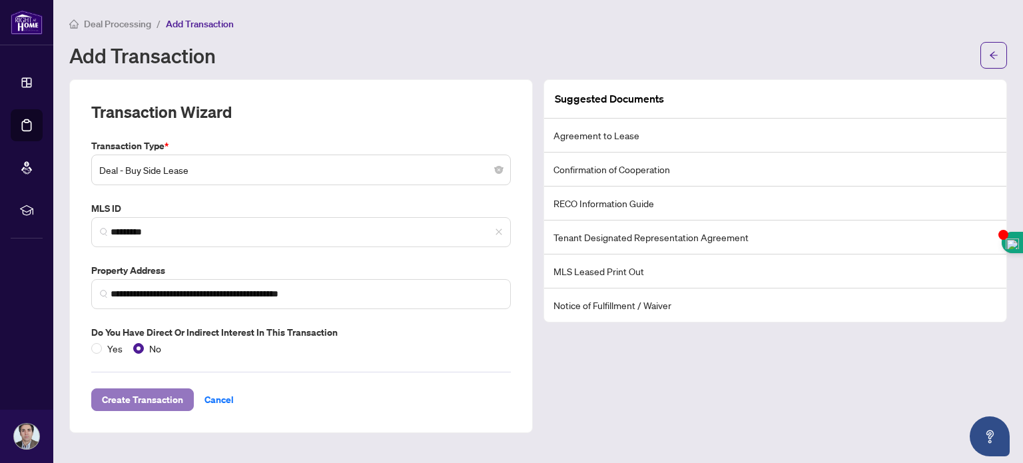
click at [141, 398] on span "Create Transaction" at bounding box center [142, 399] width 81 height 21
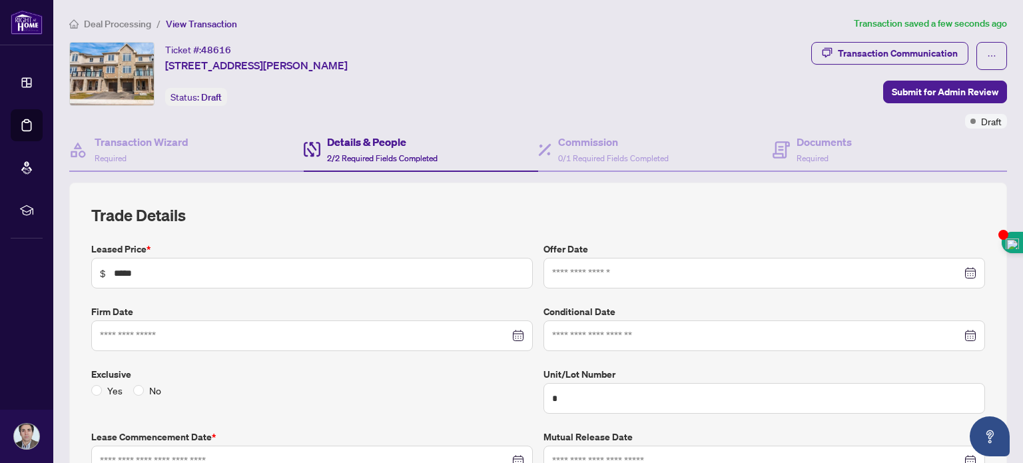
type input "**********"
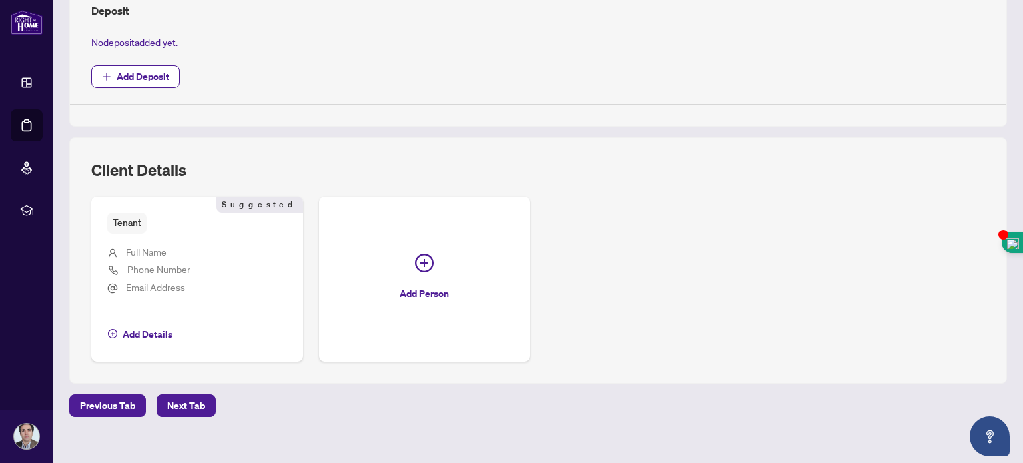
scroll to position [507, 0]
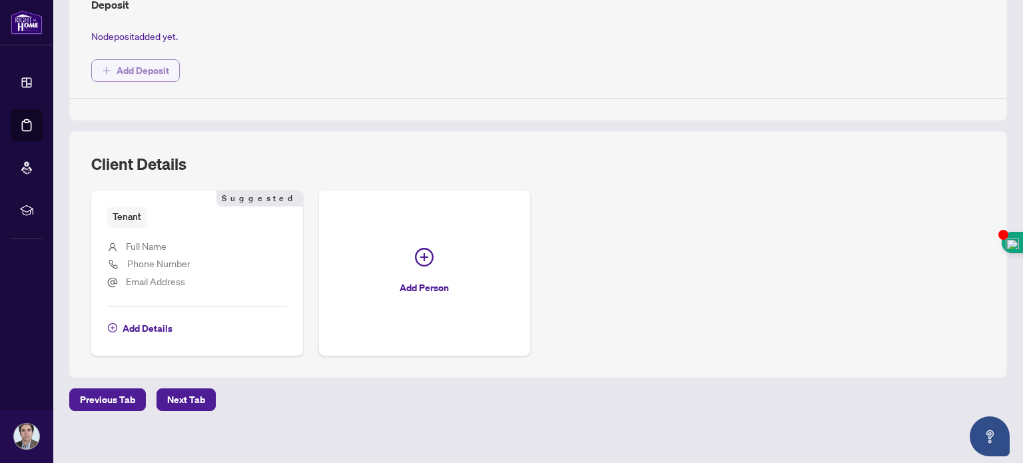
click at [120, 66] on span "Add Deposit" at bounding box center [143, 70] width 53 height 21
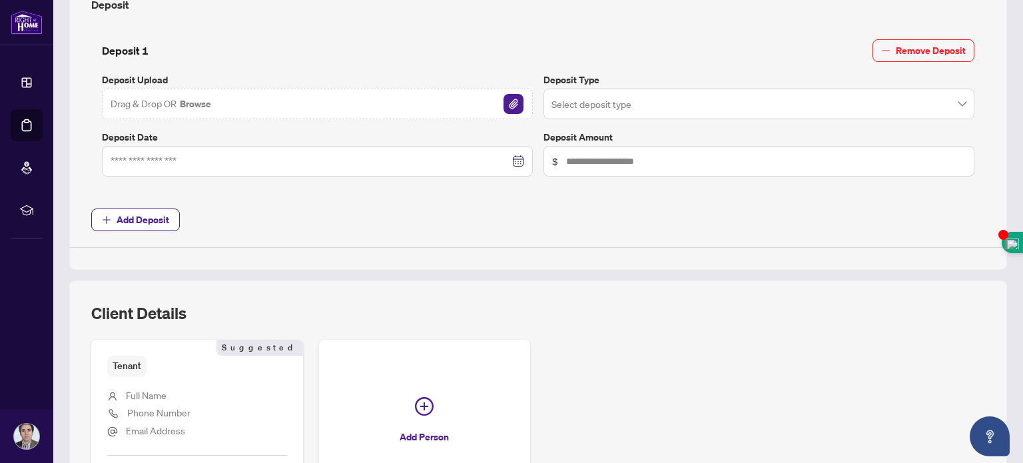
click at [302, 101] on div "Drag & Drop OR Browse" at bounding box center [317, 104] width 431 height 31
click at [504, 96] on img "button" at bounding box center [514, 104] width 20 height 20
click at [513, 94] on img "button" at bounding box center [514, 104] width 20 height 20
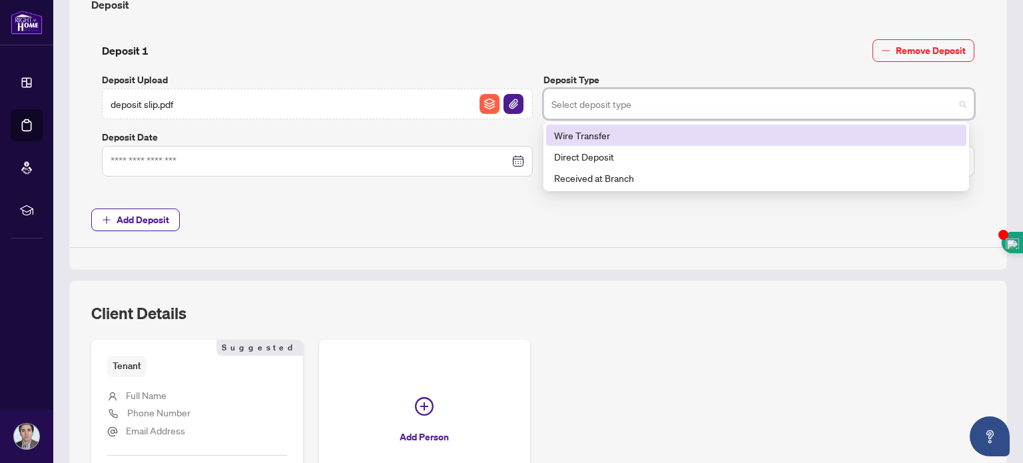
click at [879, 111] on input "search" at bounding box center [752, 105] width 403 height 29
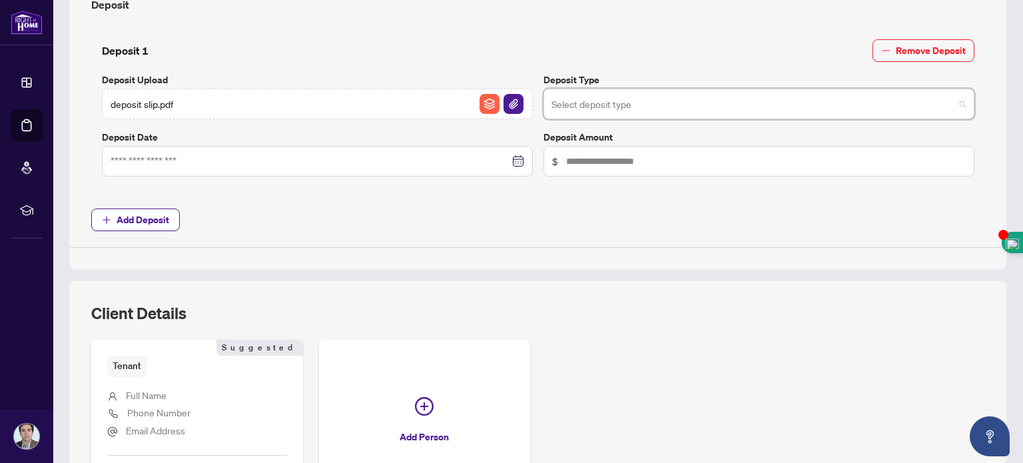
click at [919, 99] on input "search" at bounding box center [752, 105] width 403 height 29
click at [187, 364] on div "Tenant Suggested" at bounding box center [197, 366] width 180 height 21
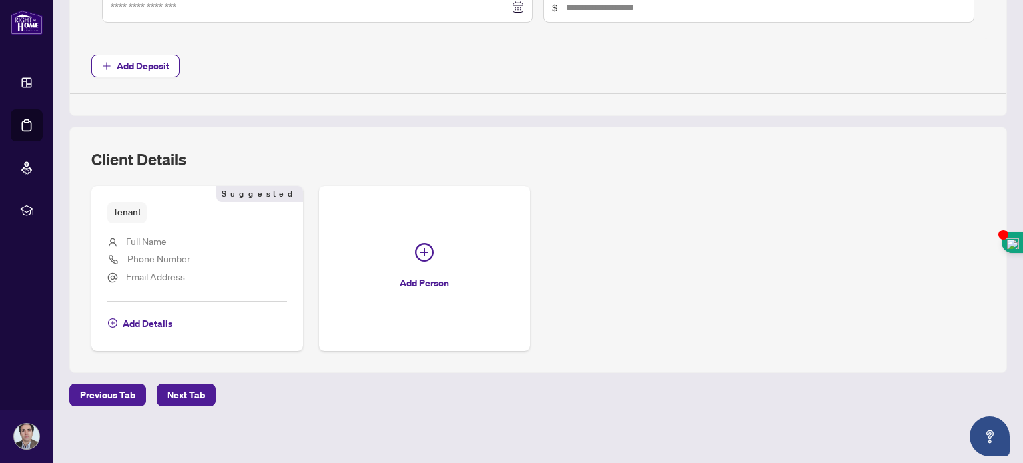
scroll to position [661, 0]
click at [147, 316] on span "Add Details" at bounding box center [148, 322] width 50 height 21
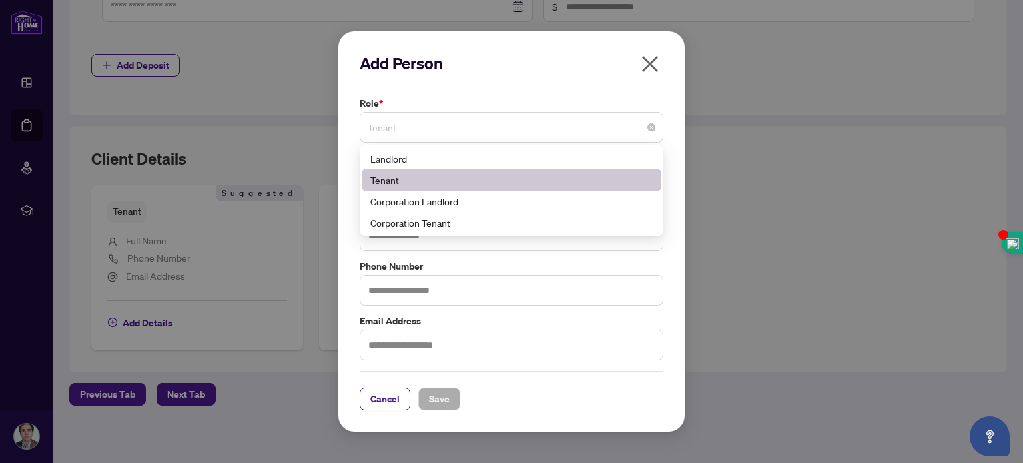
click at [429, 131] on span "Tenant" at bounding box center [512, 127] width 288 height 25
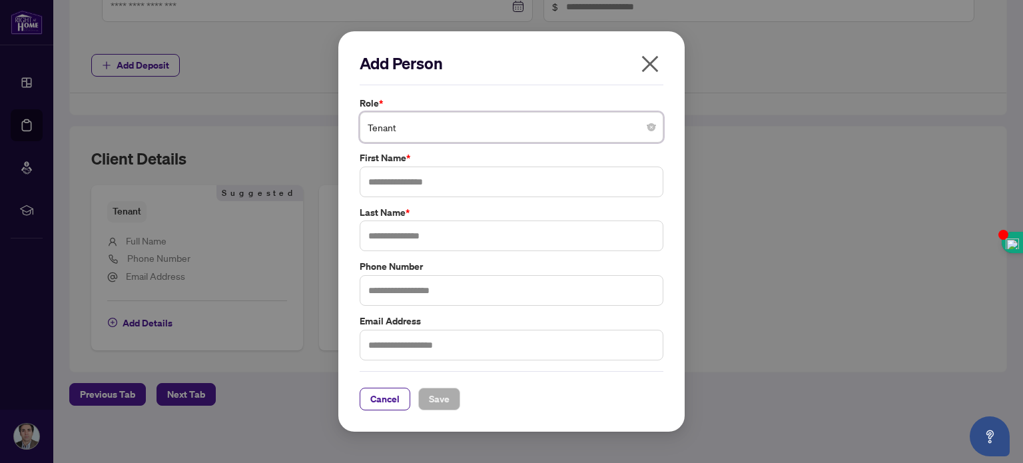
click at [429, 131] on span "Tenant" at bounding box center [512, 127] width 288 height 25
click at [419, 184] on input "text" at bounding box center [512, 182] width 304 height 31
type input "*****"
click at [426, 240] on input "text" at bounding box center [512, 235] width 304 height 31
type input "********"
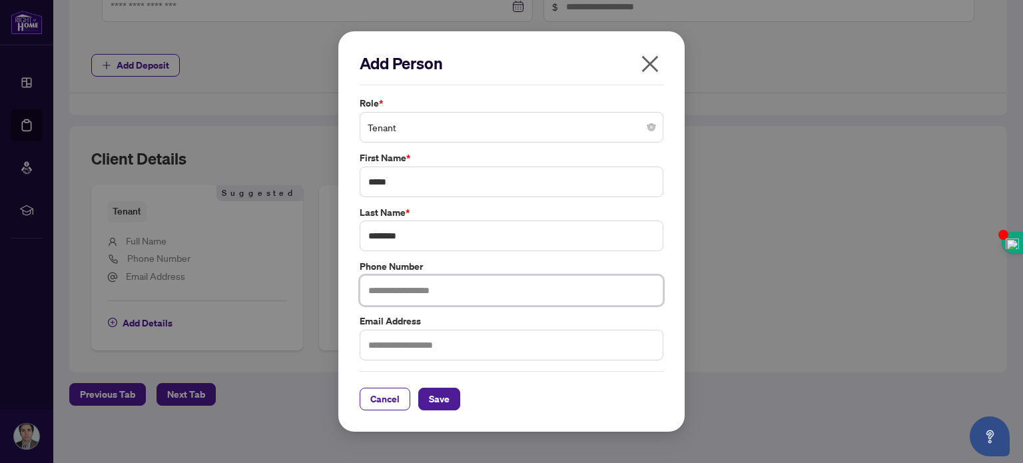
click at [420, 295] on input "text" at bounding box center [512, 290] width 304 height 31
type input "**********"
click at [426, 346] on input "text" at bounding box center [512, 345] width 304 height 31
paste input "*********"
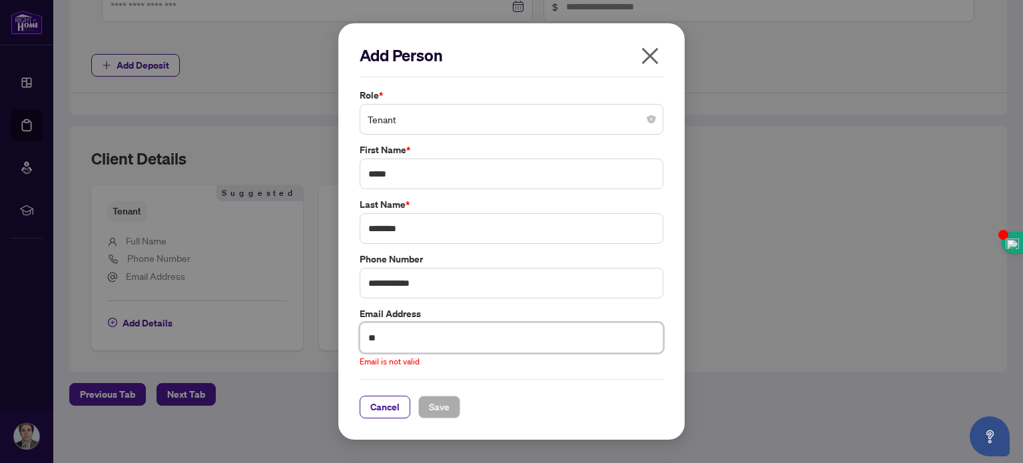
type input "*"
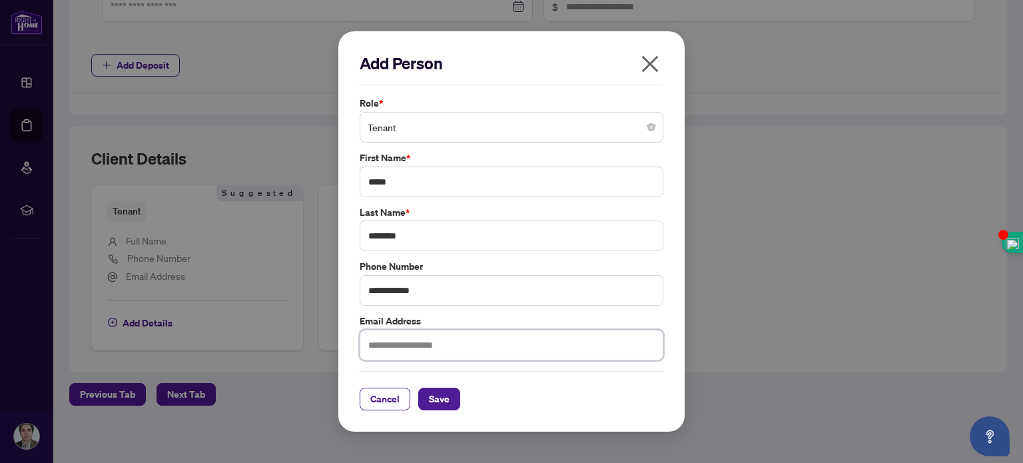
paste input "**********"
type input "**********"
click at [439, 398] on span "Save" at bounding box center [439, 398] width 21 height 21
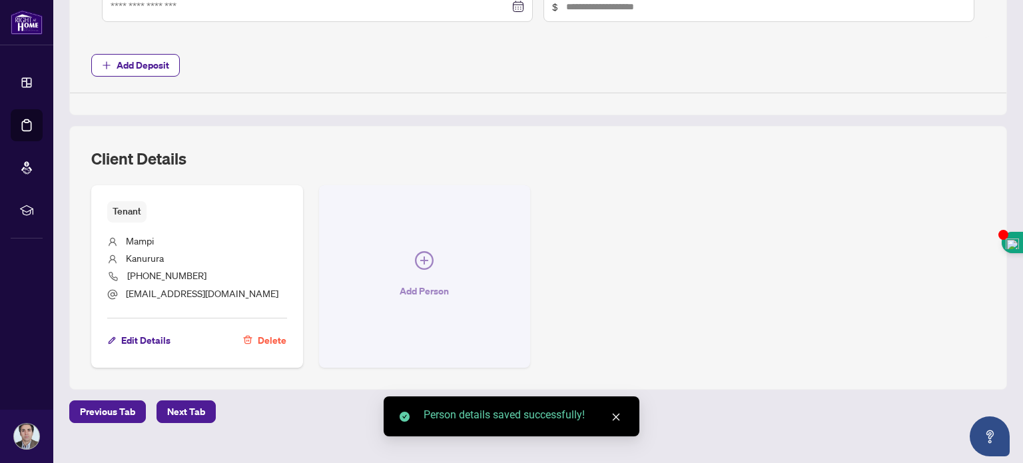
click at [400, 247] on button "Add Person" at bounding box center [425, 276] width 212 height 182
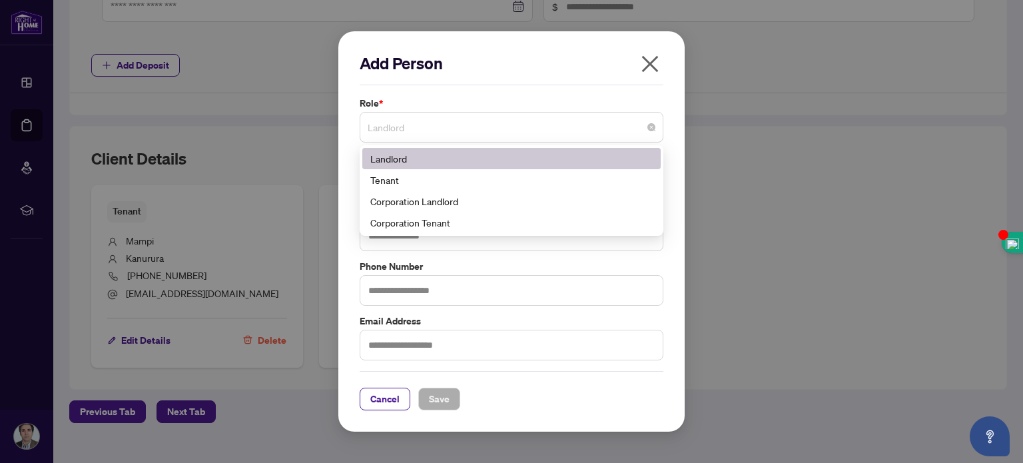
click at [575, 131] on span "Landlord" at bounding box center [512, 127] width 288 height 25
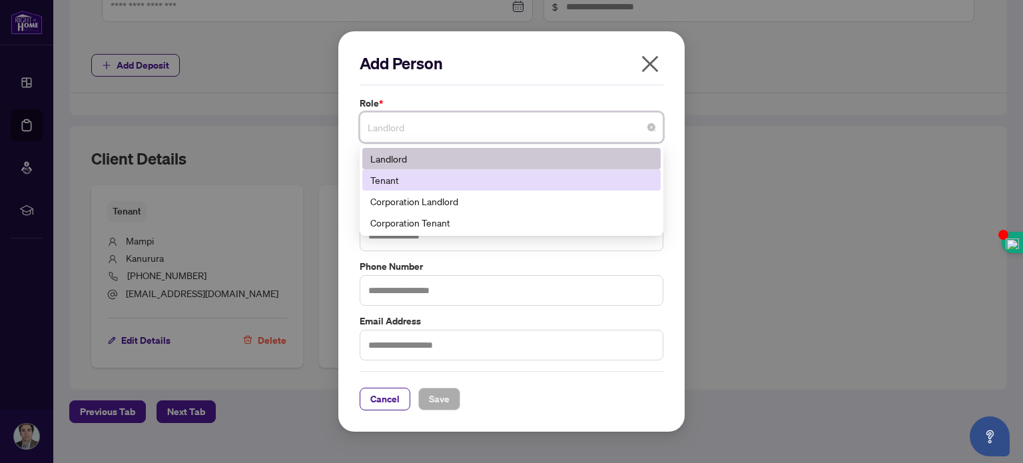
click at [411, 179] on div "Tenant" at bounding box center [511, 180] width 282 height 15
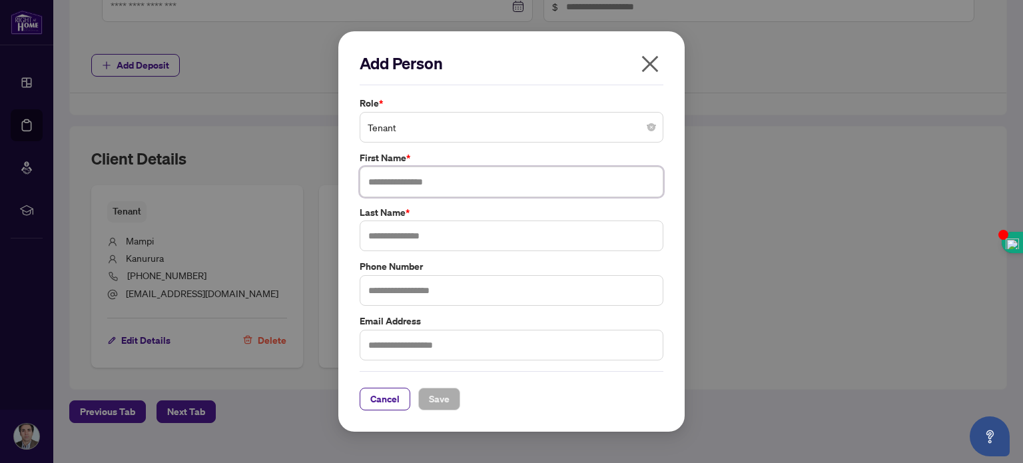
click at [400, 179] on input "text" at bounding box center [512, 182] width 304 height 31
type input "*******"
click at [424, 238] on input "text" at bounding box center [512, 235] width 304 height 31
type input "**********"
click at [392, 292] on input "text" at bounding box center [512, 290] width 304 height 31
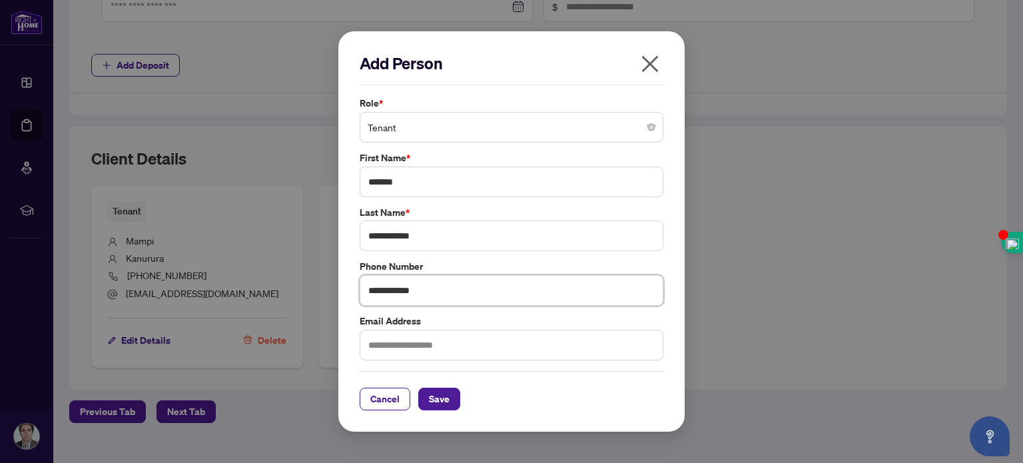
type input "**********"
click at [422, 344] on input "text" at bounding box center [512, 345] width 304 height 31
paste input "**********"
type input "**********"
click at [446, 394] on span "Save" at bounding box center [439, 398] width 21 height 21
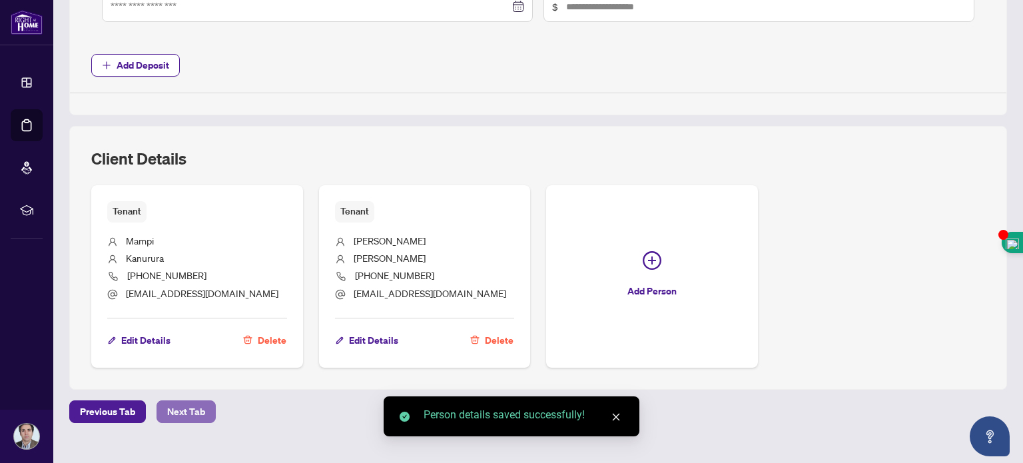
click at [185, 407] on span "Next Tab" at bounding box center [186, 411] width 38 height 21
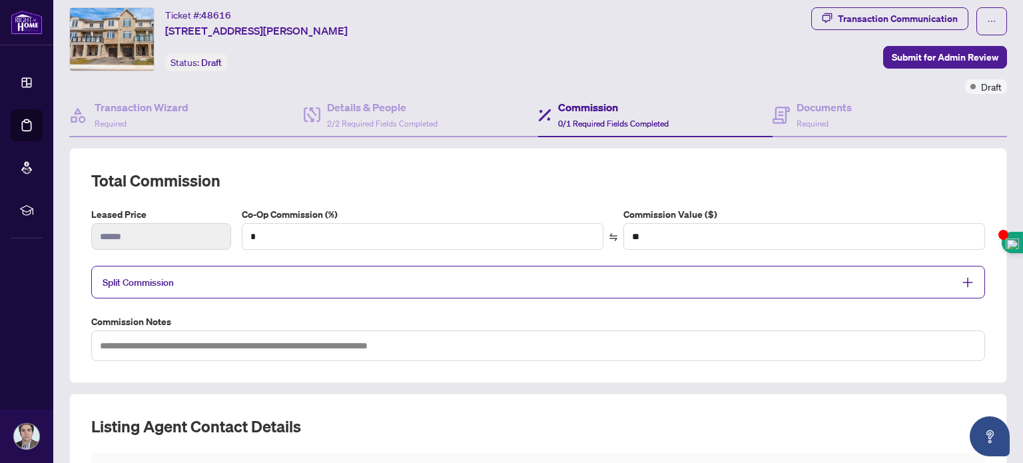
scroll to position [30, 0]
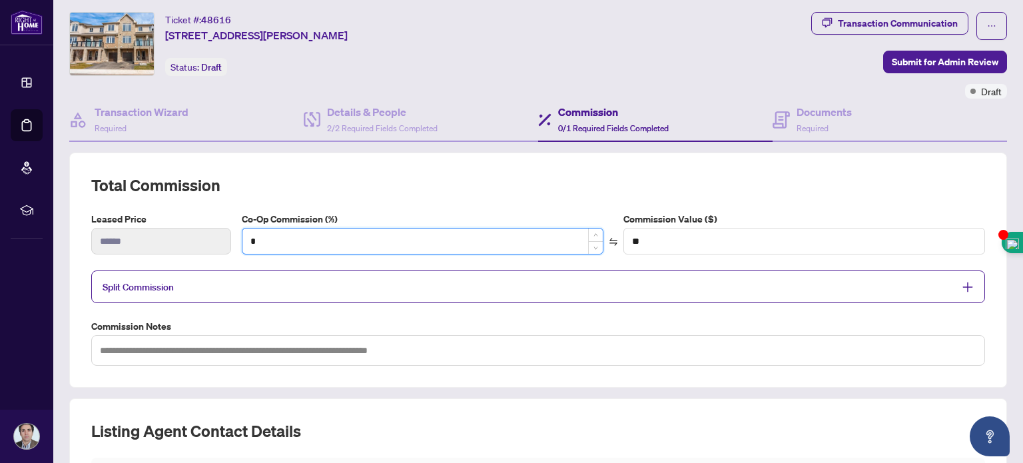
click at [278, 246] on input "*" at bounding box center [422, 240] width 360 height 25
type input "**"
type input "******"
type input "*"
type input "**"
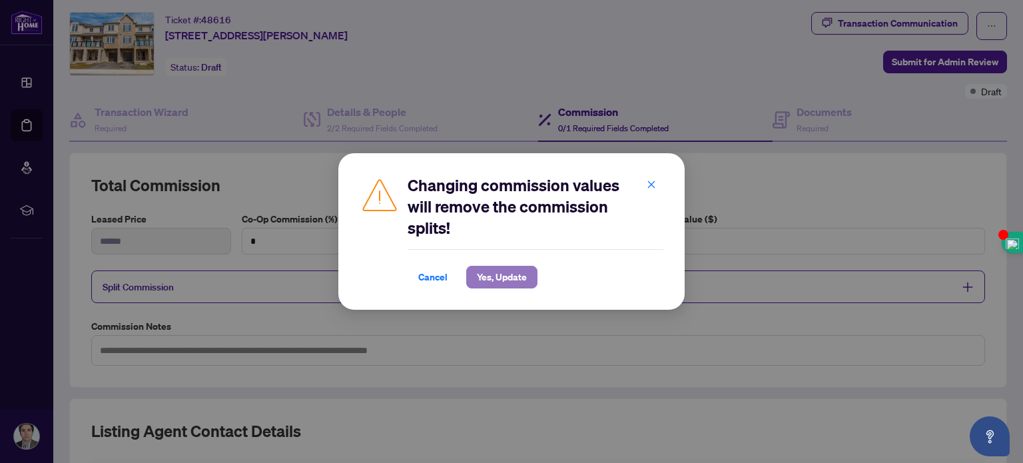
click at [486, 278] on span "Yes, Update" at bounding box center [502, 276] width 50 height 21
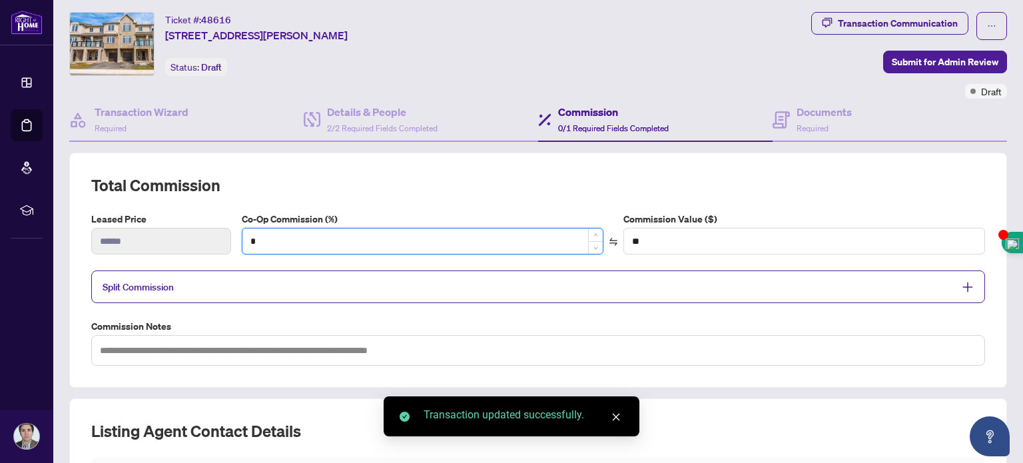
click at [250, 238] on input "*" at bounding box center [422, 240] width 360 height 25
type input "**"
type input "******"
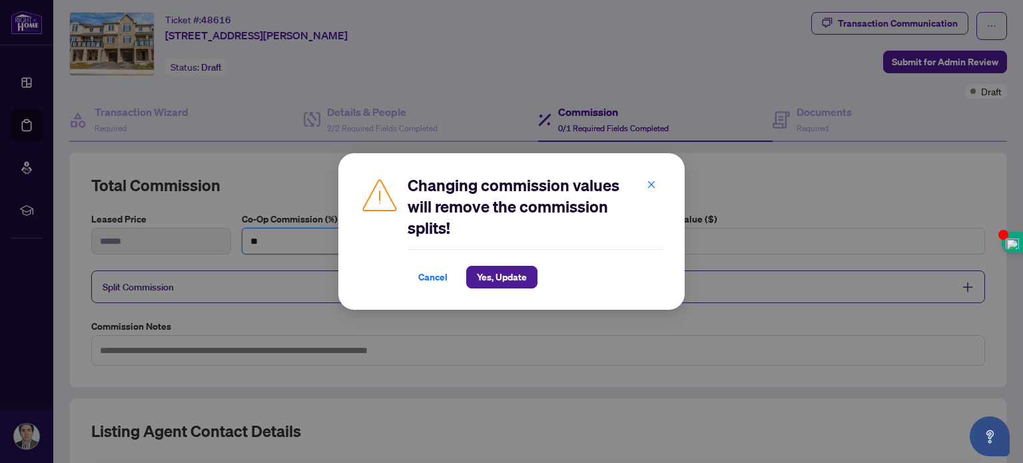
type input "**"
click at [498, 274] on span "Yes, Update" at bounding box center [502, 276] width 50 height 21
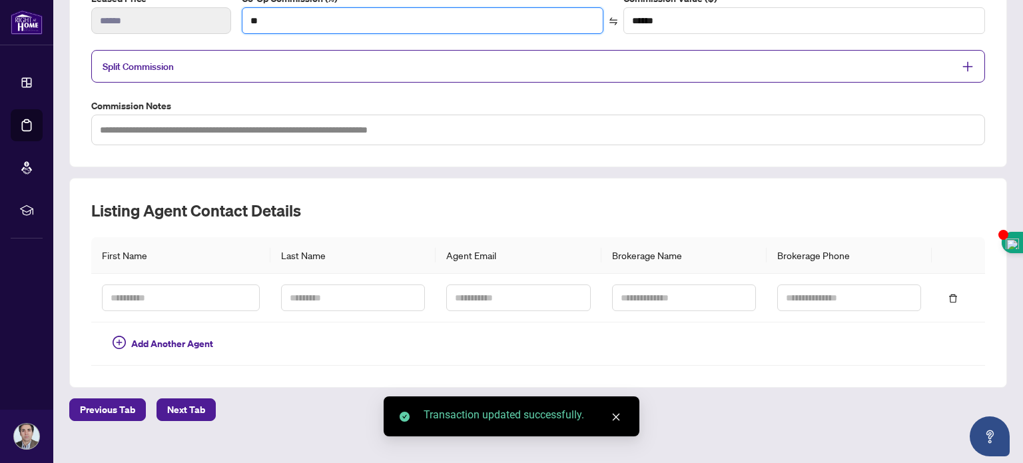
scroll to position [266, 0]
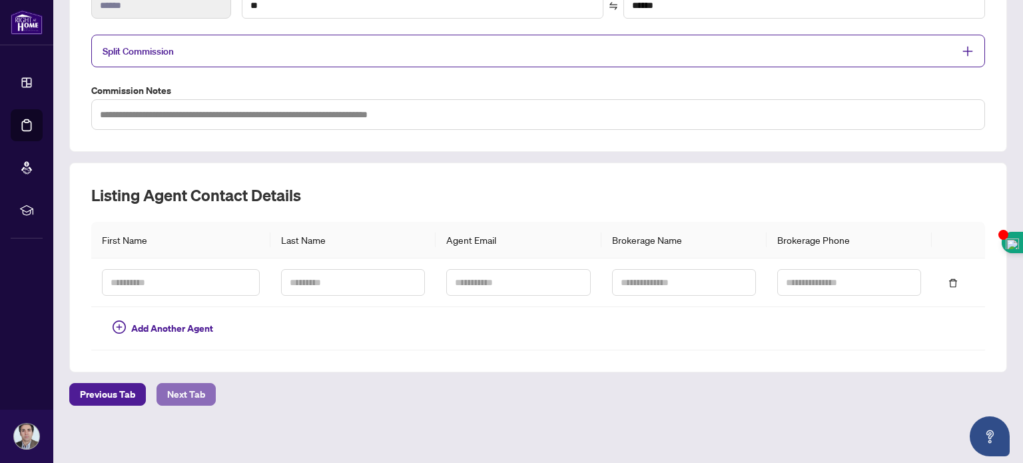
click at [182, 397] on span "Next Tab" at bounding box center [186, 394] width 38 height 21
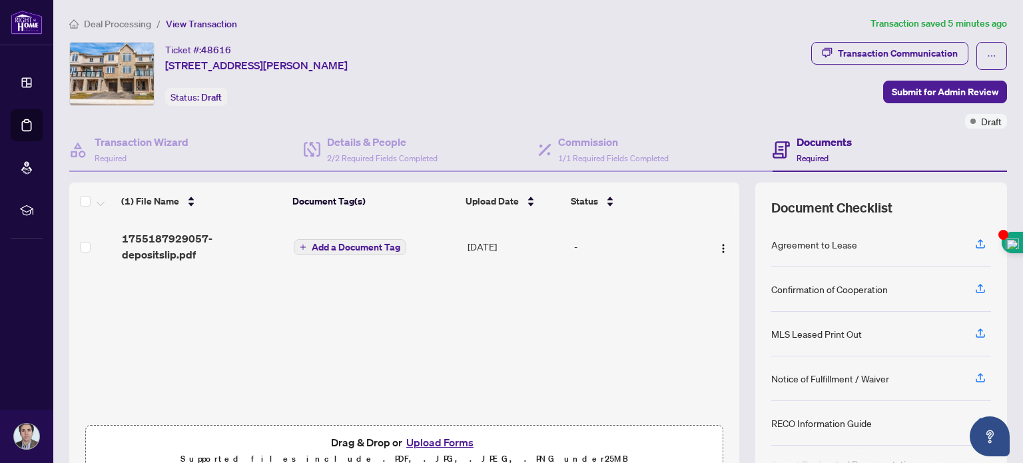
click at [602, 380] on div "(1) File Name Document Tag(s) Upload Date Status 1755187929057-depositslip.pdf …" at bounding box center [404, 332] width 670 height 300
click at [826, 420] on div "RECO Information Guide" at bounding box center [821, 423] width 101 height 15
click at [974, 416] on icon "button" at bounding box center [980, 422] width 12 height 12
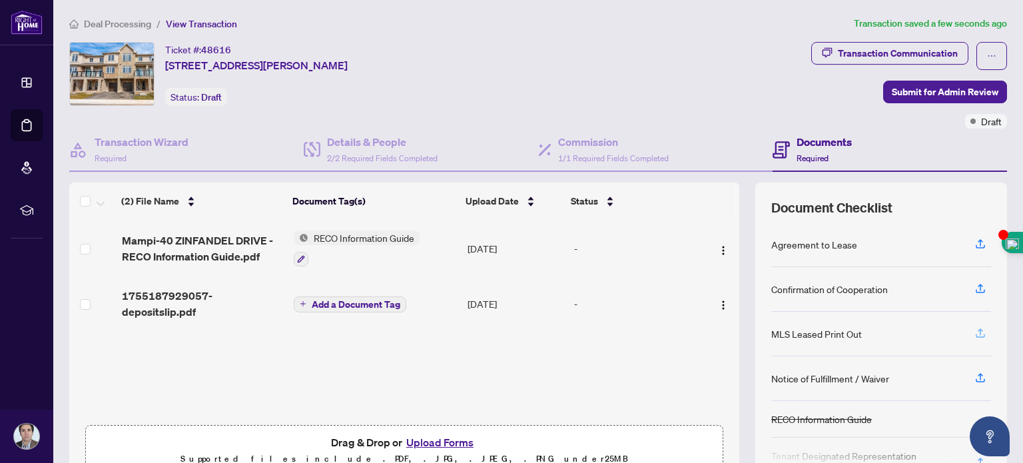
click at [974, 328] on icon "button" at bounding box center [980, 333] width 12 height 12
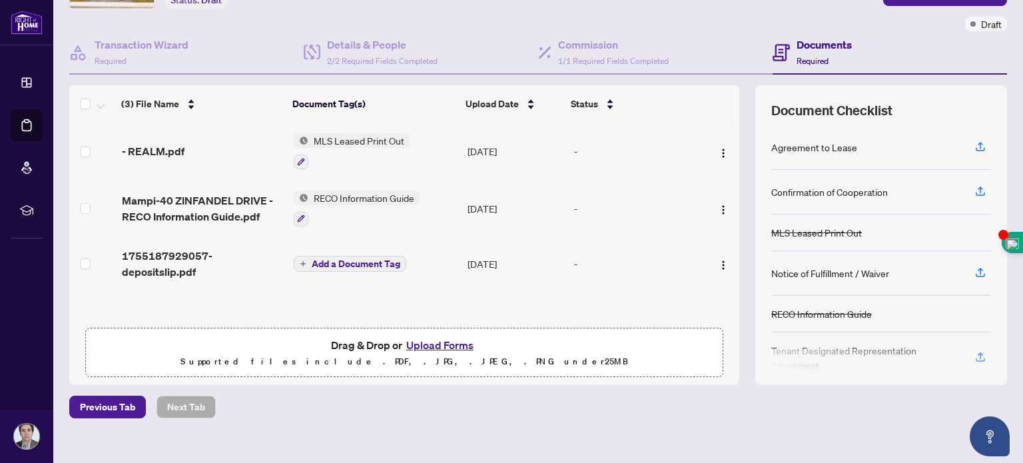
scroll to position [113, 0]
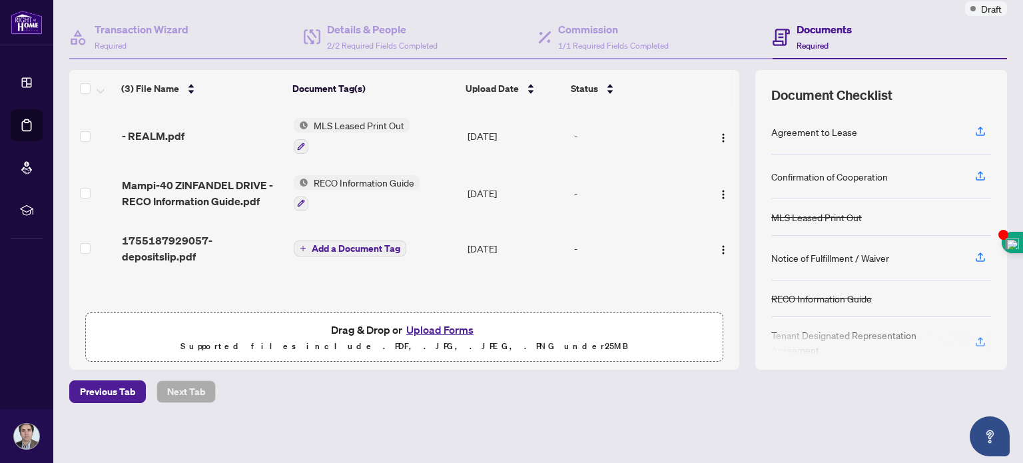
click at [968, 338] on div at bounding box center [881, 343] width 220 height 21
click at [843, 333] on div at bounding box center [881, 343] width 220 height 21
click at [970, 336] on div at bounding box center [881, 343] width 220 height 21
click at [817, 130] on div "Agreement to Lease" at bounding box center [814, 132] width 86 height 15
click at [865, 145] on div "Agreement to Lease" at bounding box center [881, 132] width 220 height 45
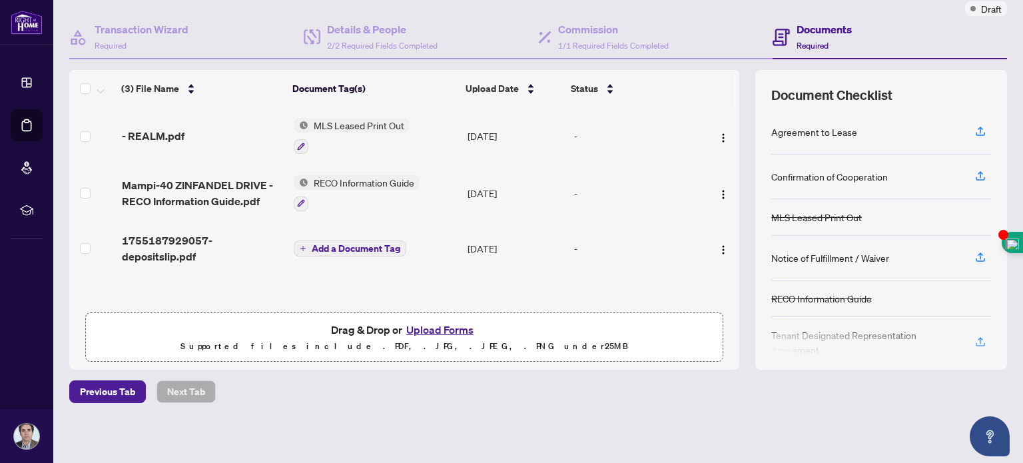
click at [970, 338] on div at bounding box center [881, 343] width 220 height 21
click at [970, 336] on div at bounding box center [881, 343] width 220 height 21
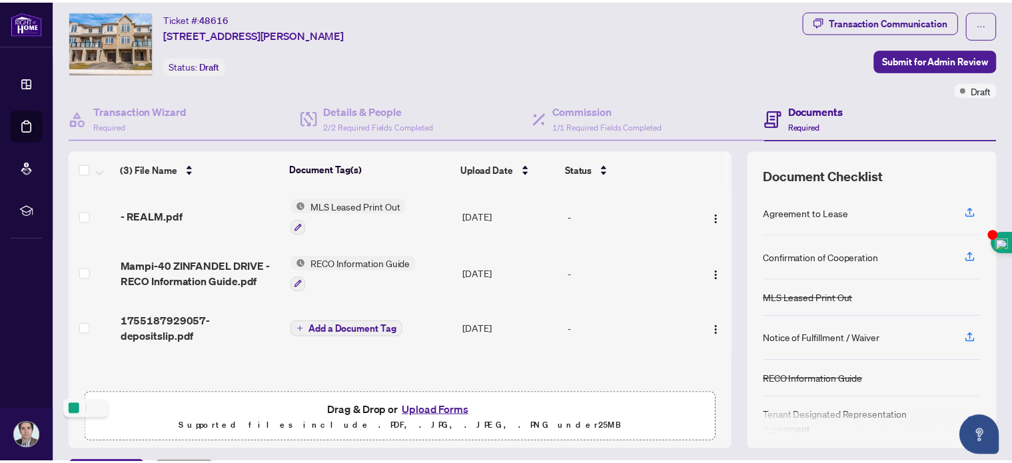
scroll to position [31, 0]
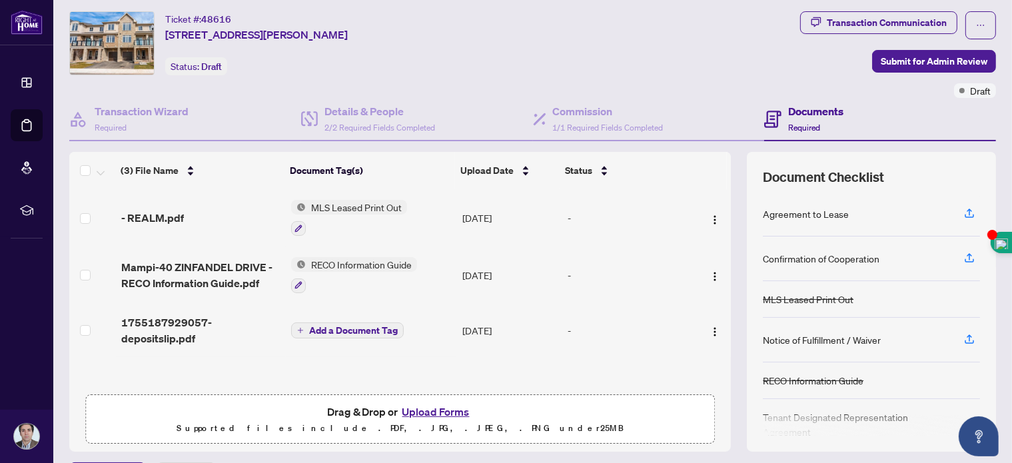
click at [956, 420] on div at bounding box center [871, 425] width 217 height 21
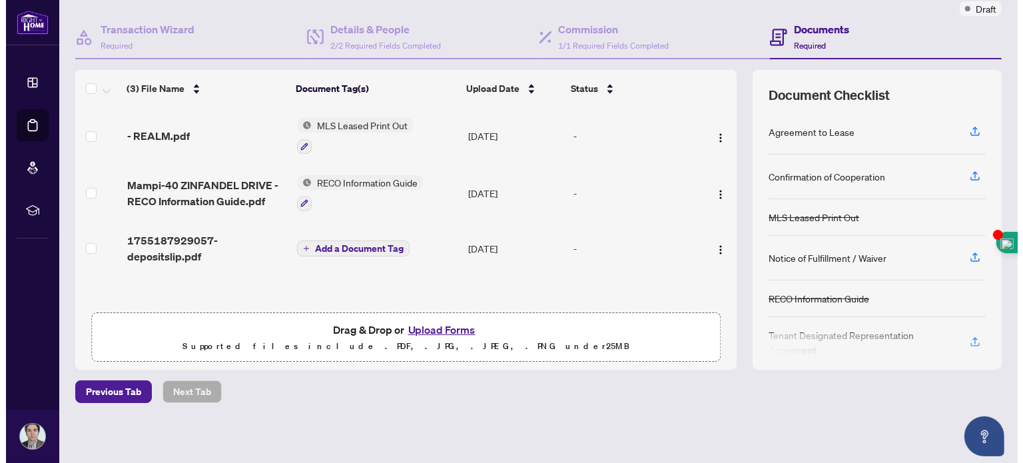
scroll to position [0, 0]
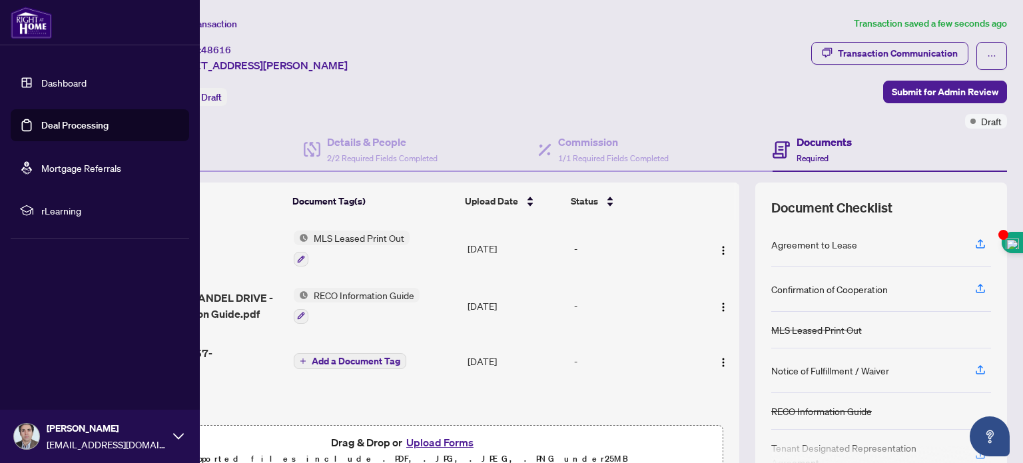
click at [41, 85] on link "Dashboard" at bounding box center [63, 83] width 45 height 12
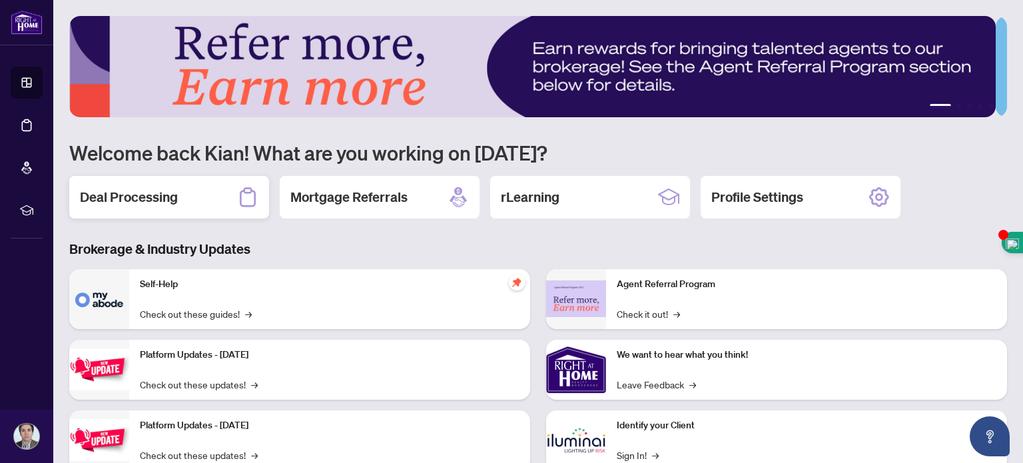
click at [159, 192] on h2 "Deal Processing" at bounding box center [129, 197] width 98 height 19
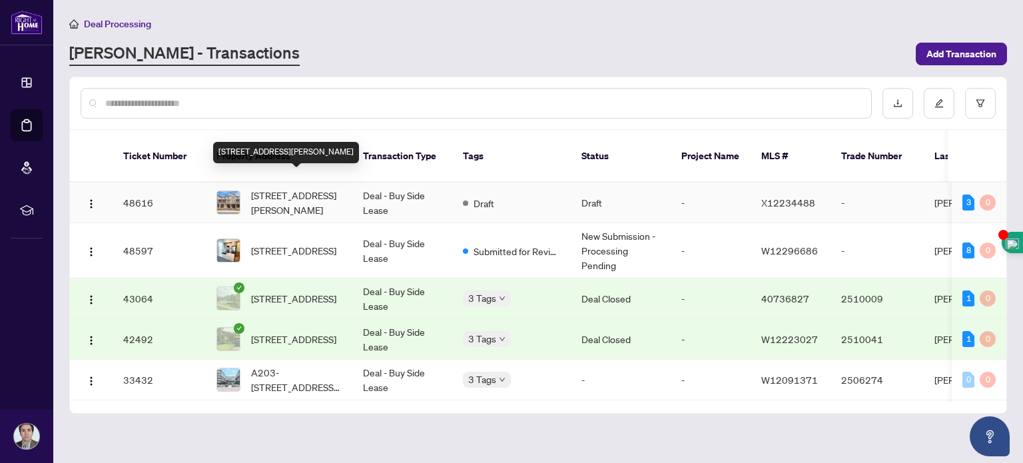
click at [302, 188] on span "[STREET_ADDRESS][PERSON_NAME]" at bounding box center [296, 202] width 91 height 29
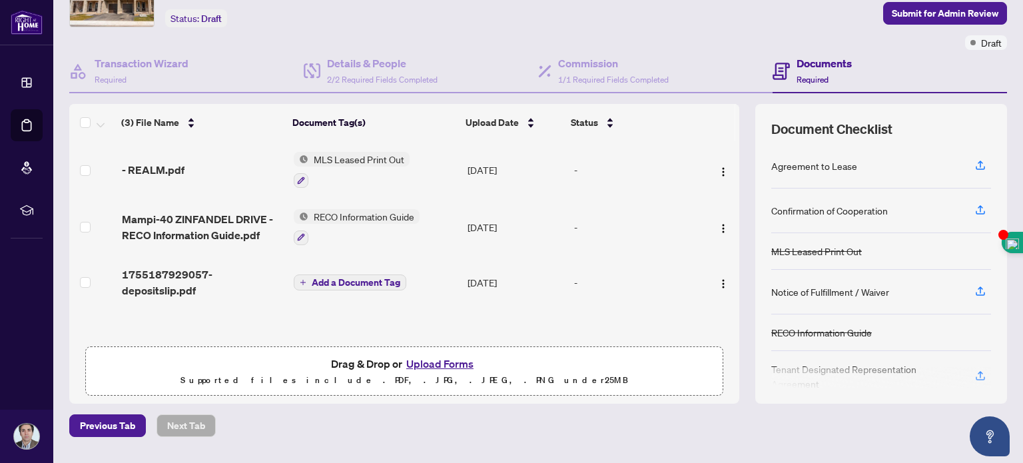
scroll to position [113, 0]
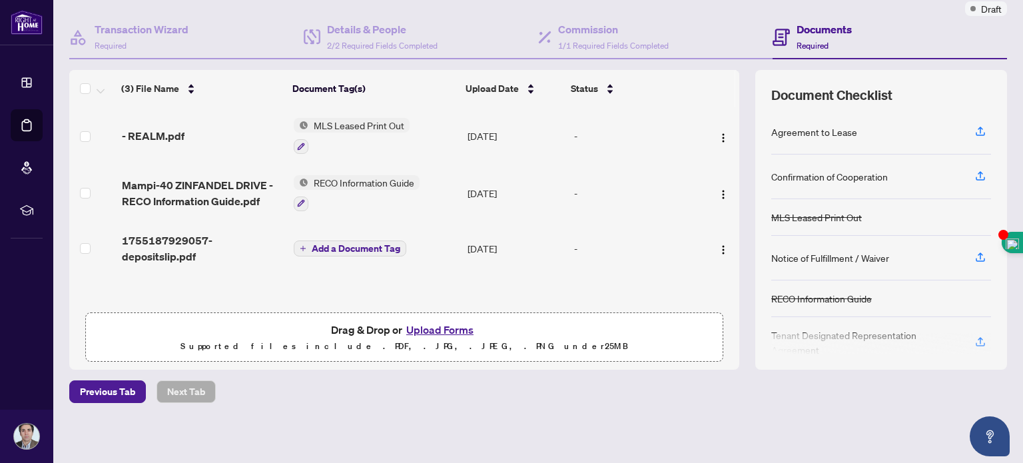
click at [968, 334] on div at bounding box center [881, 343] width 220 height 21
click at [970, 335] on div at bounding box center [881, 343] width 220 height 21
click at [805, 328] on div "Tenant Designated Representation Agreement" at bounding box center [865, 342] width 188 height 29
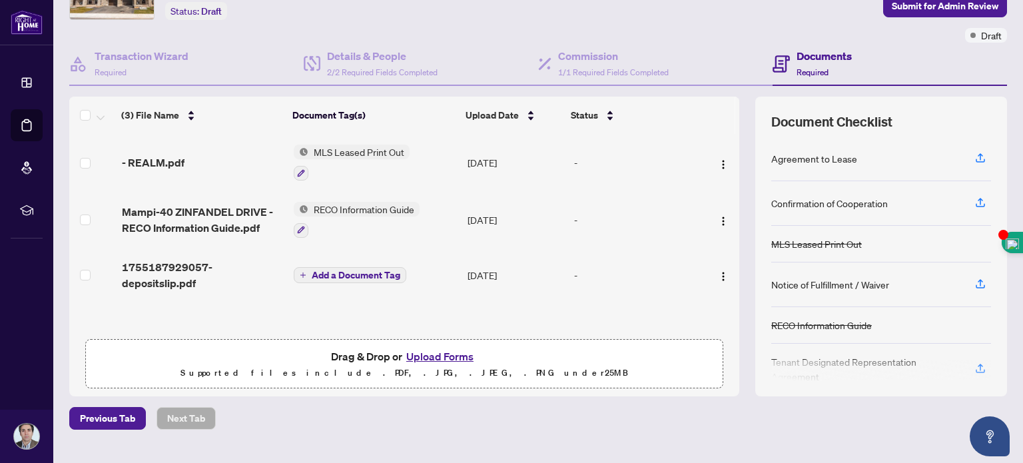
drag, startPoint x: 724, startPoint y: 276, endPoint x: 728, endPoint y: 264, distance: 12.6
click at [728, 264] on div "(3) File Name Document Tag(s) Upload Date Status - REALM.pdf MLS Leased Print O…" at bounding box center [538, 247] width 938 height 300
click at [911, 162] on div "Agreement to Lease" at bounding box center [881, 159] width 220 height 45
click at [843, 344] on div "Tenant Designated Representation Agreement" at bounding box center [881, 369] width 220 height 51
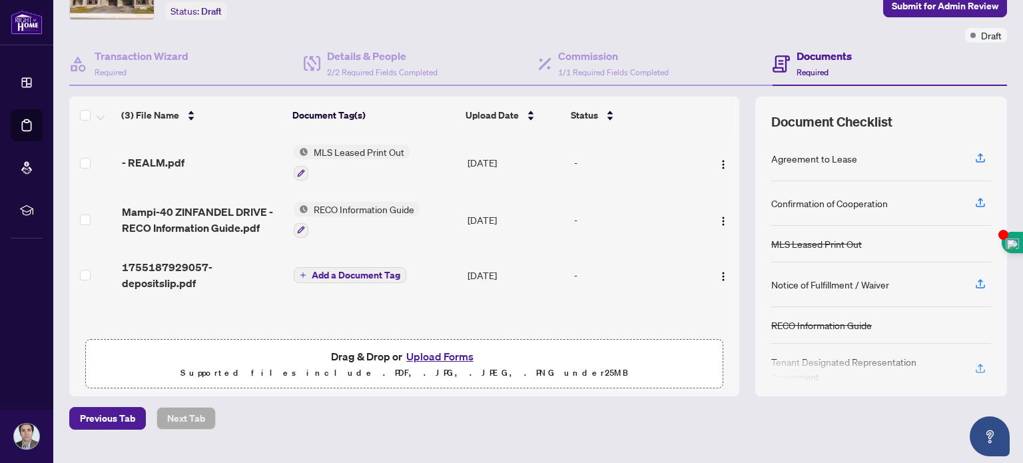
scroll to position [113, 0]
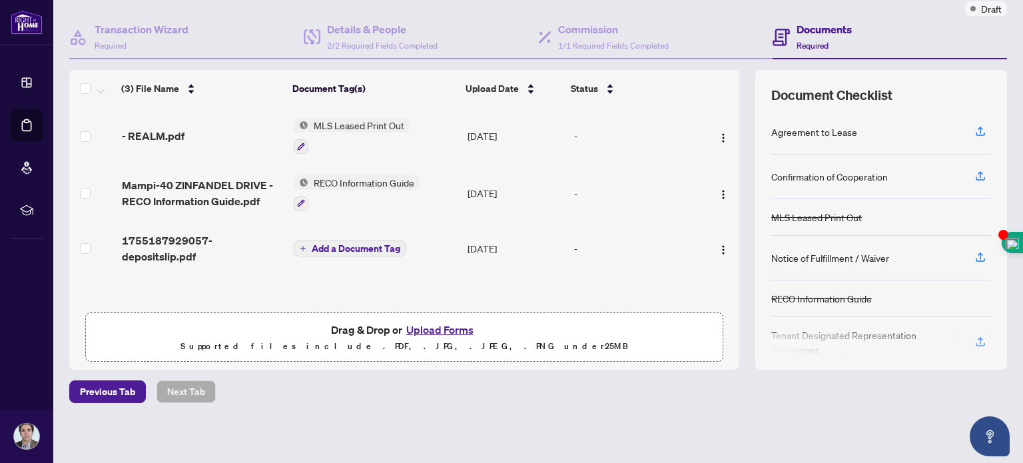
click at [813, 345] on div at bounding box center [881, 343] width 220 height 21
click at [811, 342] on div at bounding box center [881, 343] width 220 height 21
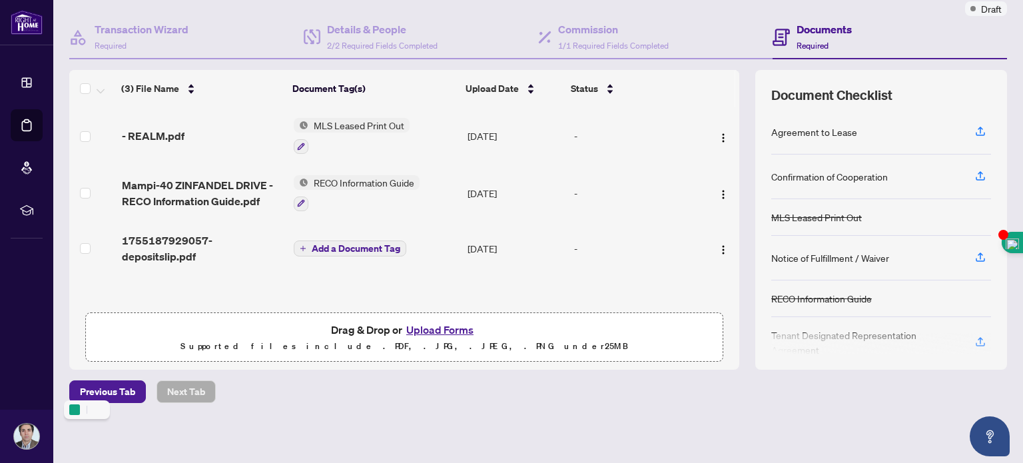
click at [811, 342] on div at bounding box center [881, 343] width 220 height 21
drag, startPoint x: 810, startPoint y: 47, endPoint x: 806, endPoint y: 39, distance: 8.9
click at [806, 41] on span "Required" at bounding box center [813, 46] width 32 height 10
click at [805, 27] on h4 "Documents" at bounding box center [824, 29] width 55 height 16
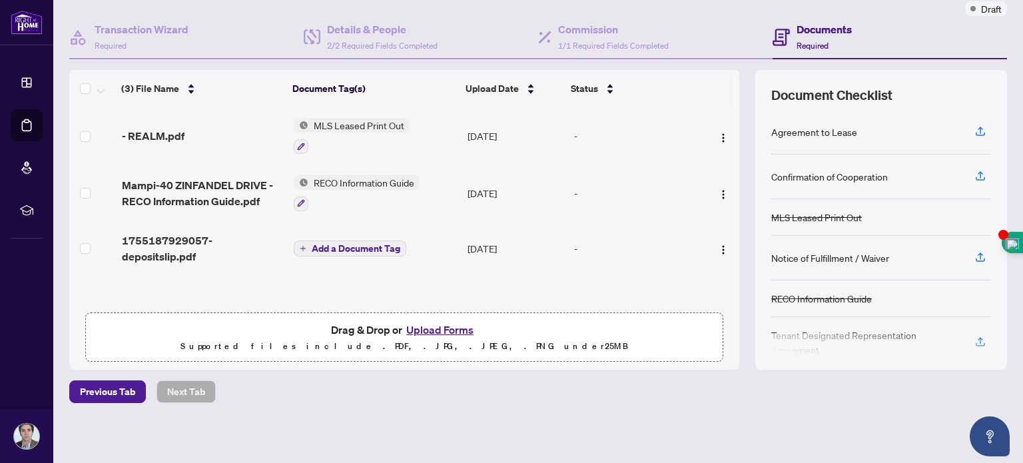
click at [966, 336] on div at bounding box center [881, 343] width 220 height 21
